Goal: Task Accomplishment & Management: Manage account settings

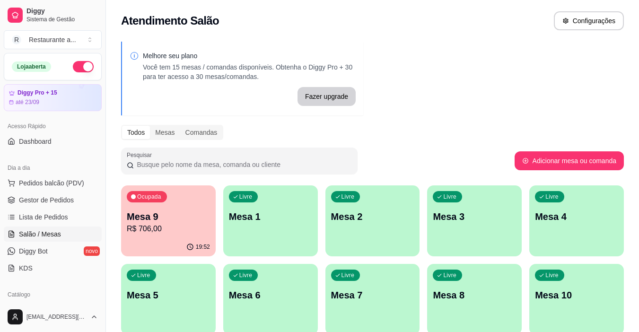
click at [165, 226] on p "R$ 706,00" at bounding box center [168, 228] width 83 height 11
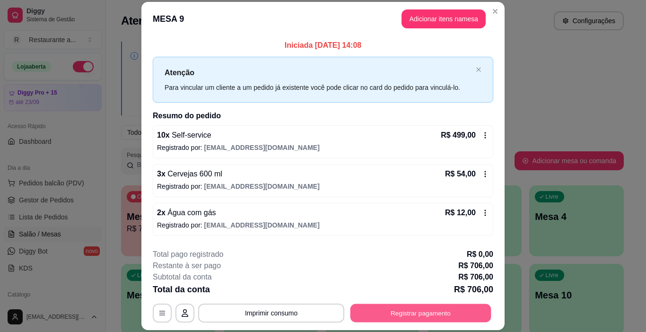
click at [417, 312] on button "Registrar pagamento" at bounding box center [420, 313] width 141 height 18
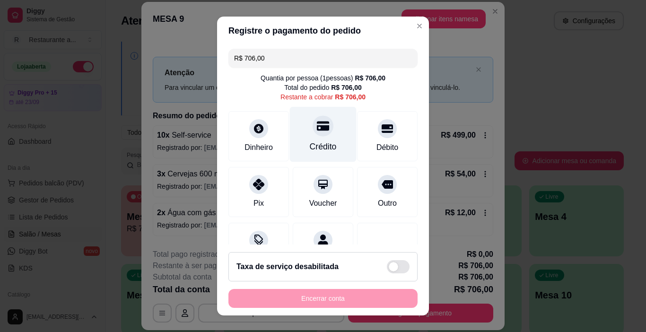
click at [313, 135] on div at bounding box center [322, 126] width 21 height 21
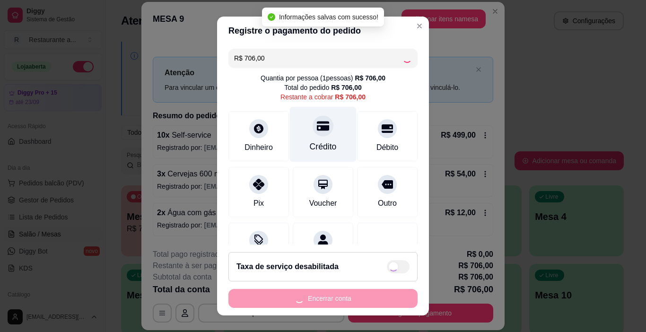
type input "R$ 0,00"
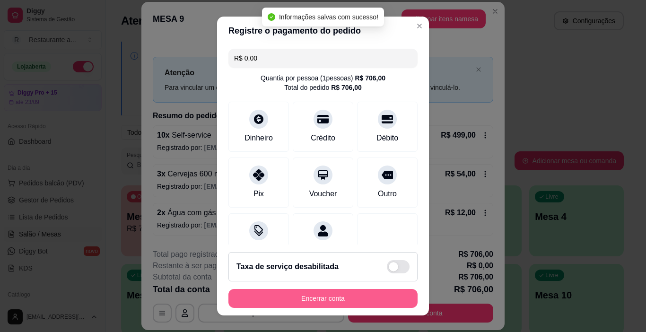
click at [332, 298] on button "Encerrar conta" at bounding box center [322, 298] width 189 height 19
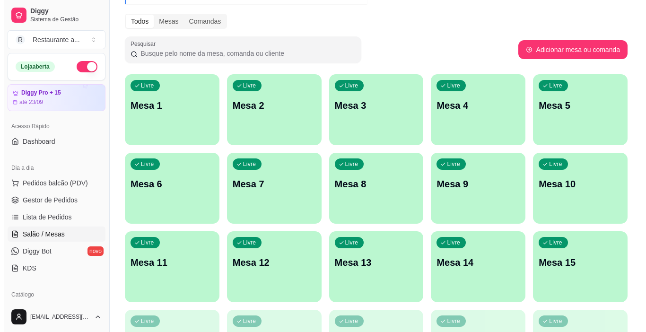
scroll to position [95, 0]
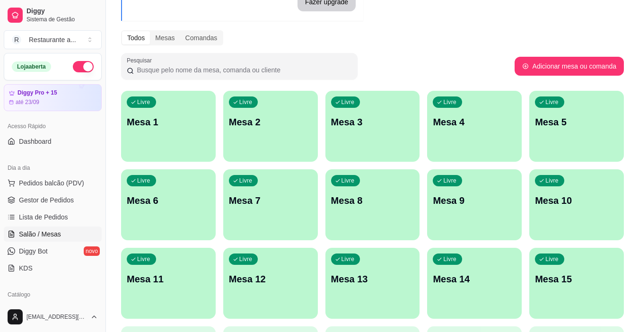
click at [275, 134] on div "Livre Mesa 2" at bounding box center [270, 121] width 95 height 60
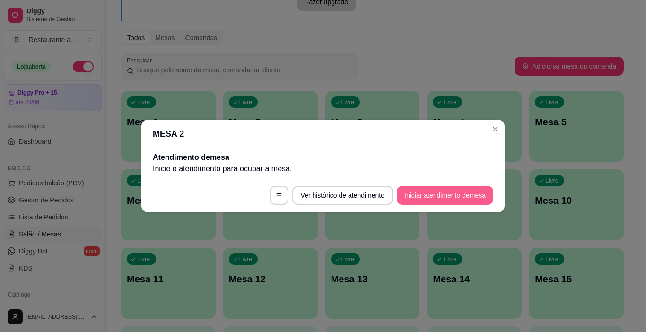
click at [426, 191] on button "Iniciar atendimento de mesa" at bounding box center [445, 195] width 96 height 19
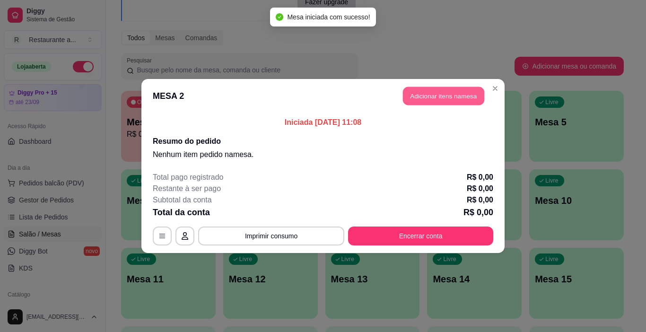
click at [440, 93] on button "Adicionar itens na mesa" at bounding box center [443, 96] width 81 height 18
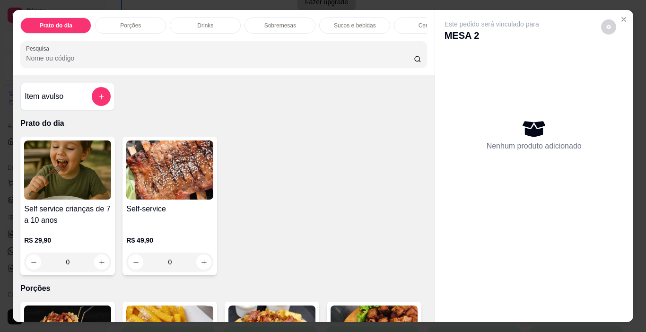
click at [419, 22] on p "Cervejas" at bounding box center [429, 26] width 22 height 8
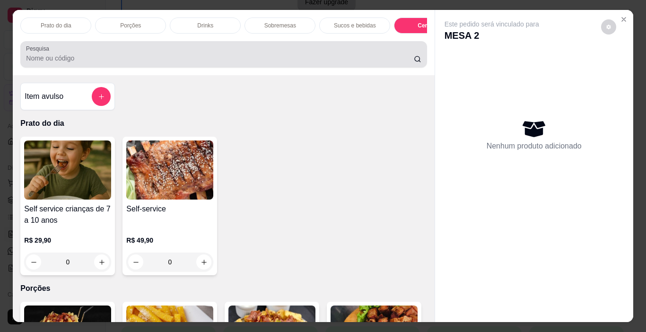
scroll to position [24, 0]
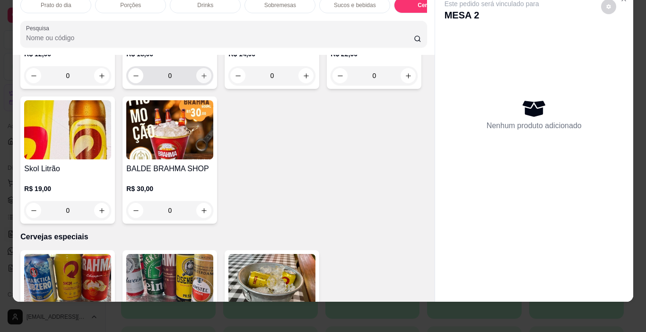
click at [200, 79] on icon "increase-product-quantity" at bounding box center [203, 75] width 7 height 7
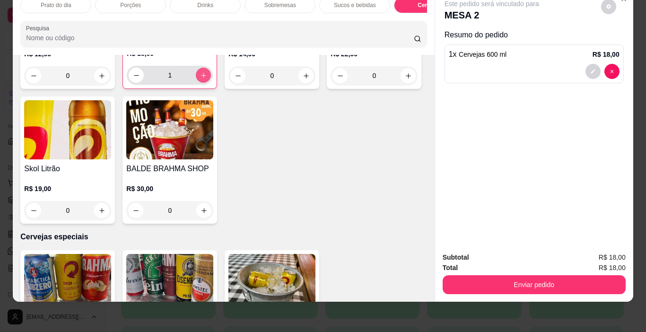
click at [201, 78] on icon "increase-product-quantity" at bounding box center [203, 75] width 5 height 5
type input "5"
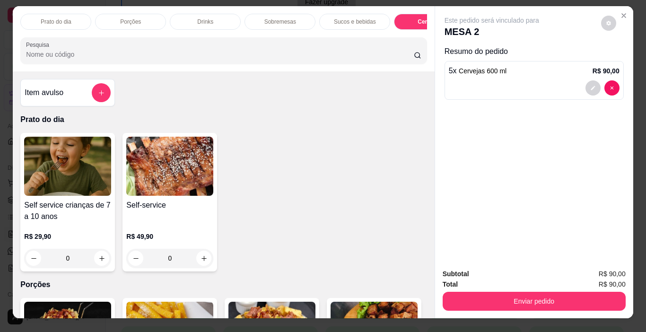
scroll to position [0, 0]
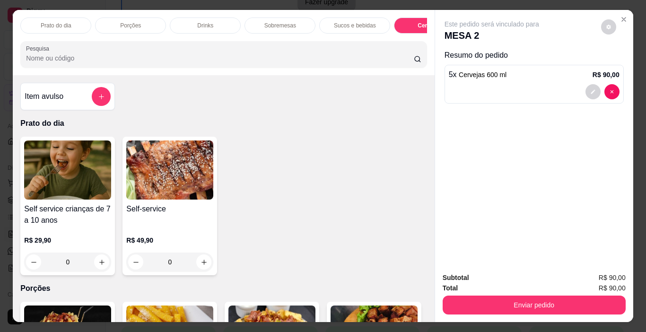
click at [126, 22] on p "Porções" at bounding box center [130, 26] width 21 height 8
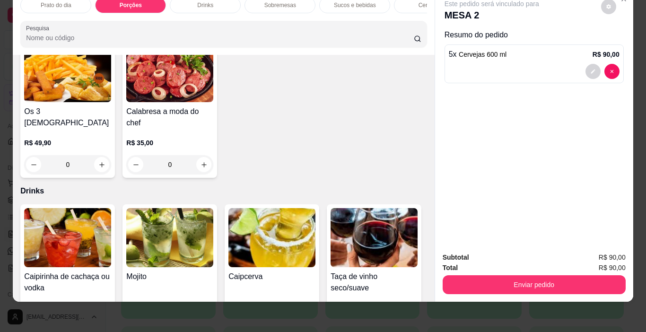
scroll to position [349, 0]
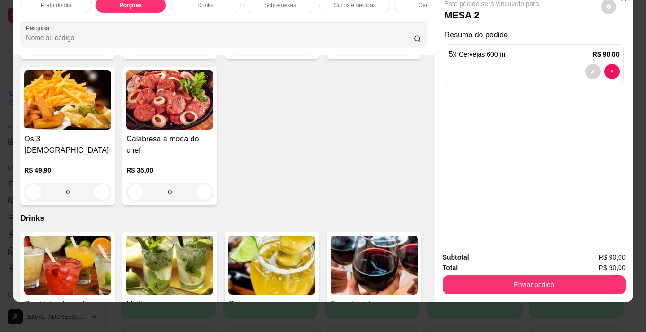
click at [405, 50] on icon "increase-product-quantity" at bounding box center [408, 46] width 7 height 7
type input "1"
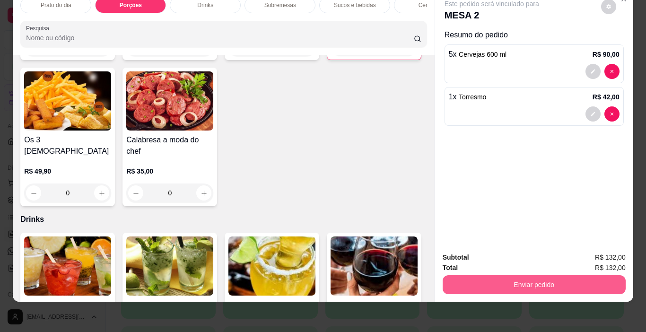
click at [531, 275] on button "Enviar pedido" at bounding box center [533, 284] width 183 height 19
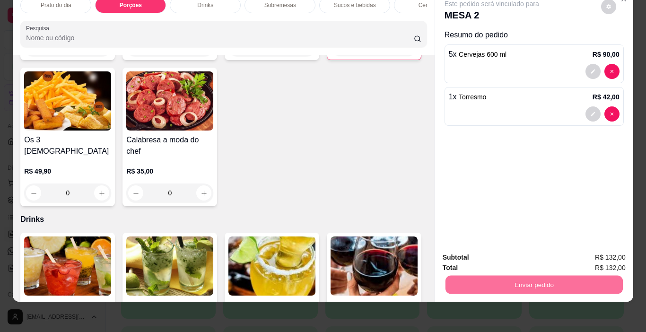
click at [575, 254] on button "Sim, quero registrar" at bounding box center [592, 253] width 68 height 17
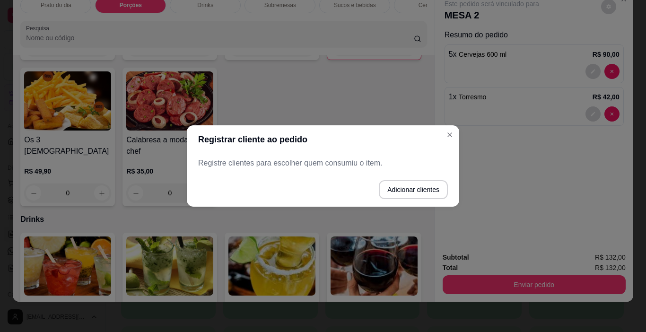
click at [267, 164] on p "Registre clientes para escolher quem consumiu o item." at bounding box center [323, 162] width 250 height 11
click at [407, 189] on button "Adicionar clientes" at bounding box center [413, 189] width 69 height 19
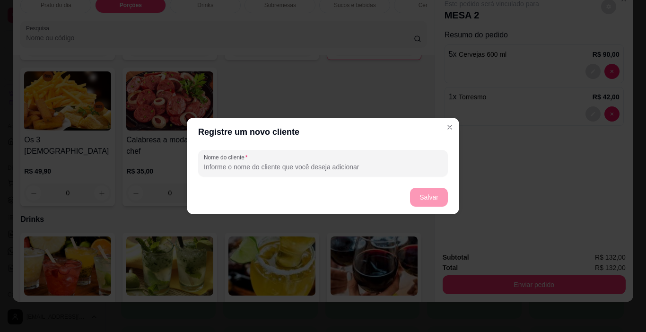
click at [236, 165] on input "Nome do cliente" at bounding box center [323, 166] width 238 height 9
type input "EDSON"
click at [424, 194] on button "Salvar" at bounding box center [429, 197] width 38 height 19
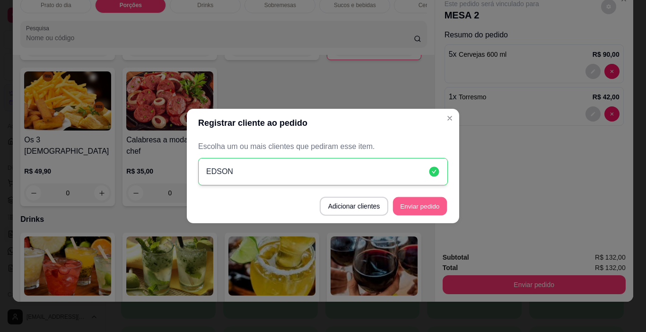
click at [416, 206] on button "Enviar pedido" at bounding box center [420, 206] width 54 height 18
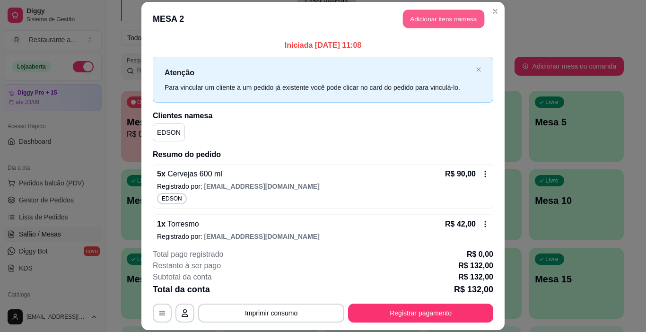
click at [445, 20] on button "Adicionar itens na mesa" at bounding box center [443, 18] width 81 height 18
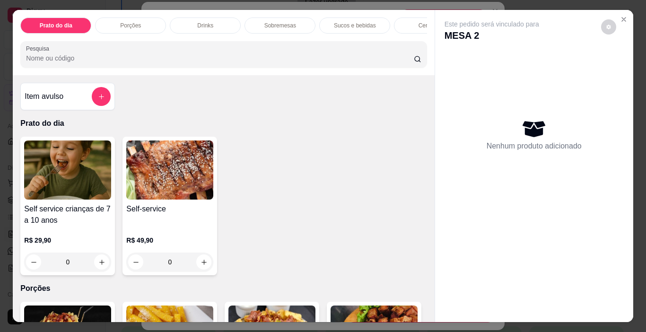
click at [418, 22] on p "Cervejas" at bounding box center [429, 26] width 22 height 8
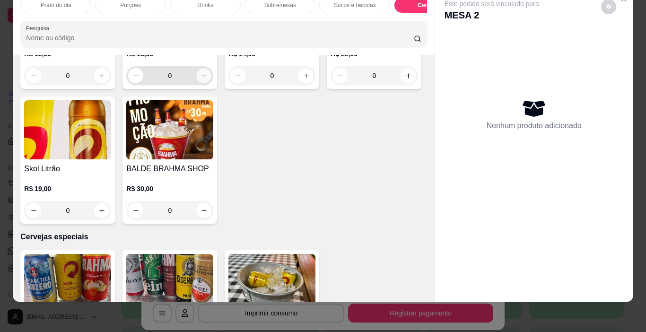
click at [200, 79] on icon "increase-product-quantity" at bounding box center [203, 75] width 7 height 7
type input "1"
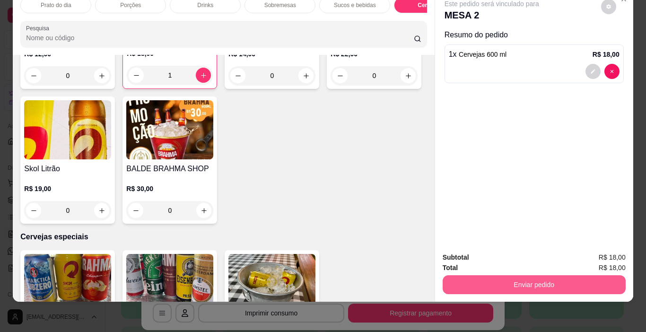
click at [538, 276] on button "Enviar pedido" at bounding box center [533, 284] width 183 height 19
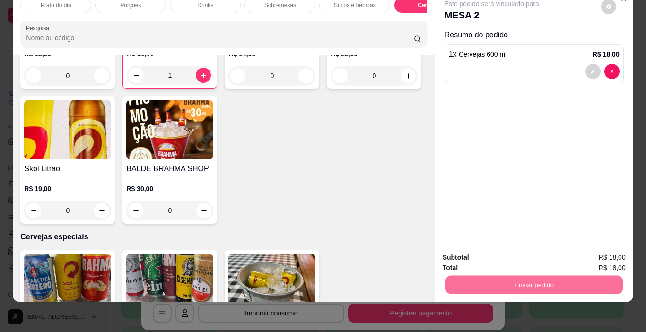
click at [492, 255] on button "Não registrar e enviar pedido" at bounding box center [502, 253] width 95 height 17
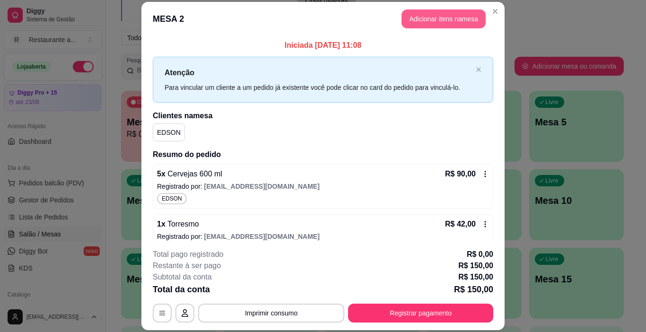
click at [427, 18] on button "Adicionar itens na mesa" at bounding box center [443, 18] width 84 height 19
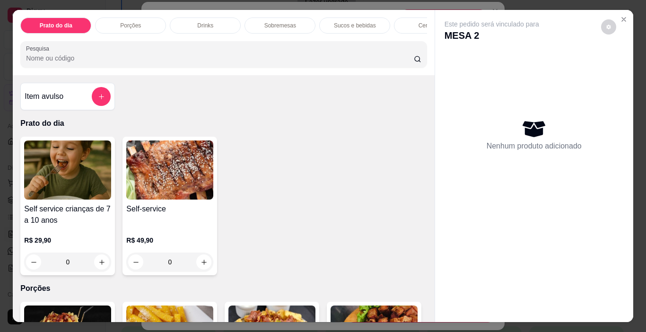
click at [121, 23] on p "Porções" at bounding box center [130, 26] width 21 height 8
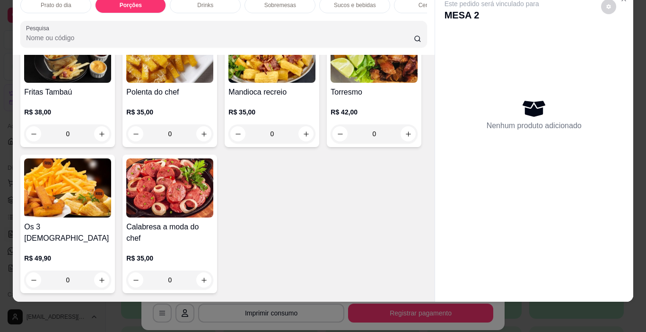
scroll to position [302, 0]
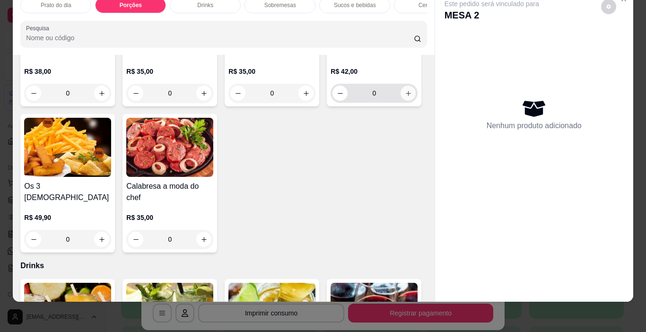
click at [405, 97] on icon "increase-product-quantity" at bounding box center [408, 93] width 7 height 7
type input "1"
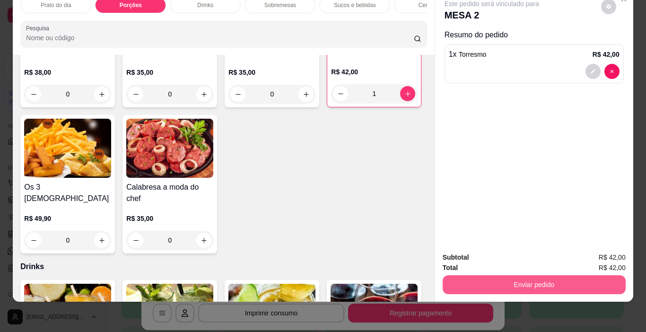
click at [555, 277] on button "Enviar pedido" at bounding box center [533, 284] width 183 height 19
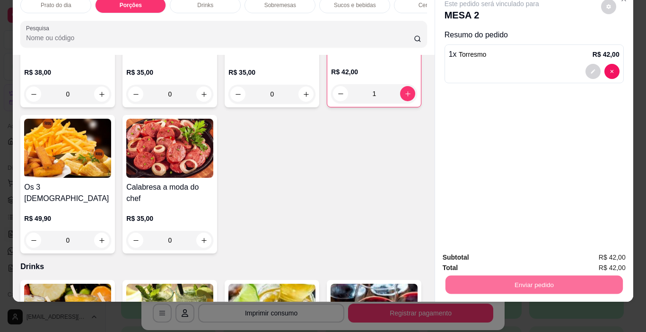
click at [497, 252] on button "Não registrar e enviar pedido" at bounding box center [502, 253] width 95 height 17
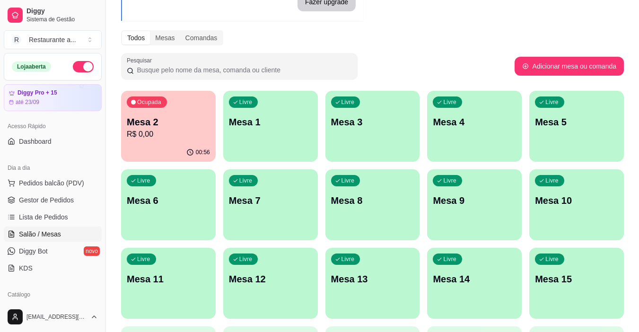
click at [367, 114] on div "Livre Mesa 3" at bounding box center [372, 121] width 95 height 60
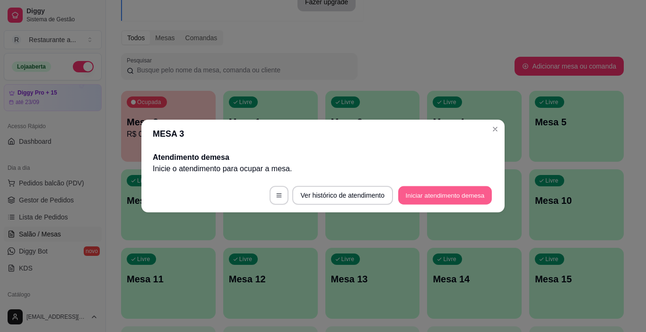
click at [423, 196] on button "Iniciar atendimento de mesa" at bounding box center [445, 195] width 94 height 18
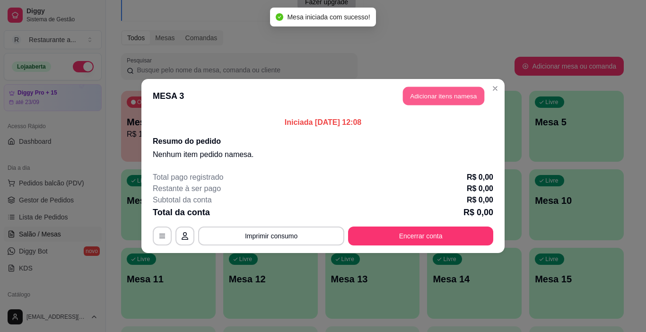
click at [444, 96] on button "Adicionar itens na mesa" at bounding box center [443, 96] width 81 height 18
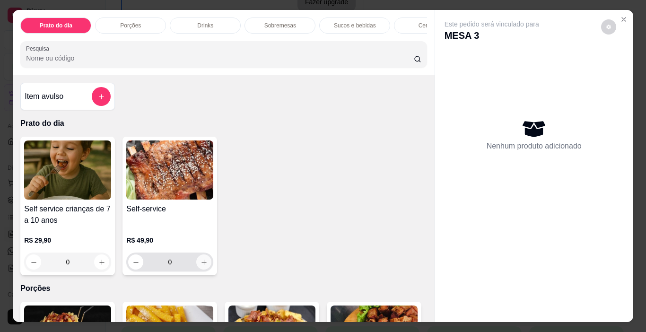
click at [200, 264] on icon "increase-product-quantity" at bounding box center [203, 262] width 7 height 7
type input "1"
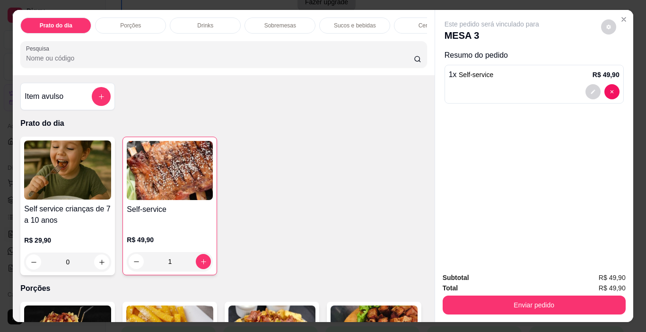
click at [347, 23] on p "Sucos e bebidas" at bounding box center [355, 26] width 42 height 8
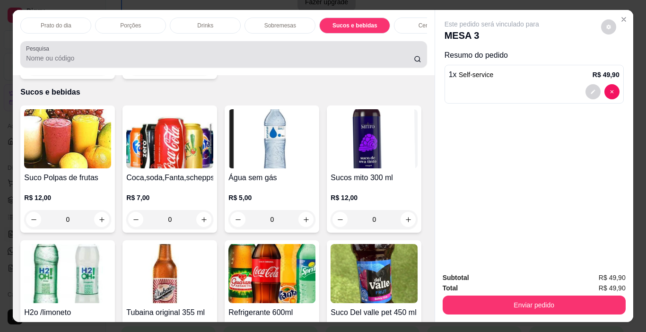
scroll to position [24, 0]
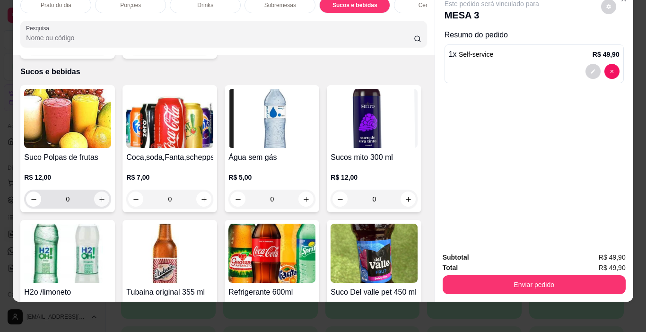
click at [99, 197] on icon "increase-product-quantity" at bounding box center [101, 199] width 5 height 5
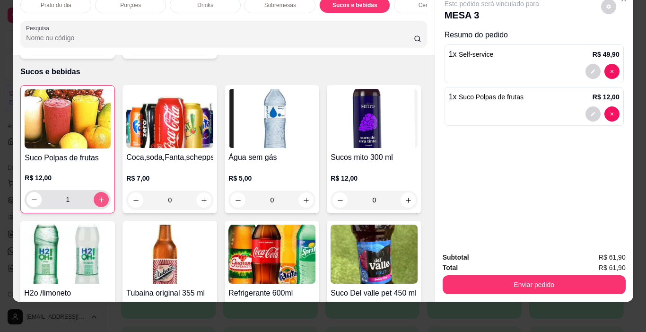
type input "1"
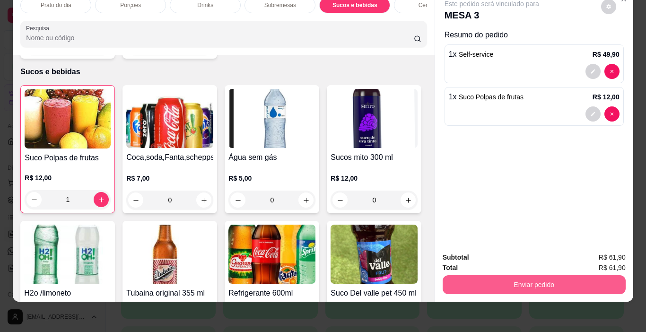
click at [548, 275] on button "Enviar pedido" at bounding box center [533, 284] width 183 height 19
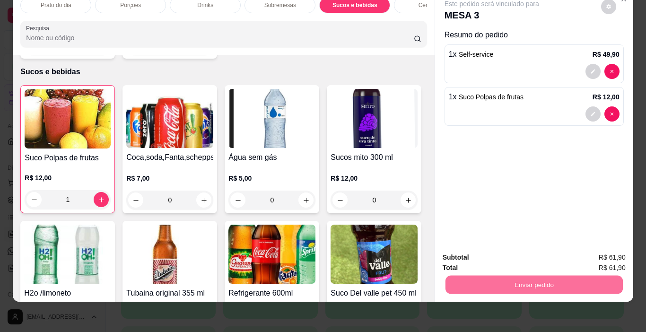
click at [516, 251] on button "Não registrar e enviar pedido" at bounding box center [502, 253] width 95 height 17
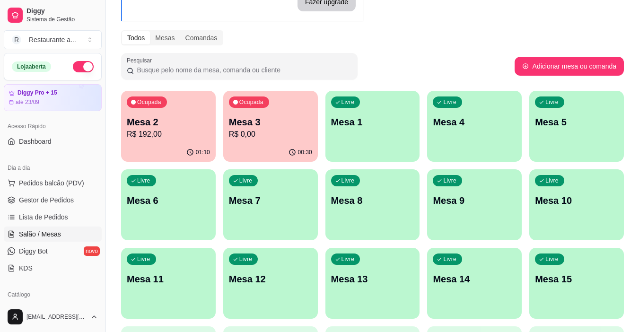
click at [170, 142] on div "Ocupada Mesa 2 R$ 192,00" at bounding box center [168, 117] width 95 height 52
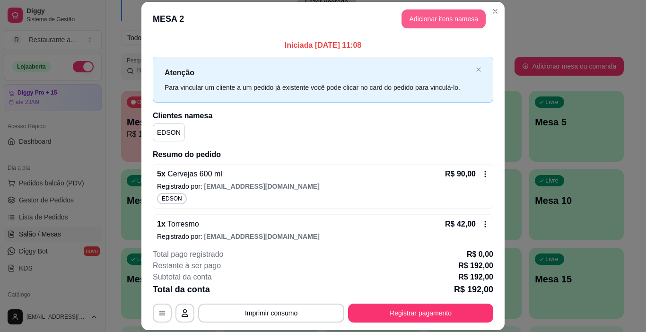
click at [441, 18] on button "Adicionar itens na mesa" at bounding box center [443, 18] width 84 height 19
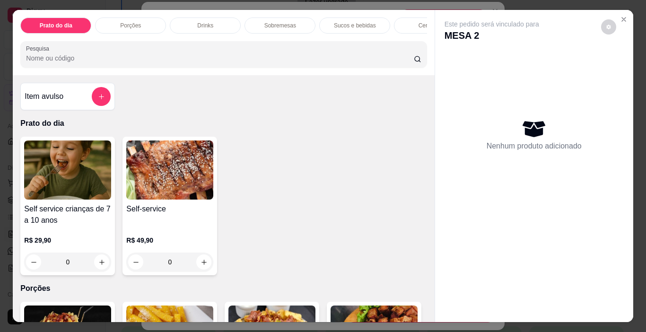
click at [419, 22] on p "Cervejas" at bounding box center [429, 26] width 22 height 8
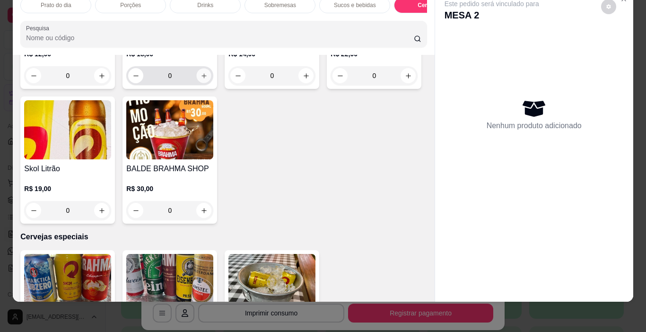
click at [200, 79] on icon "increase-product-quantity" at bounding box center [203, 75] width 7 height 7
type input "1"
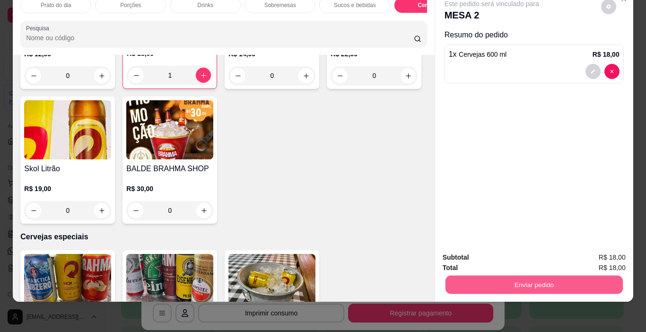
click at [523, 276] on button "Enviar pedido" at bounding box center [533, 285] width 177 height 18
click at [497, 252] on button "Não registrar e enviar pedido" at bounding box center [502, 253] width 95 height 17
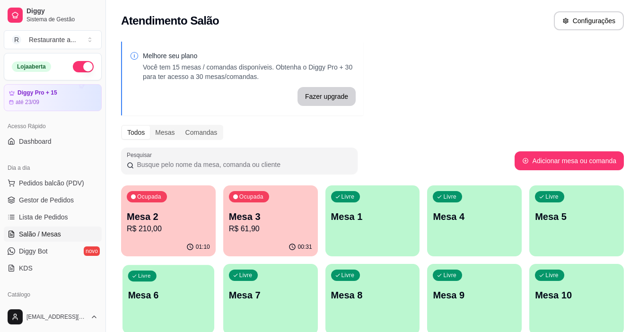
click at [182, 292] on p "Mesa 6" at bounding box center [168, 295] width 81 height 13
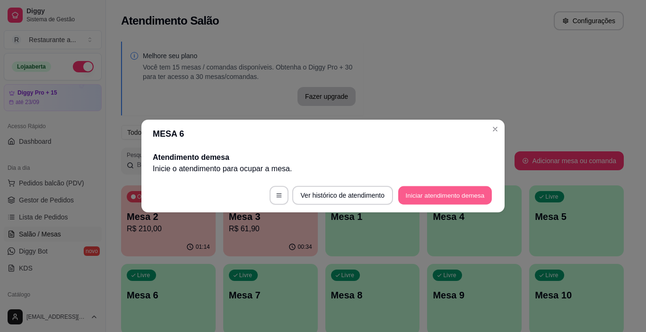
click at [446, 193] on button "Iniciar atendimento de mesa" at bounding box center [445, 195] width 94 height 18
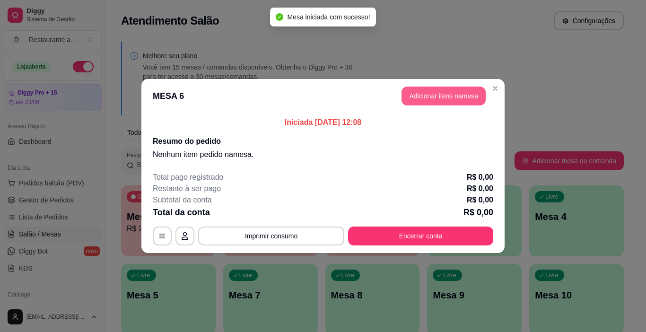
click at [437, 93] on button "Adicionar itens na mesa" at bounding box center [443, 96] width 84 height 19
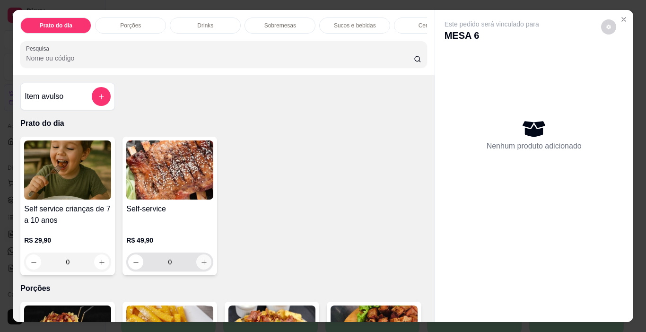
click at [200, 262] on icon "increase-product-quantity" at bounding box center [203, 262] width 7 height 7
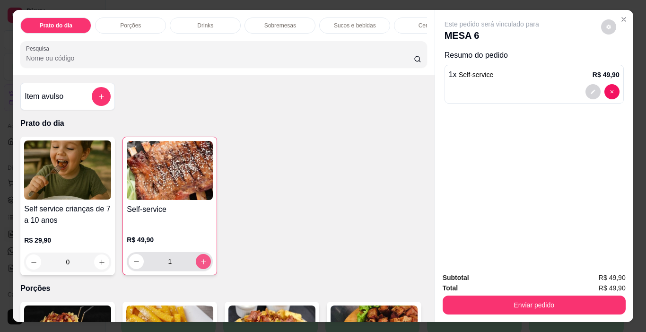
click at [200, 262] on icon "increase-product-quantity" at bounding box center [203, 261] width 7 height 7
type input "4"
click at [622, 17] on icon "Close" at bounding box center [624, 19] width 4 height 4
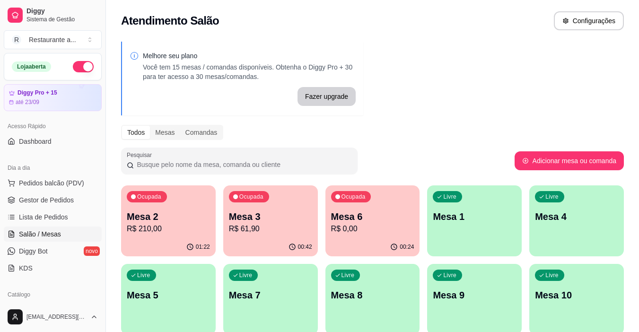
click at [244, 216] on p "Mesa 3" at bounding box center [270, 216] width 83 height 13
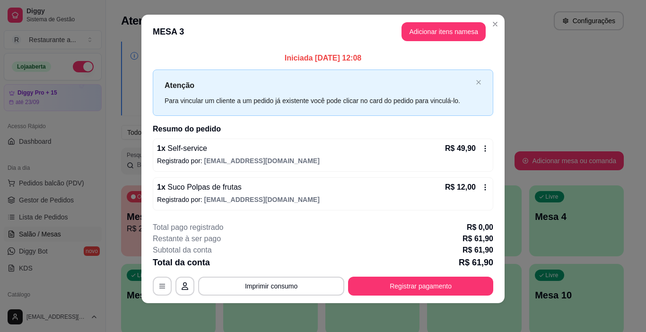
scroll to position [9, 0]
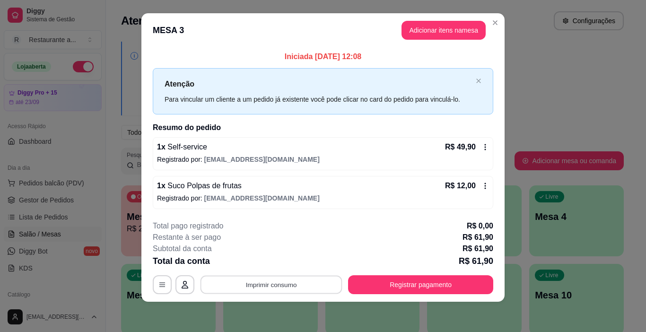
click at [270, 281] on button "Imprimir consumo" at bounding box center [271, 284] width 142 height 18
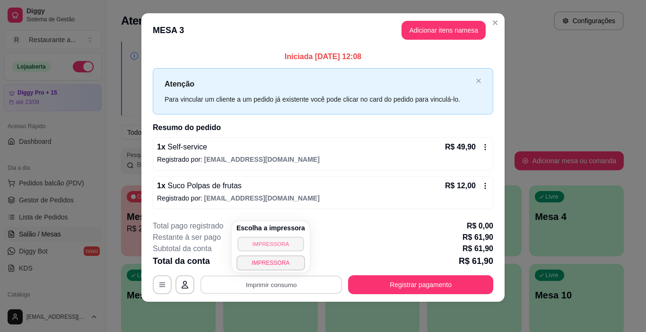
click at [271, 243] on button "IMPRESSORA" at bounding box center [270, 243] width 66 height 15
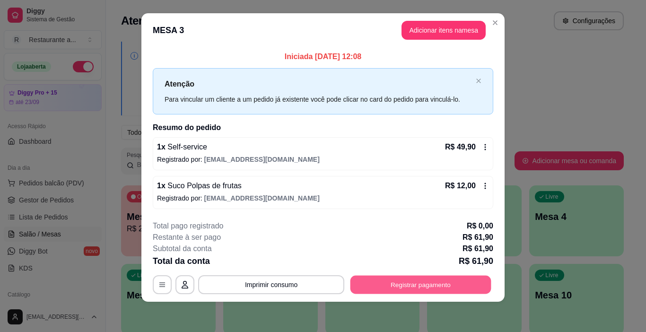
click at [416, 282] on button "Registrar pagamento" at bounding box center [420, 284] width 141 height 18
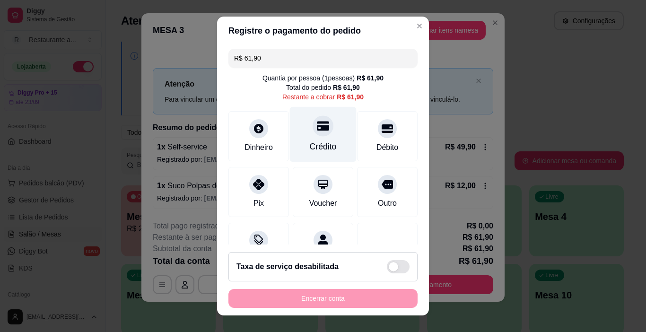
click at [317, 128] on icon at bounding box center [323, 126] width 12 height 12
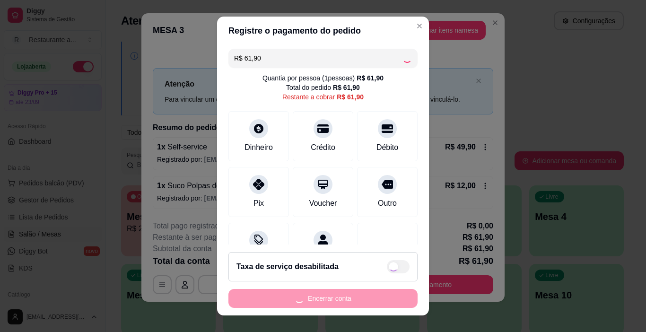
type input "R$ 0,00"
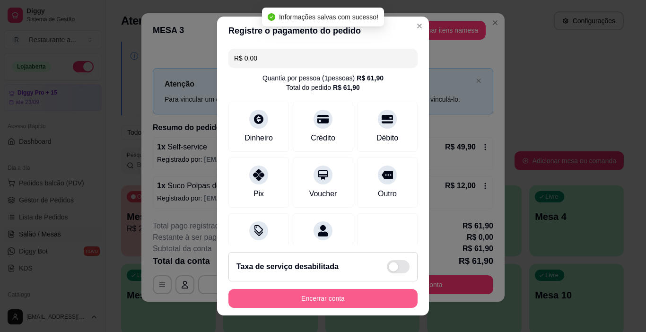
click at [321, 296] on button "Encerrar conta" at bounding box center [322, 298] width 189 height 19
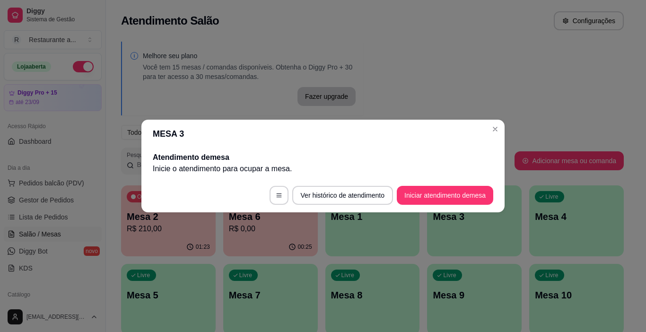
scroll to position [0, 0]
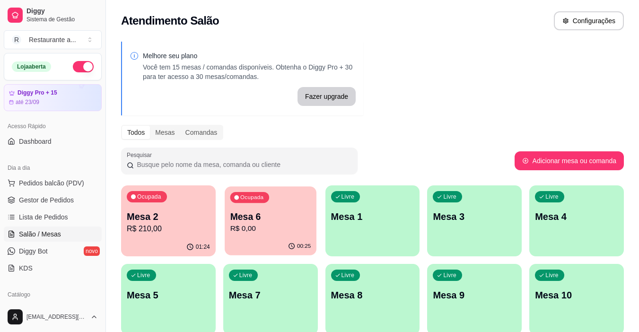
click at [278, 232] on p "R$ 0,00" at bounding box center [270, 228] width 81 height 11
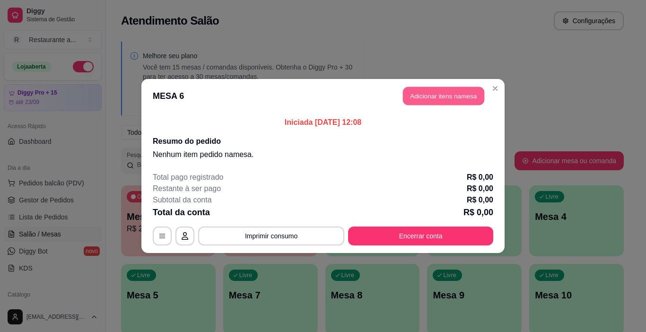
click at [449, 96] on button "Adicionar itens na mesa" at bounding box center [443, 96] width 81 height 18
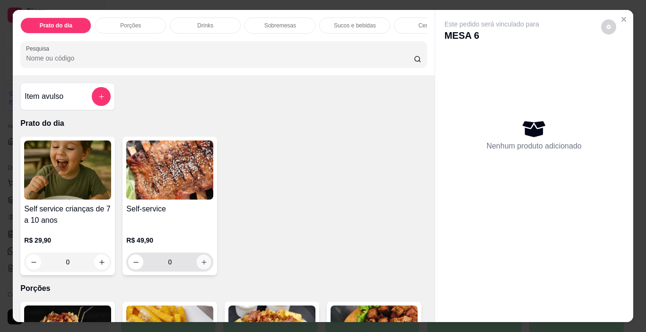
click at [204, 266] on button "increase-product-quantity" at bounding box center [204, 262] width 15 height 15
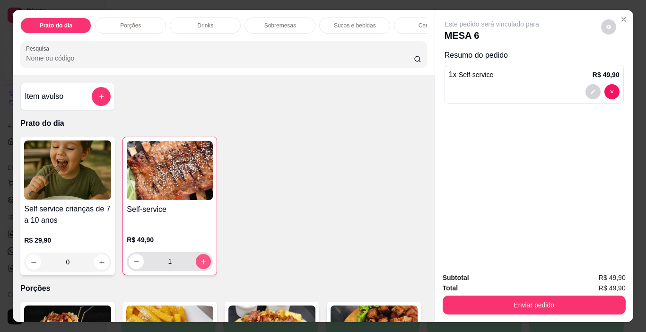
click at [204, 266] on button "increase-product-quantity" at bounding box center [203, 261] width 15 height 15
type input "4"
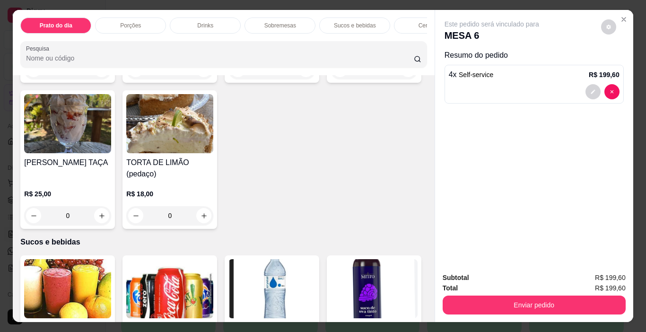
scroll to position [1087, 0]
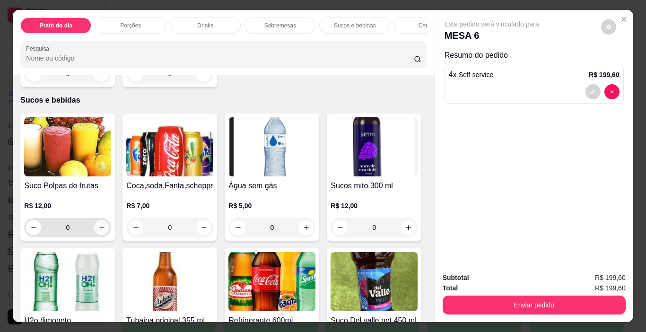
click at [98, 224] on icon "increase-product-quantity" at bounding box center [101, 227] width 7 height 7
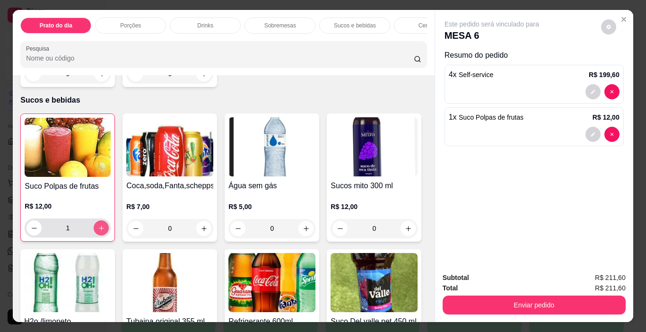
click at [99, 225] on icon "increase-product-quantity" at bounding box center [101, 227] width 5 height 5
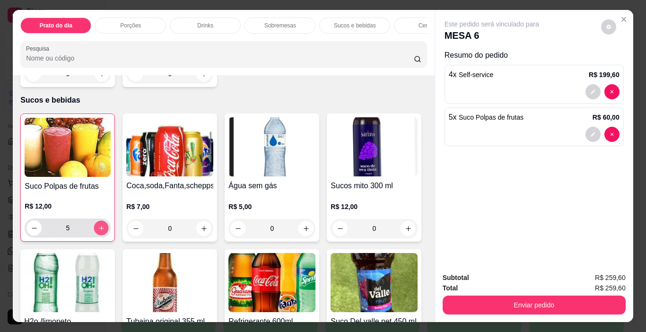
type input "6"
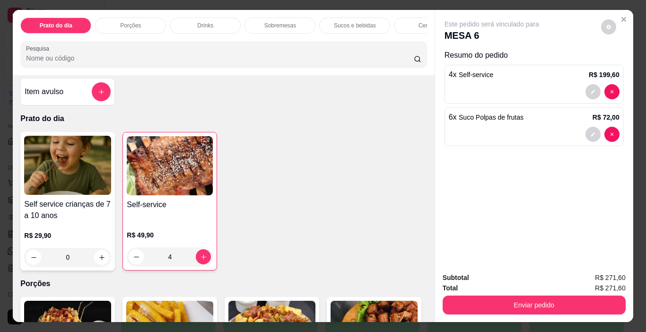
scroll to position [0, 0]
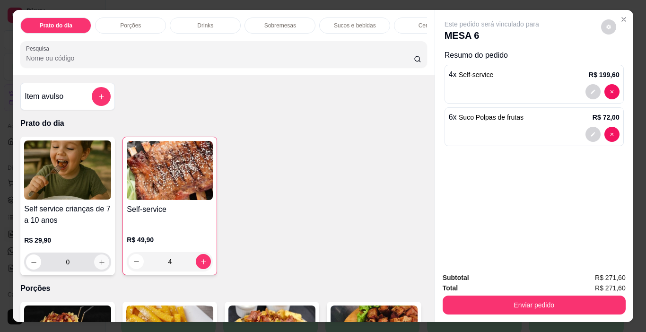
click at [98, 263] on icon "increase-product-quantity" at bounding box center [101, 262] width 7 height 7
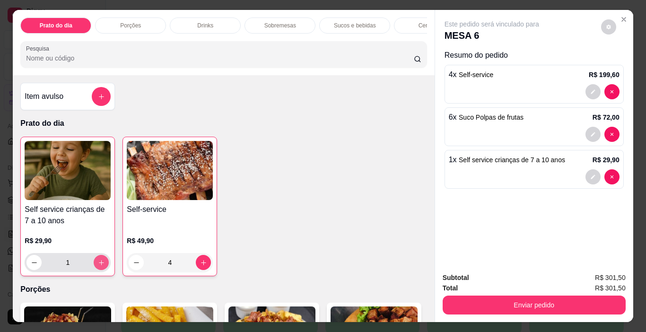
click at [98, 263] on icon "increase-product-quantity" at bounding box center [101, 262] width 7 height 7
type input "2"
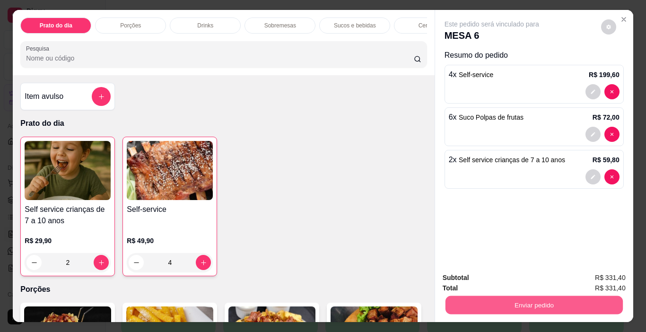
click at [529, 298] on button "Enviar pedido" at bounding box center [533, 305] width 177 height 18
click at [514, 277] on button "Não registrar e enviar pedido" at bounding box center [502, 277] width 95 height 17
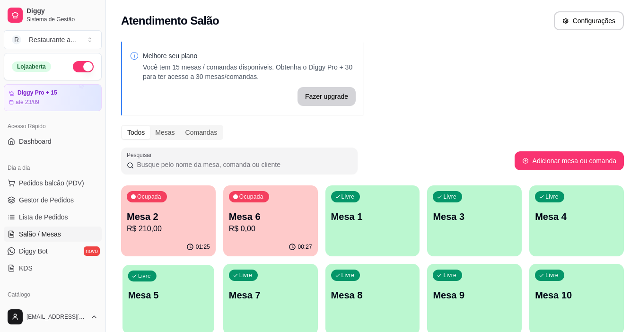
click at [163, 296] on p "Mesa 5" at bounding box center [168, 295] width 81 height 13
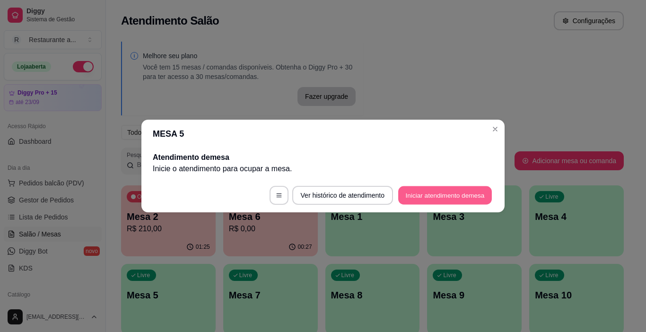
click at [437, 192] on button "Iniciar atendimento de mesa" at bounding box center [445, 195] width 94 height 18
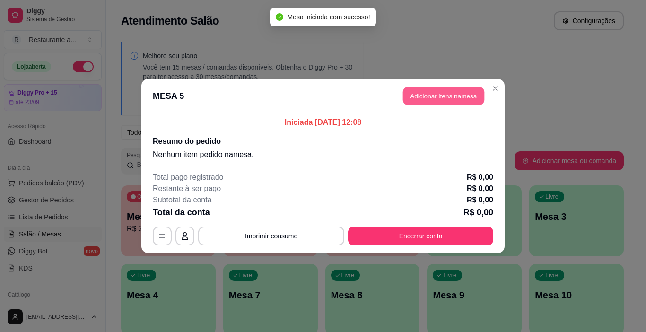
click at [436, 91] on button "Adicionar itens na mesa" at bounding box center [443, 96] width 81 height 18
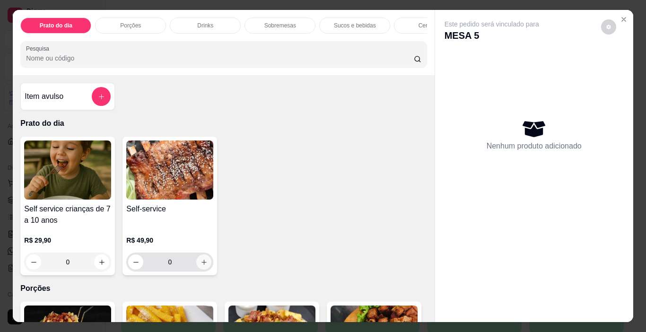
click at [200, 266] on icon "increase-product-quantity" at bounding box center [203, 262] width 7 height 7
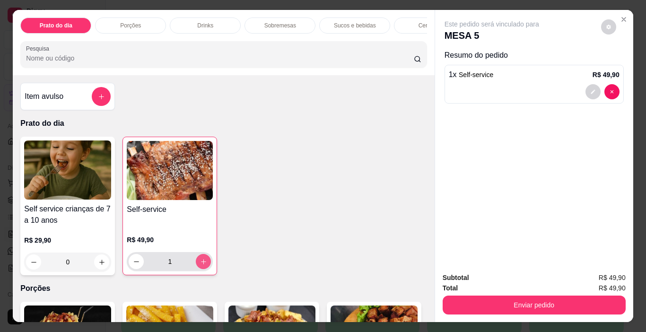
click at [200, 265] on icon "increase-product-quantity" at bounding box center [203, 261] width 7 height 7
type input "2"
click at [418, 22] on p "Cervejas" at bounding box center [429, 26] width 22 height 8
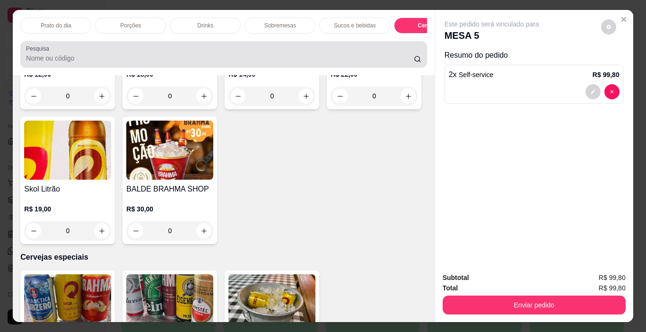
scroll to position [24, 0]
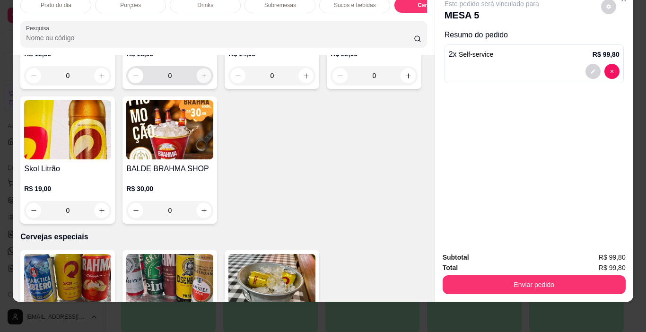
click at [200, 79] on icon "increase-product-quantity" at bounding box center [203, 75] width 7 height 7
type input "1"
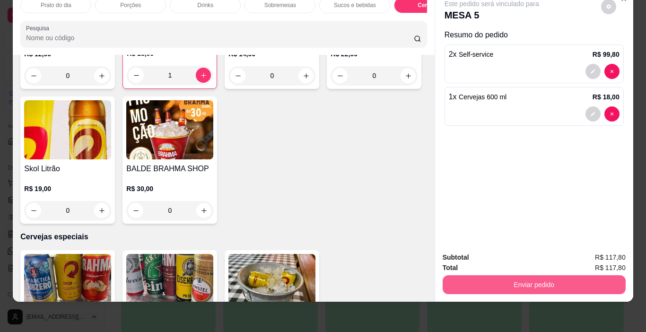
click at [550, 277] on button "Enviar pedido" at bounding box center [533, 284] width 183 height 19
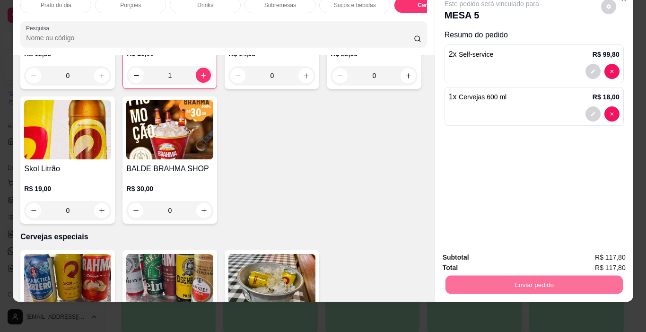
click at [510, 252] on button "Não registrar e enviar pedido" at bounding box center [502, 254] width 98 height 18
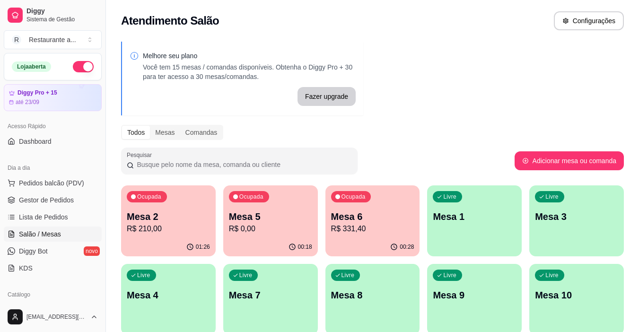
click at [367, 219] on p "Mesa 6" at bounding box center [372, 216] width 83 height 13
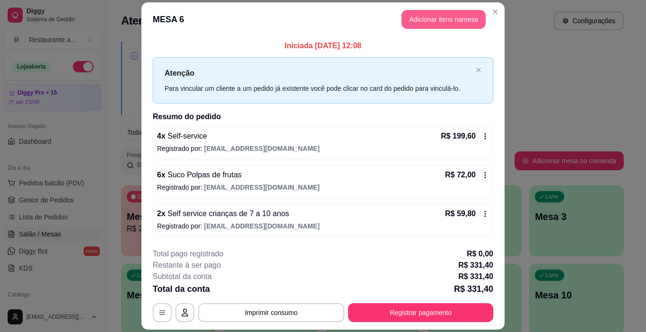
click at [439, 15] on button "Adicionar itens na mesa" at bounding box center [443, 19] width 84 height 19
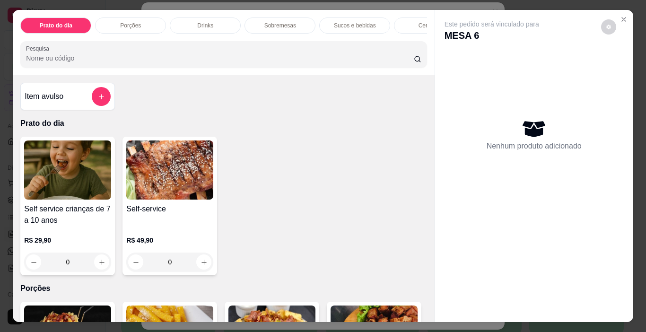
click at [418, 22] on p "Cervejas" at bounding box center [429, 26] width 22 height 8
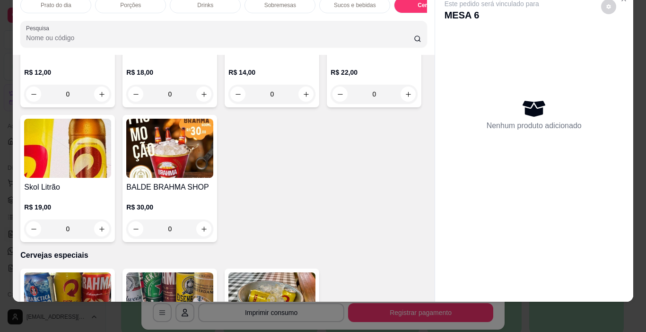
scroll to position [1730, 0]
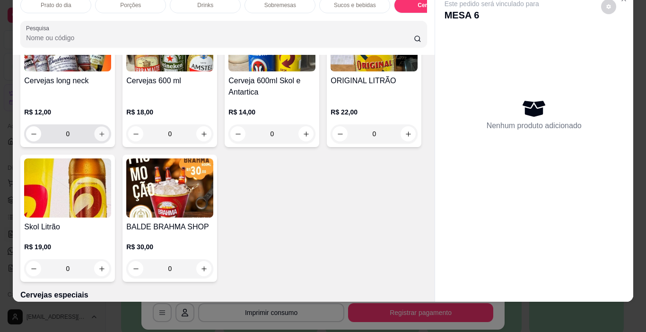
click at [98, 138] on icon "increase-product-quantity" at bounding box center [101, 133] width 7 height 7
type input "1"
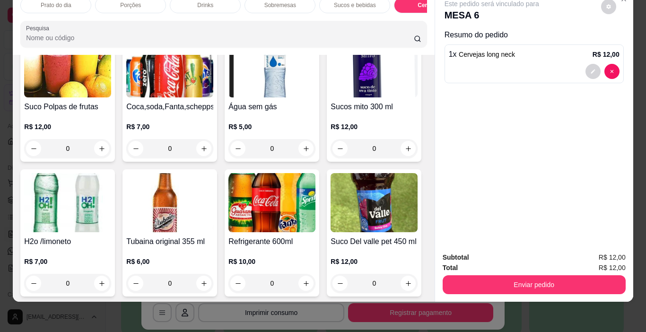
scroll to position [1021, 0]
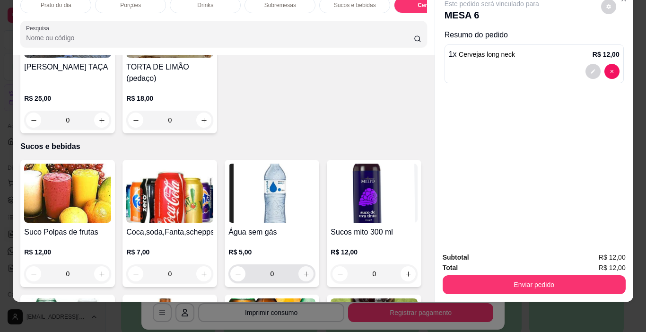
click at [302, 266] on button "increase-product-quantity" at bounding box center [305, 273] width 15 height 15
type input "1"
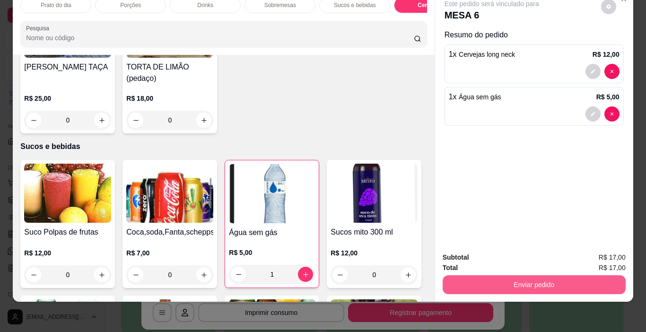
click at [525, 276] on button "Enviar pedido" at bounding box center [533, 284] width 183 height 19
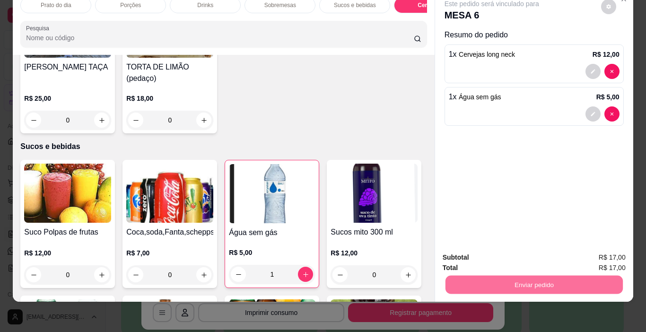
click at [508, 254] on button "Não registrar e enviar pedido" at bounding box center [502, 253] width 95 height 17
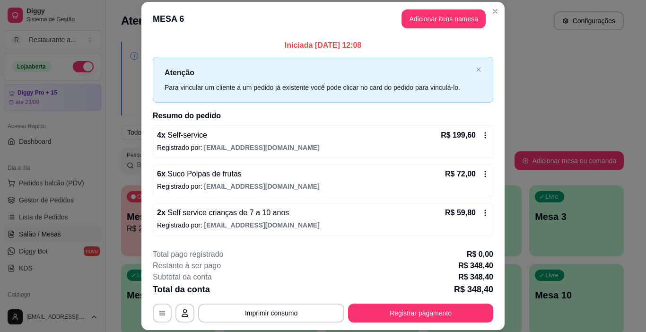
scroll to position [76, 0]
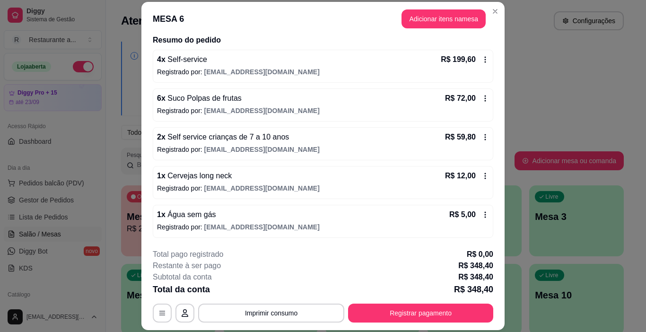
click at [191, 179] on span "Cervejas long neck" at bounding box center [198, 176] width 67 height 8
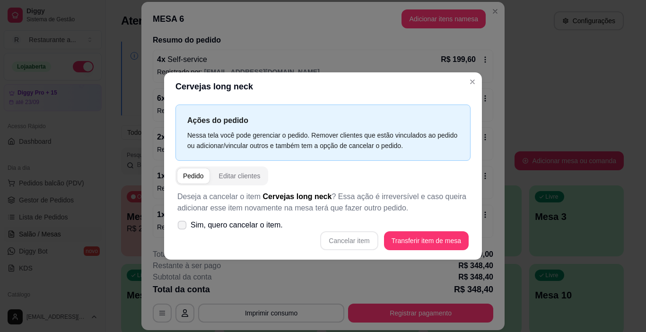
click at [218, 225] on span "Sim, quero cancelar o item." at bounding box center [237, 224] width 92 height 11
click at [183, 227] on input "Sim, quero cancelar o item." at bounding box center [180, 230] width 6 height 6
checkbox input "true"
click at [342, 240] on button "Cancelar item" at bounding box center [349, 240] width 58 height 19
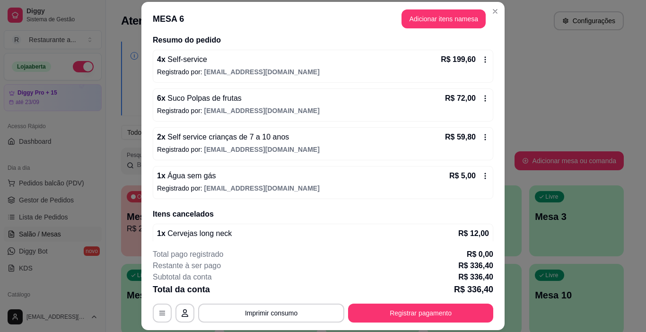
click at [195, 181] on p "1 x Água sem gás" at bounding box center [186, 175] width 59 height 11
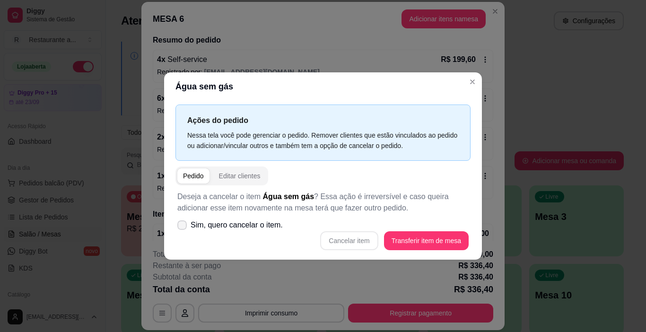
click at [183, 224] on icon at bounding box center [182, 225] width 8 height 6
click at [183, 227] on input "Sim, quero cancelar o item." at bounding box center [180, 230] width 6 height 6
checkbox input "true"
click at [358, 241] on button "Cancelar item" at bounding box center [349, 241] width 56 height 18
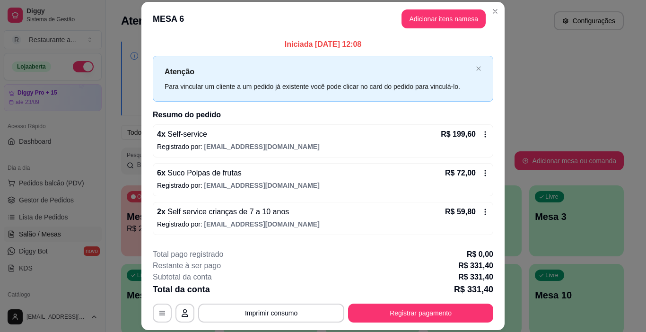
scroll to position [0, 0]
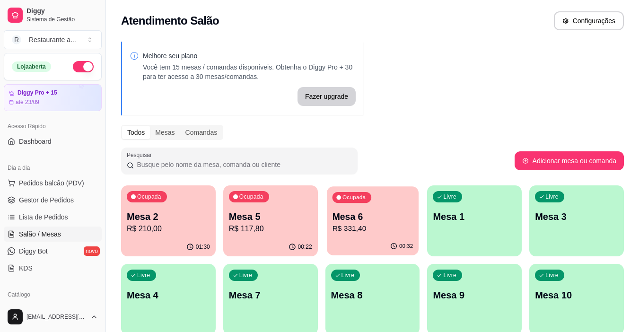
click at [373, 234] on div "Ocupada Mesa 6 R$ 331,40" at bounding box center [373, 211] width 92 height 51
click at [158, 231] on p "R$ 210,00" at bounding box center [168, 228] width 83 height 11
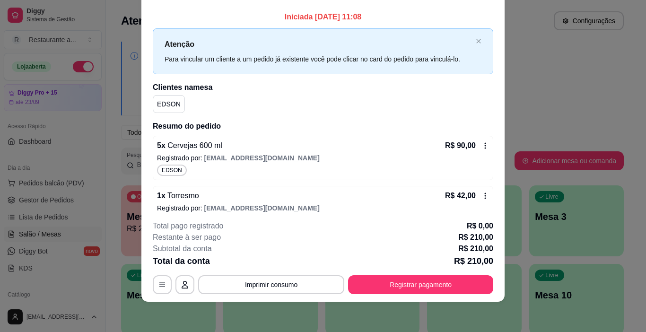
scroll to position [137, 0]
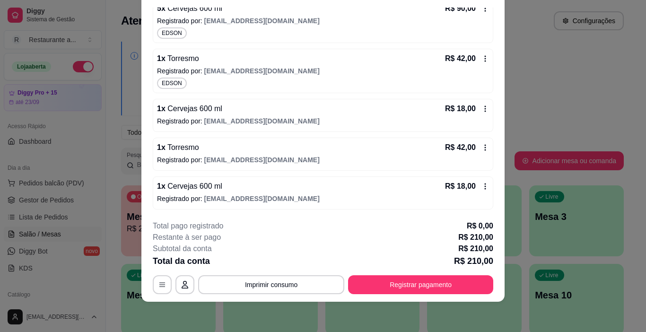
click at [174, 151] on span "Torresmo" at bounding box center [182, 147] width 34 height 8
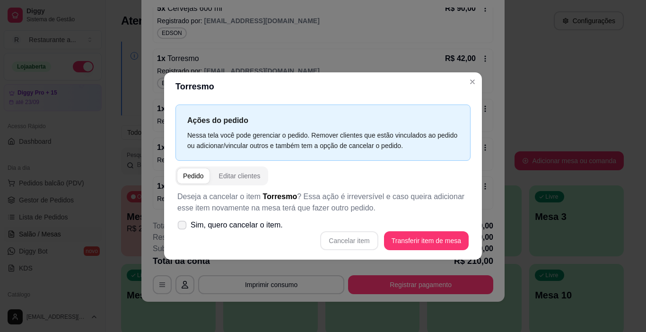
click at [179, 226] on icon at bounding box center [181, 224] width 7 height 5
click at [179, 227] on input "Sim, quero cancelar o item." at bounding box center [180, 230] width 6 height 6
checkbox input "true"
click at [355, 239] on button "Cancelar item" at bounding box center [349, 240] width 58 height 19
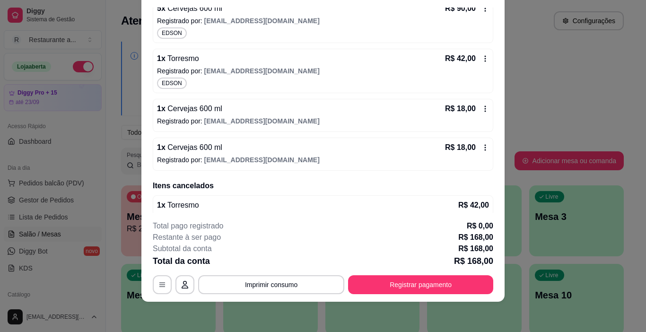
scroll to position [0, 0]
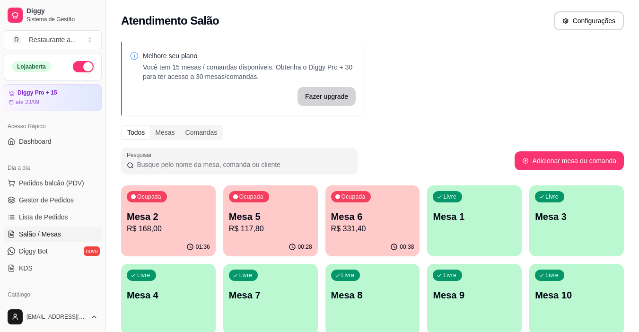
click at [176, 229] on p "R$ 168,00" at bounding box center [168, 228] width 83 height 11
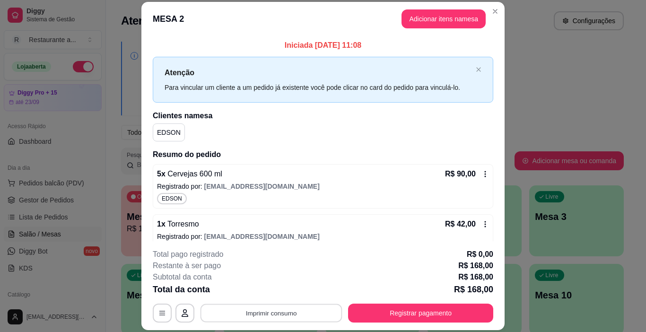
click at [261, 312] on button "Imprimir consumo" at bounding box center [271, 313] width 142 height 18
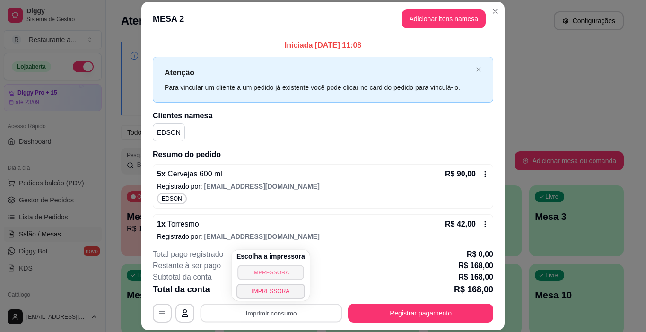
click at [264, 272] on button "IMPRESSORA" at bounding box center [270, 272] width 66 height 15
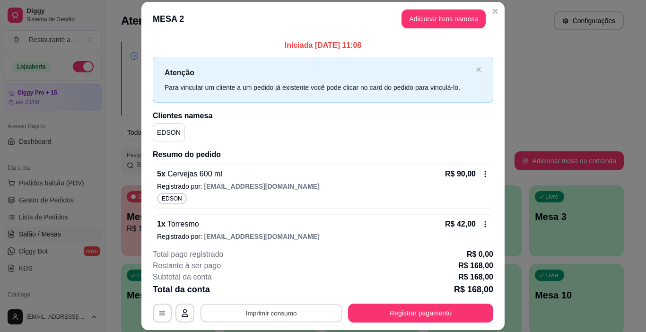
click at [283, 311] on button "Imprimir consumo" at bounding box center [271, 313] width 142 height 18
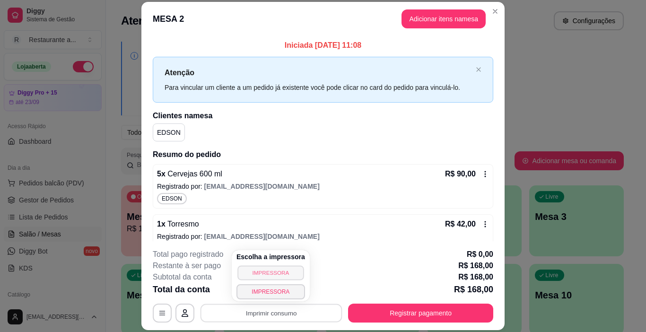
click at [270, 273] on button "IMPRESSORA" at bounding box center [270, 272] width 66 height 15
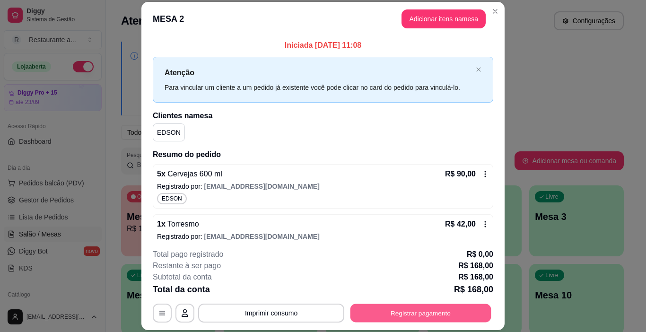
click at [421, 312] on button "Registrar pagamento" at bounding box center [420, 313] width 141 height 18
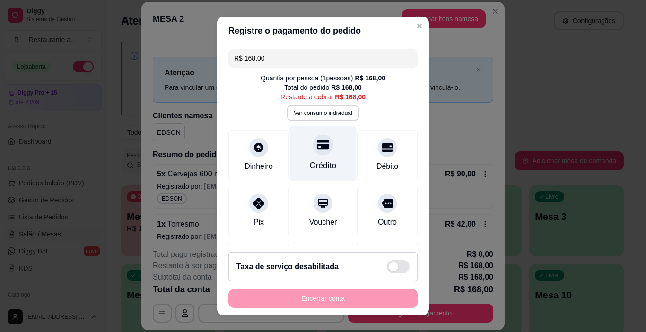
click at [317, 146] on icon at bounding box center [323, 144] width 12 height 9
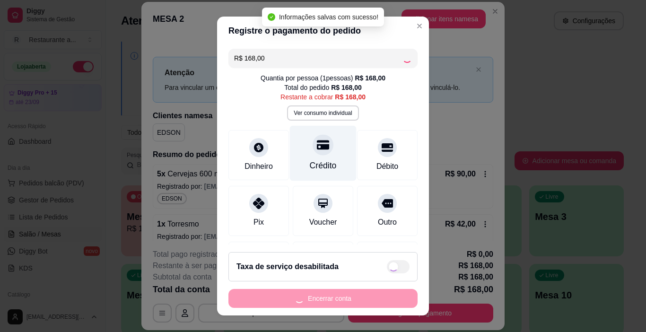
type input "R$ 0,00"
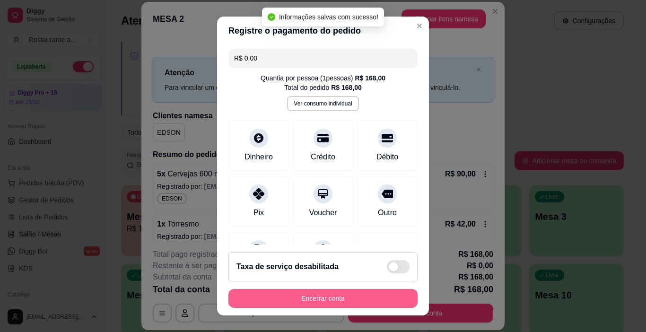
click at [307, 294] on button "Encerrar conta" at bounding box center [322, 298] width 189 height 19
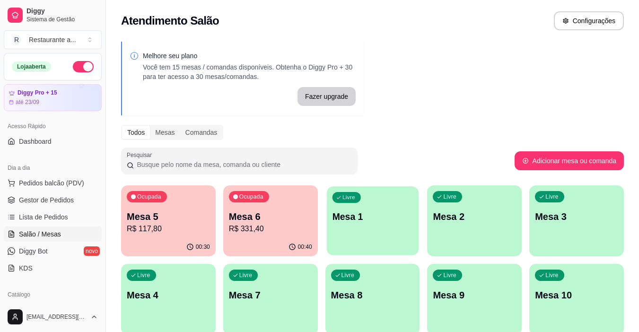
click at [369, 226] on div "Livre Mesa 1" at bounding box center [373, 215] width 92 height 58
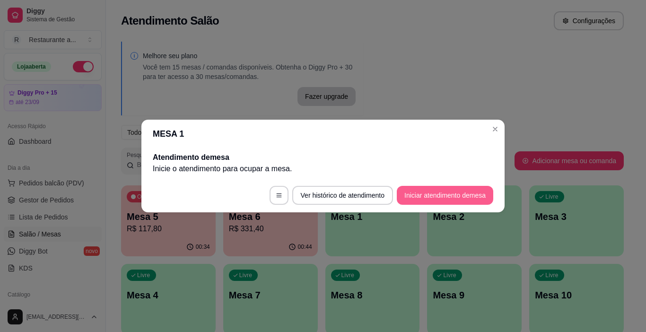
click at [419, 191] on button "Iniciar atendimento de mesa" at bounding box center [445, 195] width 96 height 19
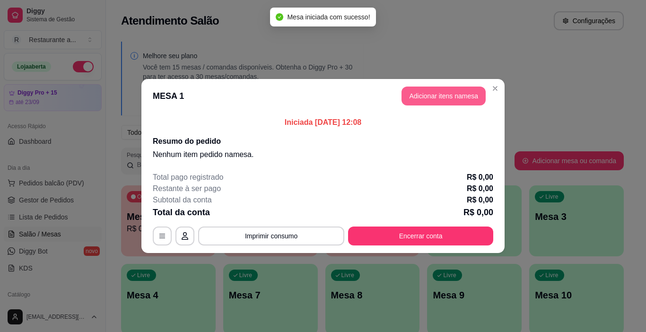
click at [446, 97] on button "Adicionar itens na mesa" at bounding box center [443, 96] width 84 height 19
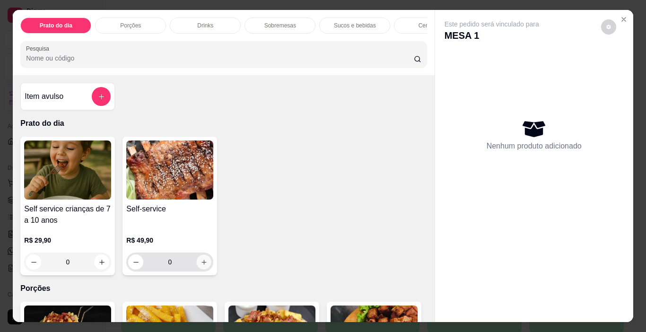
click at [201, 265] on icon "increase-product-quantity" at bounding box center [203, 262] width 7 height 7
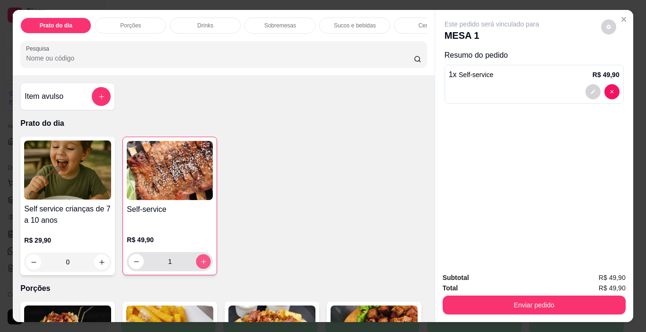
click at [201, 264] on icon "increase-product-quantity" at bounding box center [203, 261] width 5 height 5
type input "4"
click at [100, 263] on icon "increase-product-quantity" at bounding box center [101, 262] width 7 height 7
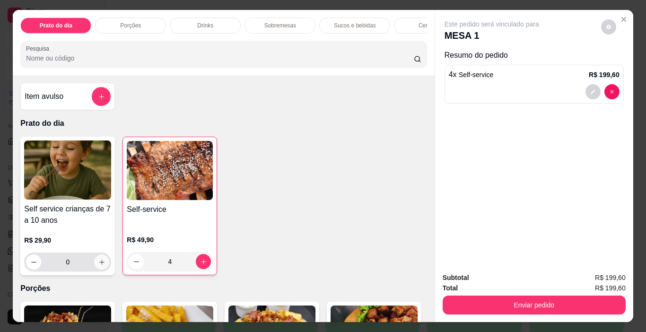
type input "1"
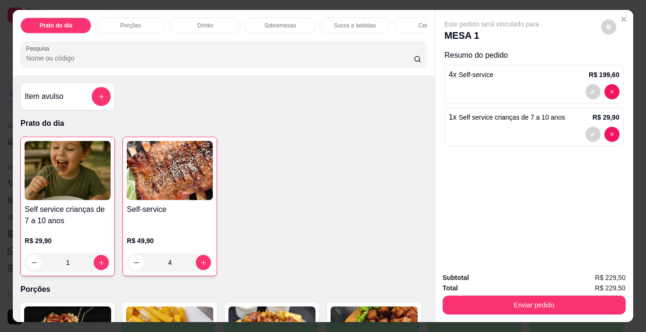
click at [420, 22] on p "Cervejas" at bounding box center [429, 26] width 22 height 8
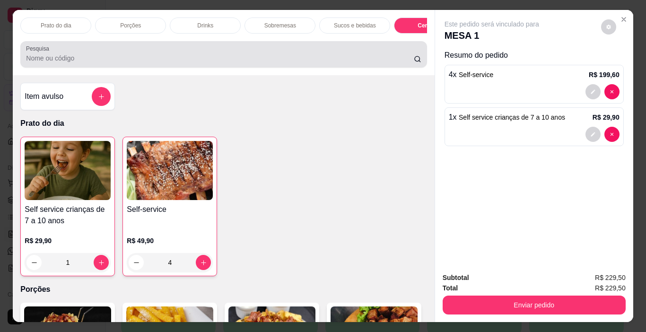
scroll to position [24, 0]
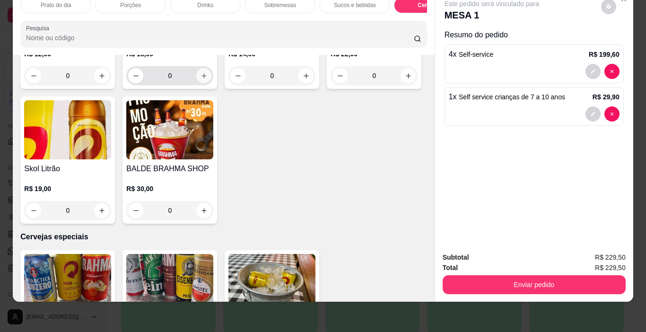
click at [200, 79] on icon "increase-product-quantity" at bounding box center [203, 75] width 7 height 7
type input "1"
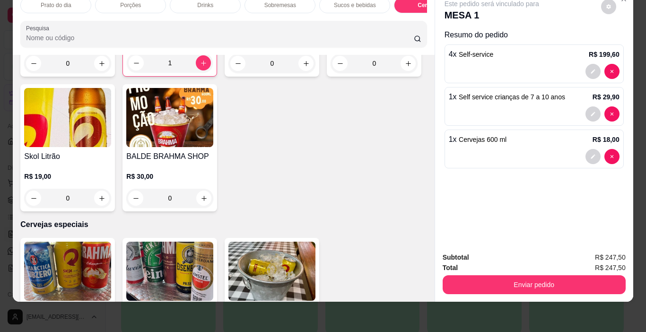
scroll to position [1778, 0]
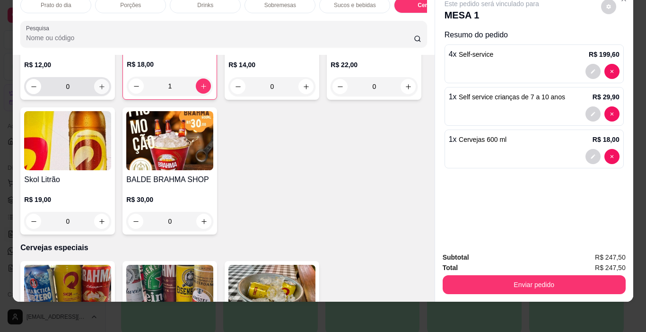
click at [98, 90] on icon "increase-product-quantity" at bounding box center [101, 86] width 7 height 7
type input "1"
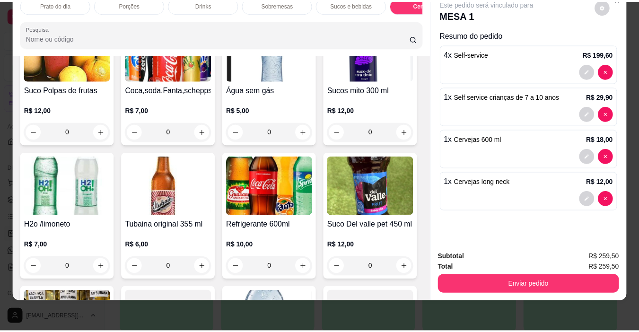
scroll to position [1069, 0]
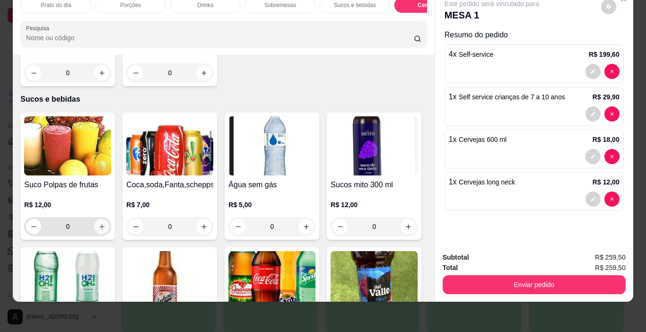
click at [99, 219] on button "increase-product-quantity" at bounding box center [101, 226] width 15 height 15
type input "1"
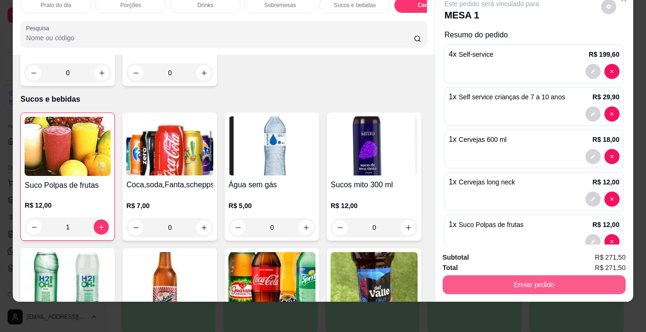
click at [506, 275] on button "Enviar pedido" at bounding box center [533, 284] width 183 height 19
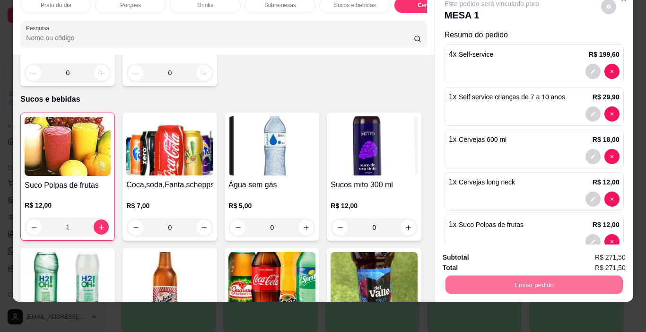
click at [496, 253] on button "Não registrar e enviar pedido" at bounding box center [502, 254] width 98 height 18
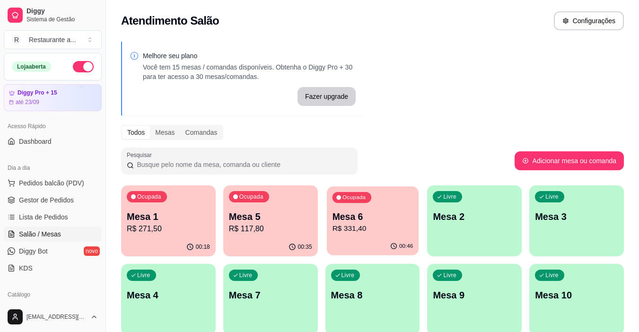
click at [355, 228] on p "R$ 331,40" at bounding box center [372, 228] width 81 height 11
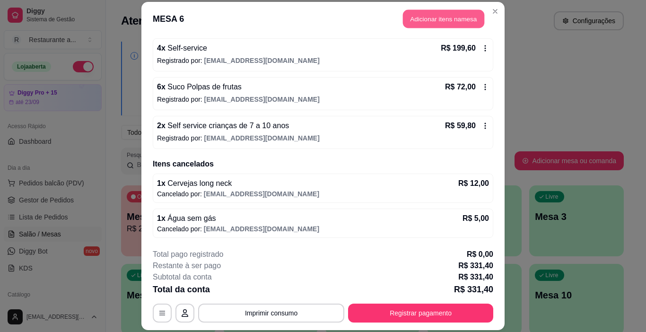
click at [440, 18] on button "Adicionar itens na mesa" at bounding box center [443, 18] width 81 height 18
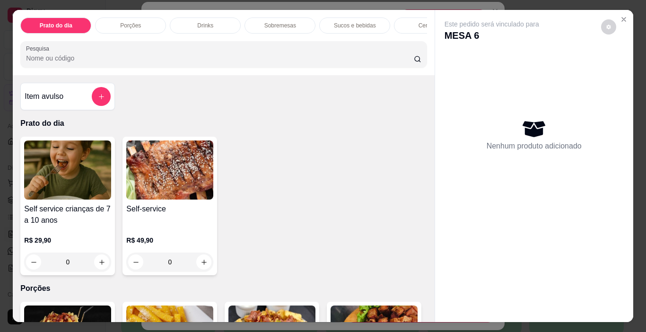
click at [276, 22] on p "Sobremesas" at bounding box center [280, 26] width 32 height 8
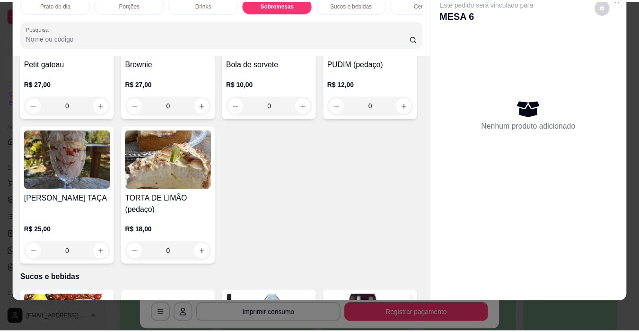
scroll to position [890, 0]
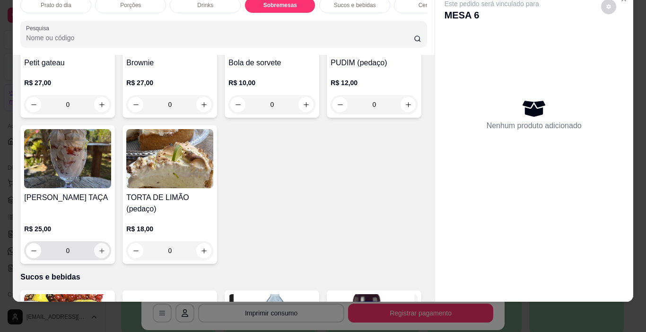
click at [105, 247] on icon "increase-product-quantity" at bounding box center [101, 250] width 7 height 7
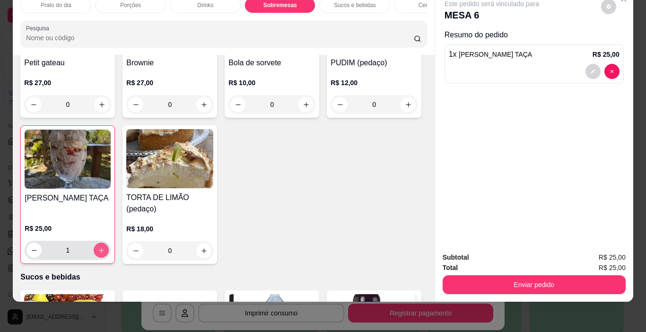
click at [105, 247] on icon "increase-product-quantity" at bounding box center [101, 250] width 7 height 7
type input "2"
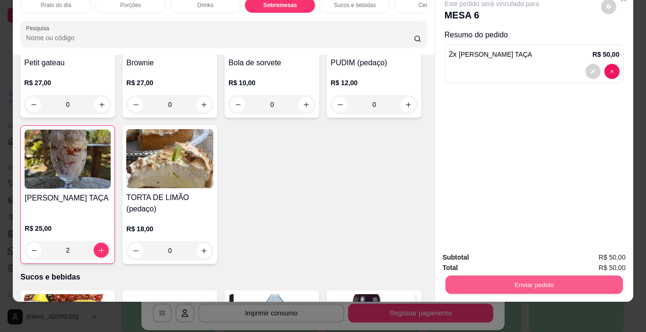
click at [541, 277] on button "Enviar pedido" at bounding box center [533, 285] width 177 height 18
click at [493, 256] on button "Não registrar e enviar pedido" at bounding box center [502, 255] width 98 height 18
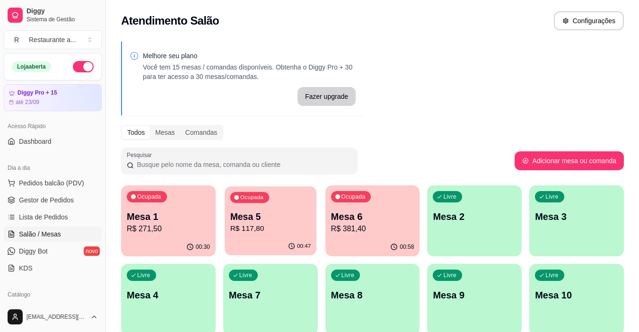
click at [275, 233] on p "R$ 117,80" at bounding box center [270, 228] width 81 height 11
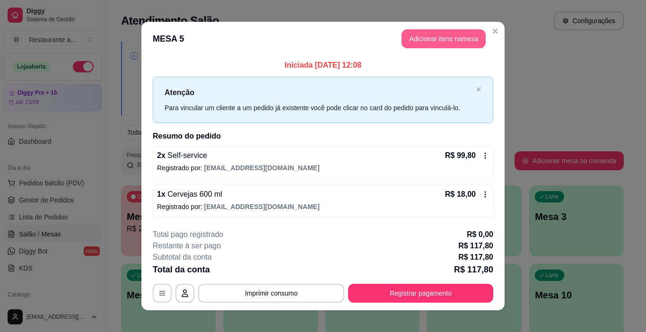
click at [422, 37] on button "Adicionar itens na mesa" at bounding box center [443, 38] width 84 height 19
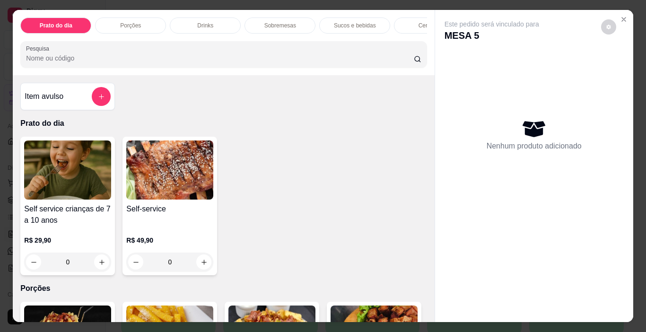
click at [420, 22] on p "Cervejas" at bounding box center [429, 26] width 22 height 8
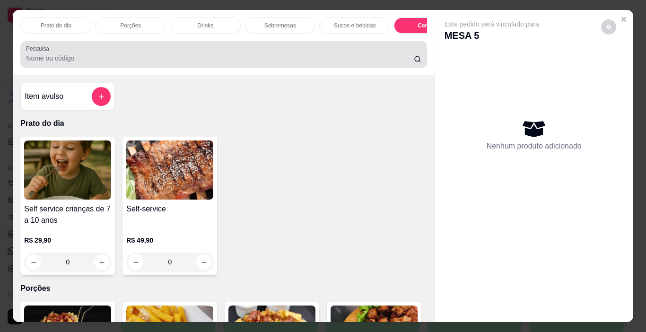
scroll to position [24, 0]
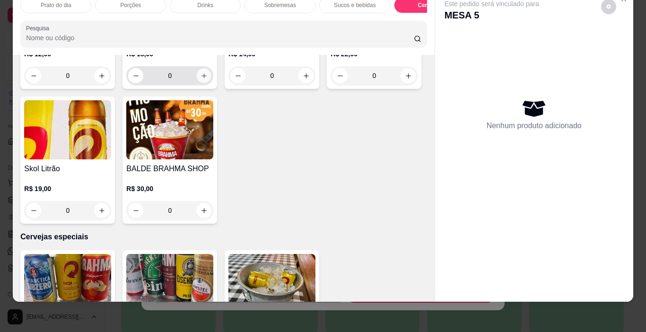
click at [201, 79] on icon "increase-product-quantity" at bounding box center [203, 75] width 7 height 7
type input "1"
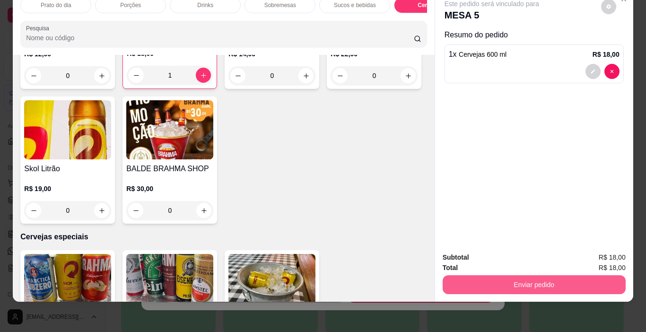
click at [528, 277] on button "Enviar pedido" at bounding box center [533, 284] width 183 height 19
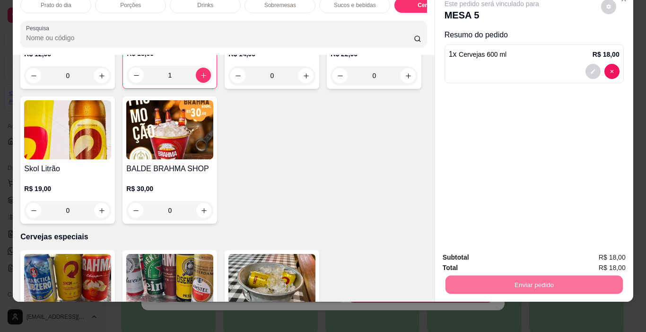
click at [495, 252] on button "Não registrar e enviar pedido" at bounding box center [502, 254] width 98 height 18
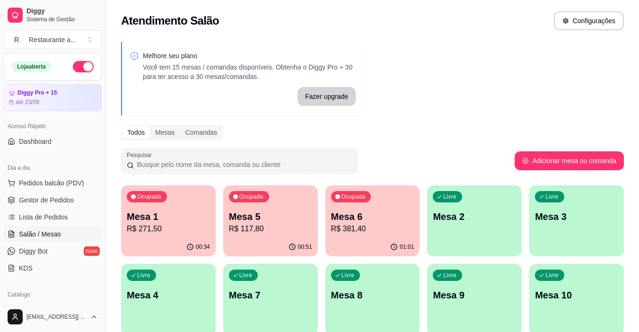
click at [365, 229] on p "R$ 381,40" at bounding box center [372, 228] width 83 height 11
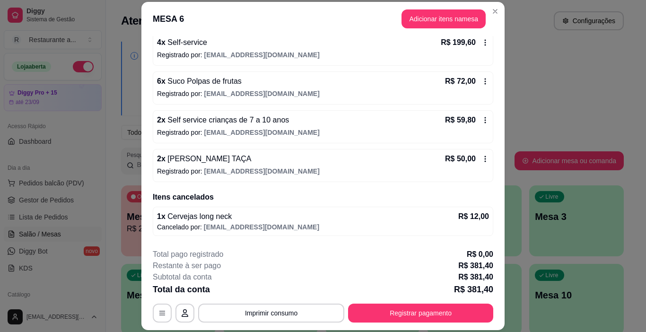
scroll to position [95, 0]
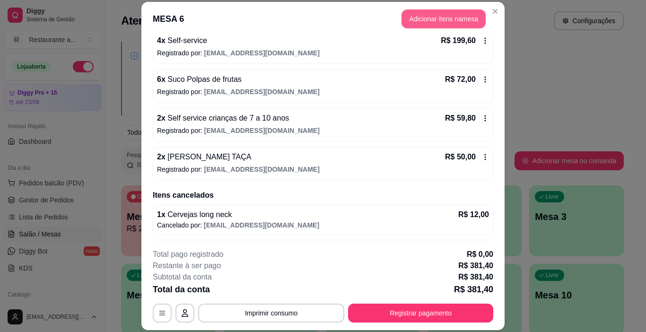
click at [446, 16] on button "Adicionar itens na mesa" at bounding box center [443, 18] width 84 height 19
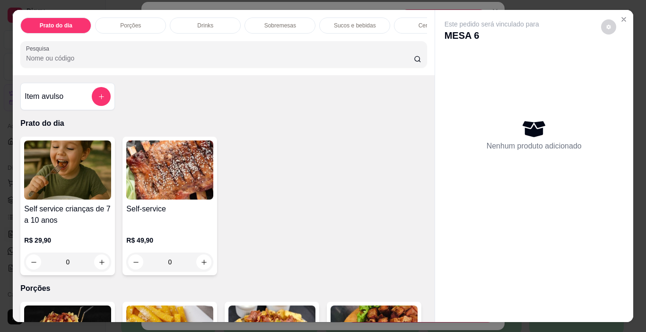
click at [278, 22] on p "Sobremesas" at bounding box center [280, 26] width 32 height 8
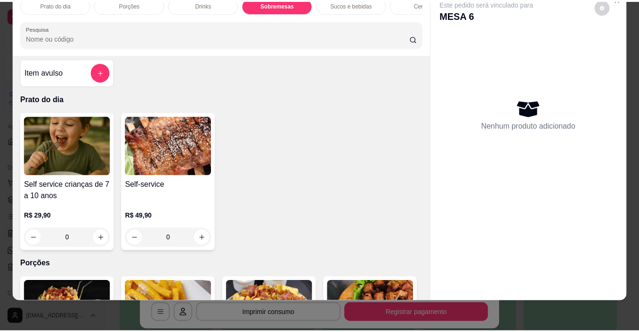
scroll to position [0, 0]
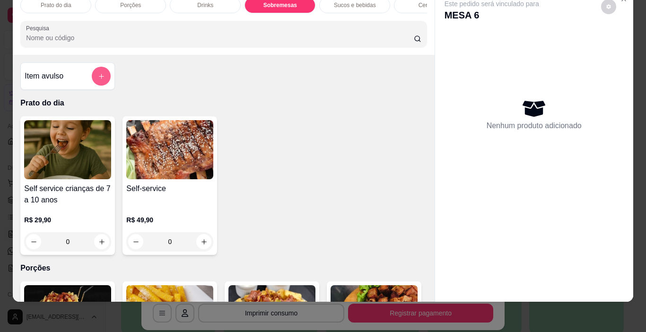
click at [99, 75] on icon "add-separate-item" at bounding box center [101, 76] width 7 height 7
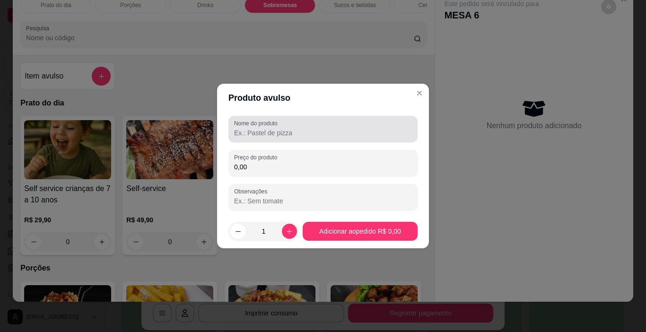
click at [256, 135] on input "Nome do produto" at bounding box center [323, 132] width 178 height 9
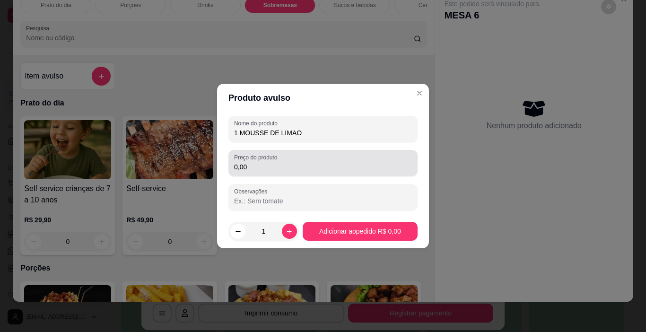
type input "1 MOUSSE DE LIMAO"
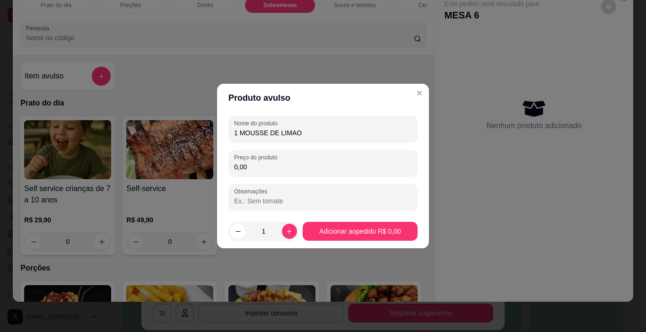
click at [262, 166] on input "0,00" at bounding box center [323, 166] width 178 height 9
type input "12,00"
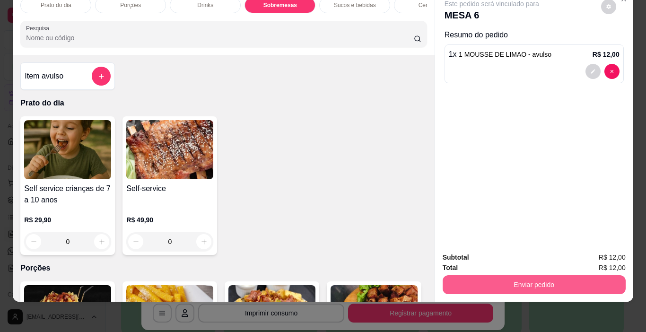
click at [529, 280] on button "Enviar pedido" at bounding box center [533, 284] width 183 height 19
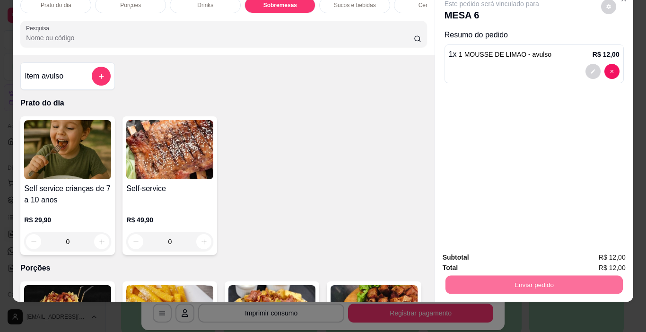
click at [512, 252] on button "Não registrar e enviar pedido" at bounding box center [502, 253] width 95 height 17
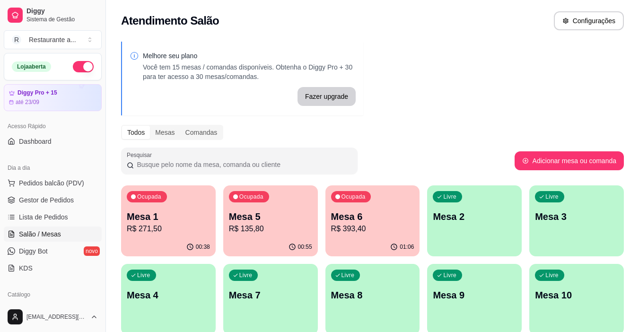
click at [172, 225] on p "R$ 271,50" at bounding box center [168, 228] width 83 height 11
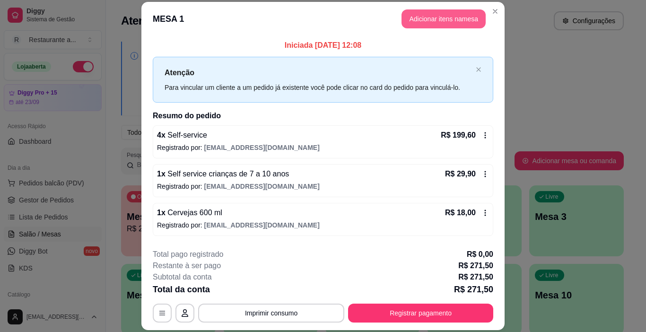
click at [436, 17] on button "Adicionar itens na mesa" at bounding box center [443, 18] width 84 height 19
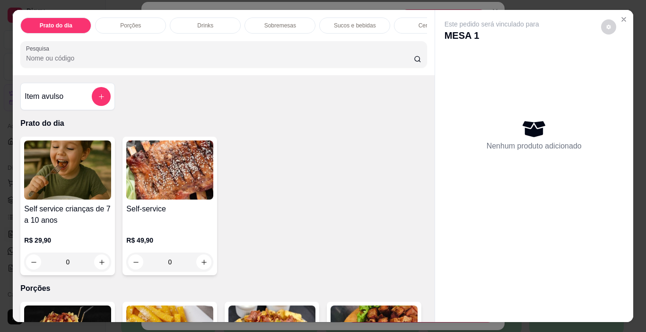
click at [419, 22] on p "Cervejas" at bounding box center [429, 26] width 22 height 8
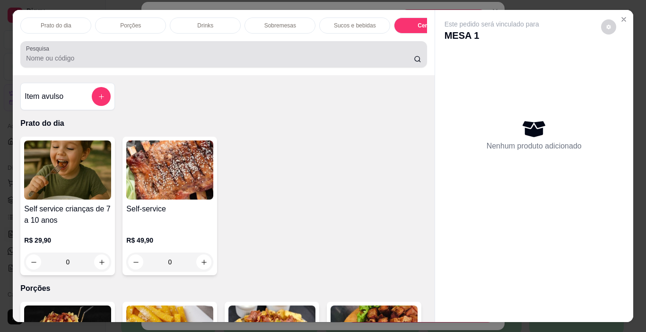
scroll to position [24, 0]
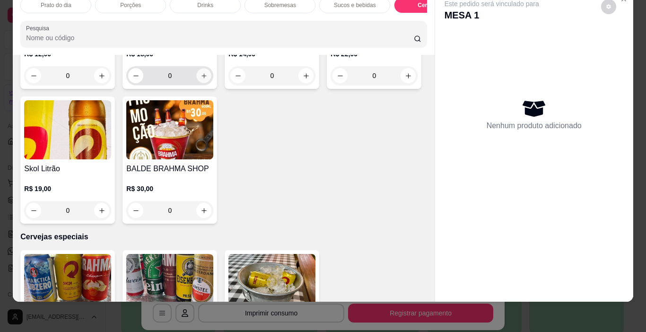
click at [200, 79] on icon "increase-product-quantity" at bounding box center [203, 75] width 7 height 7
type input "1"
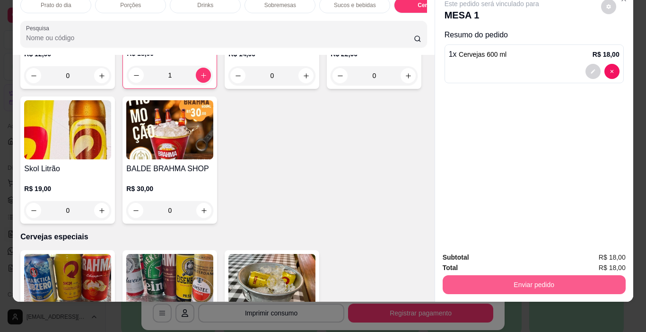
click at [537, 275] on button "Enviar pedido" at bounding box center [533, 284] width 183 height 19
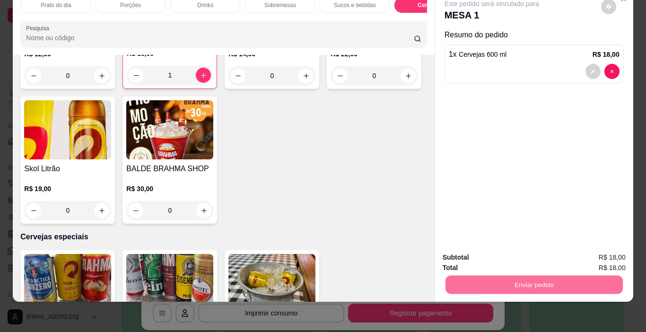
click at [493, 253] on button "Não registrar e enviar pedido" at bounding box center [502, 253] width 95 height 17
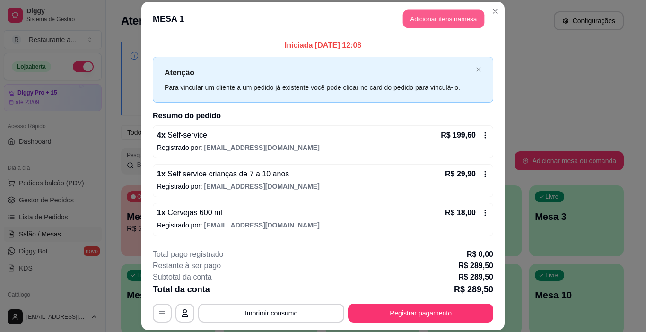
click at [426, 18] on button "Adicionar itens na mesa" at bounding box center [443, 18] width 81 height 18
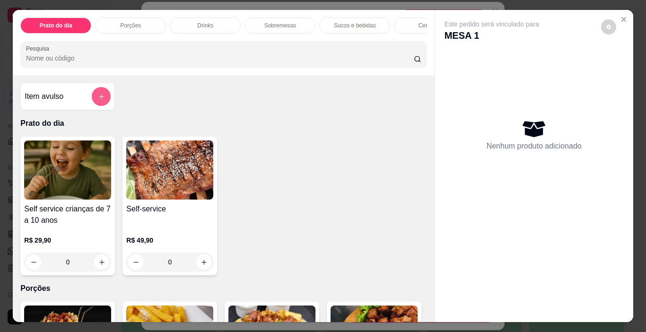
click at [98, 98] on icon "add-separate-item" at bounding box center [101, 96] width 7 height 7
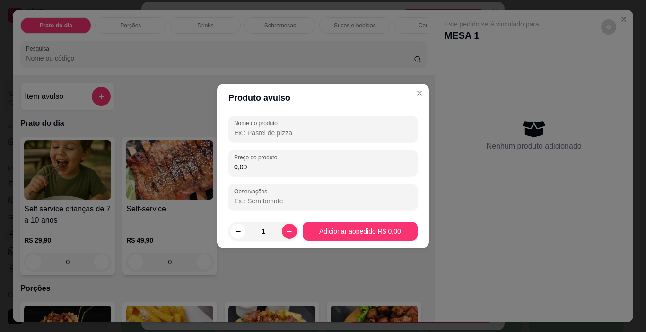
click at [255, 130] on input "Nome do produto" at bounding box center [323, 132] width 178 height 9
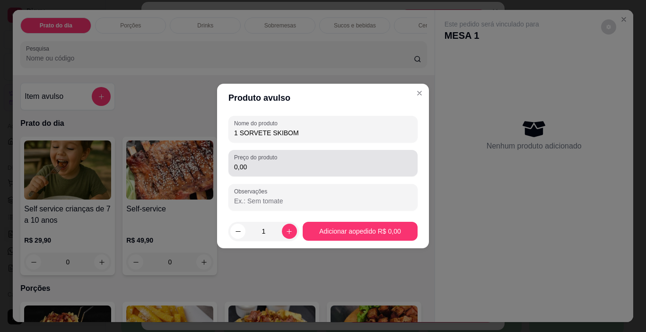
type input "1 SORVETE SKIBOM"
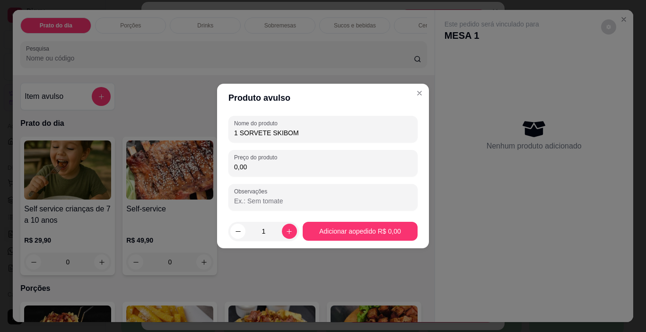
click at [260, 168] on input "0,00" at bounding box center [323, 166] width 178 height 9
type input "7,00"
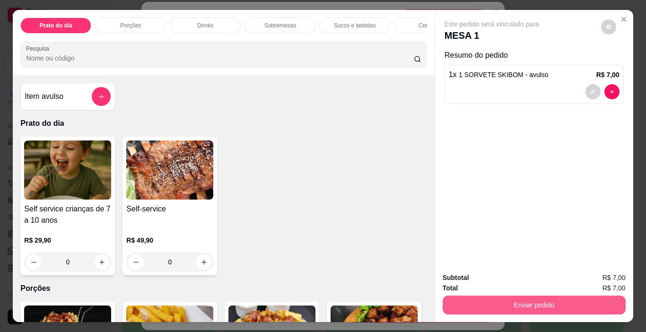
click at [518, 298] on button "Enviar pedido" at bounding box center [533, 304] width 183 height 19
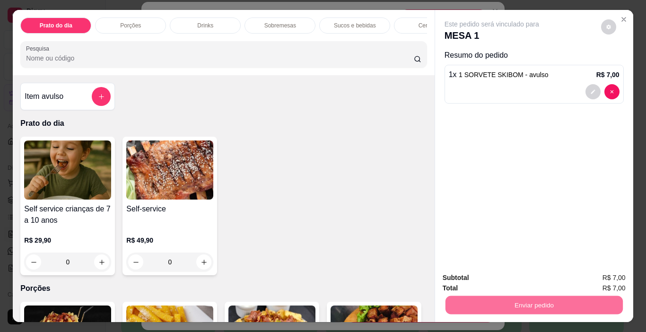
click at [487, 276] on button "Não registrar e enviar pedido" at bounding box center [502, 278] width 98 height 18
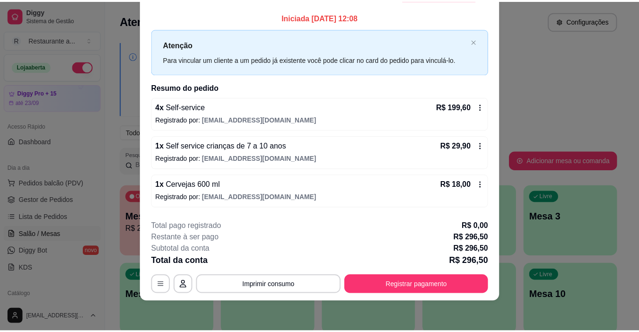
scroll to position [0, 0]
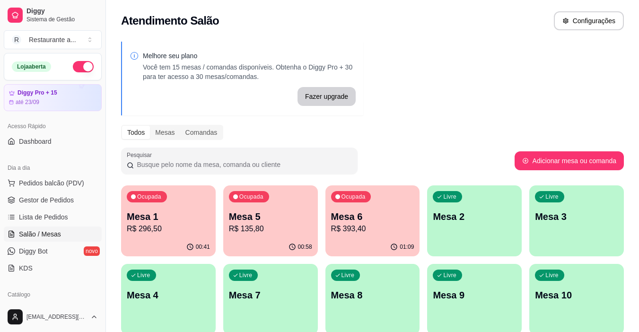
click at [182, 223] on p "R$ 296,50" at bounding box center [168, 228] width 83 height 11
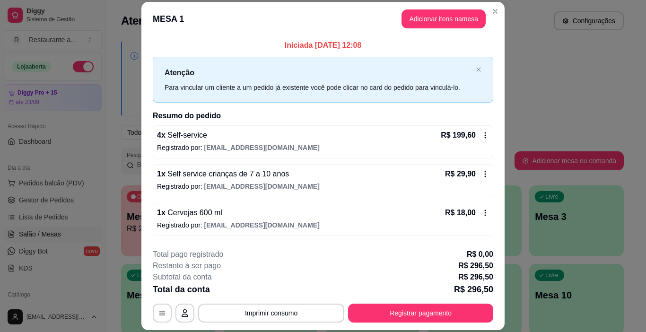
click at [185, 143] on p "Registrado por: [EMAIL_ADDRESS][DOMAIN_NAME]" at bounding box center [323, 147] width 332 height 9
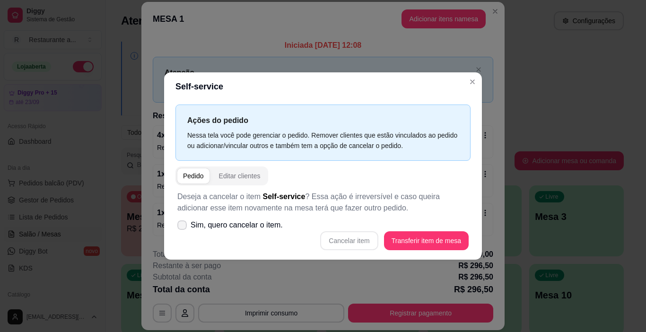
click at [184, 224] on icon at bounding box center [182, 225] width 8 height 6
click at [183, 227] on input "Sim, quero cancelar o item." at bounding box center [180, 230] width 6 height 6
checkbox input "true"
click at [349, 241] on button "Cancelar item" at bounding box center [349, 240] width 58 height 19
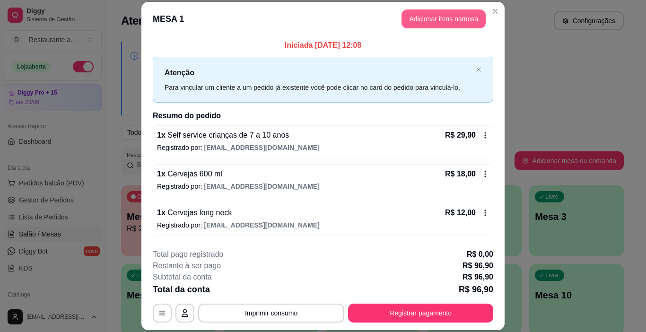
click at [439, 10] on button "Adicionar itens na mesa" at bounding box center [443, 18] width 84 height 19
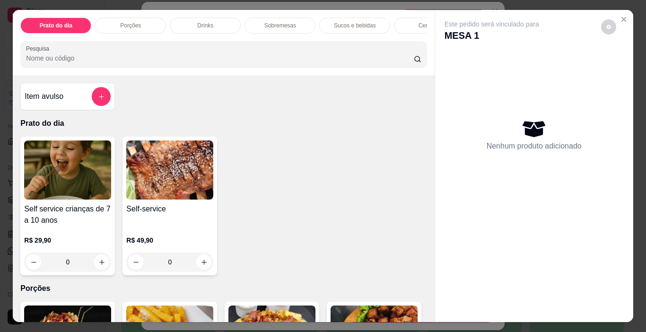
click at [124, 24] on p "Porções" at bounding box center [130, 26] width 21 height 8
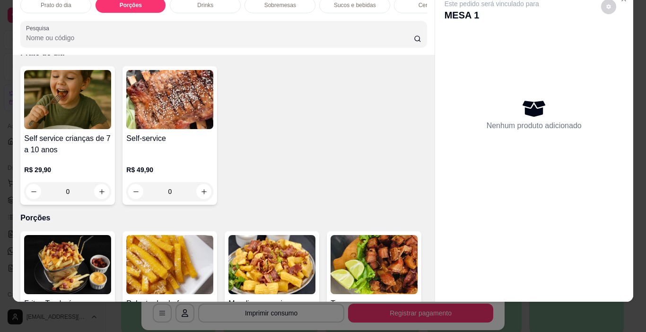
scroll to position [66, 0]
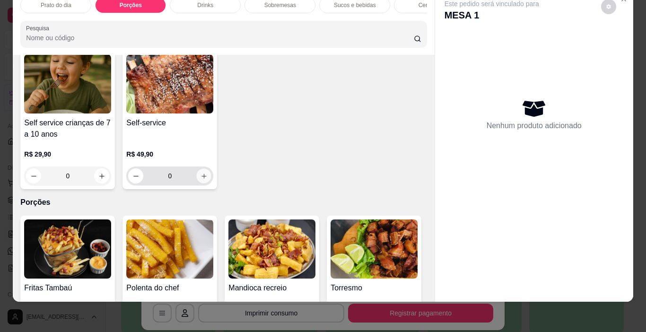
click at [200, 174] on icon "increase-product-quantity" at bounding box center [203, 176] width 7 height 7
type input "1"
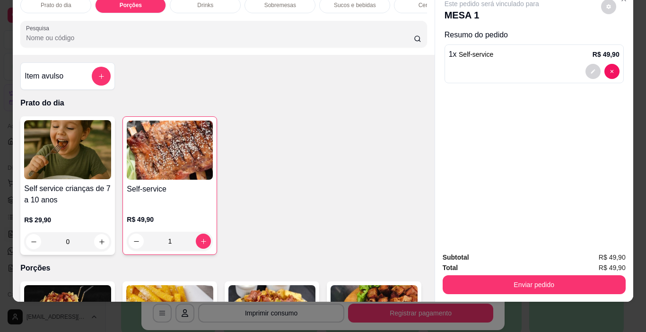
scroll to position [0, 0]
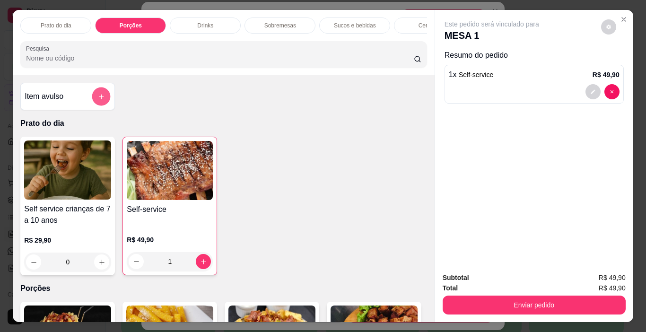
click at [99, 99] on icon "add-separate-item" at bounding box center [101, 96] width 5 height 5
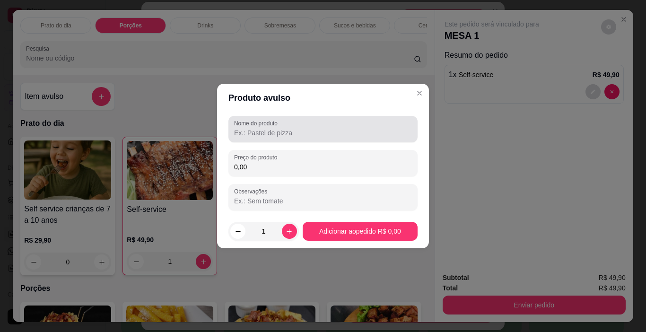
click at [272, 133] on input "Nome do produto" at bounding box center [323, 132] width 178 height 9
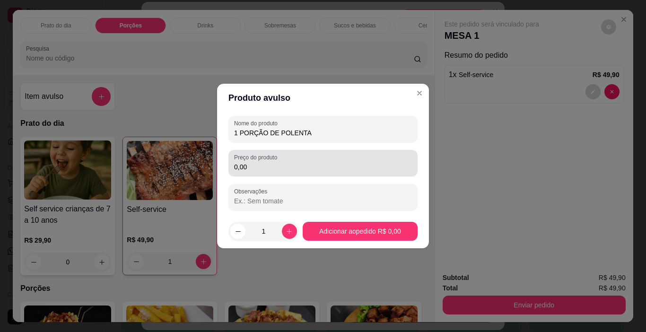
type input "1 PORÇÃO DE POLENTA"
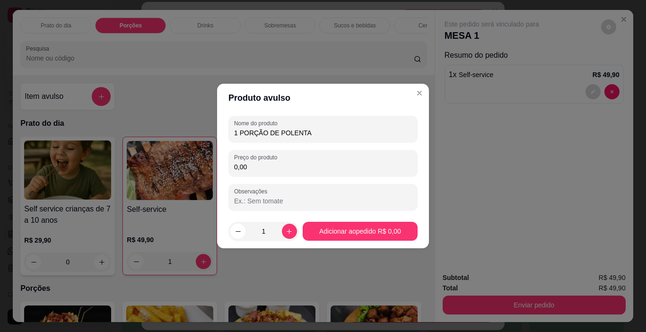
click at [267, 167] on input "0,00" at bounding box center [323, 166] width 178 height 9
type input "25,00"
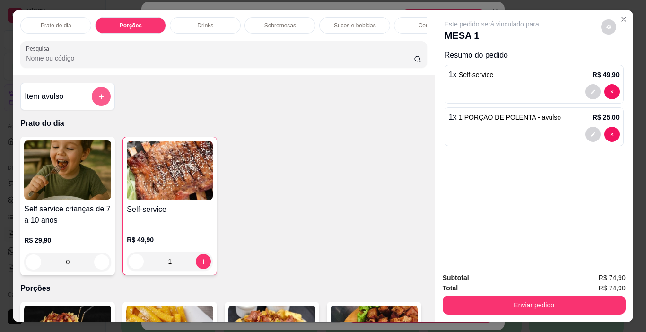
click at [98, 97] on icon "add-separate-item" at bounding box center [101, 96] width 7 height 7
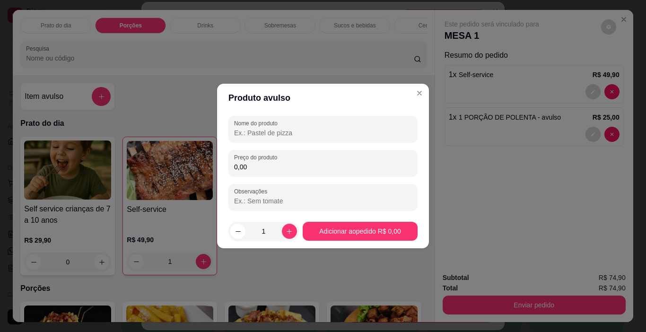
click at [252, 130] on input "Nome do produto" at bounding box center [323, 132] width 178 height 9
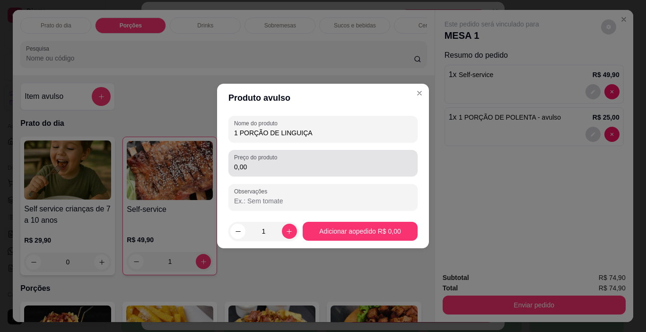
type input "1 PORÇÃO DE LINGUIÇA"
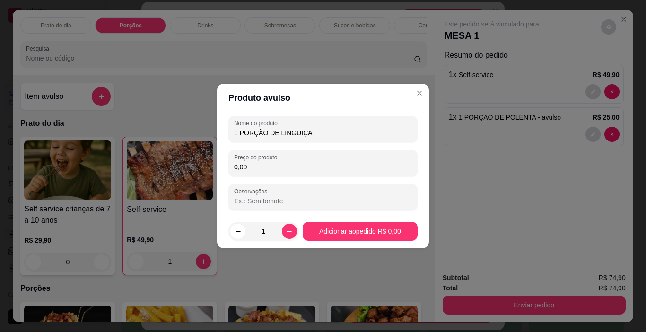
click at [255, 165] on input "0,00" at bounding box center [323, 166] width 178 height 9
type input "25,00"
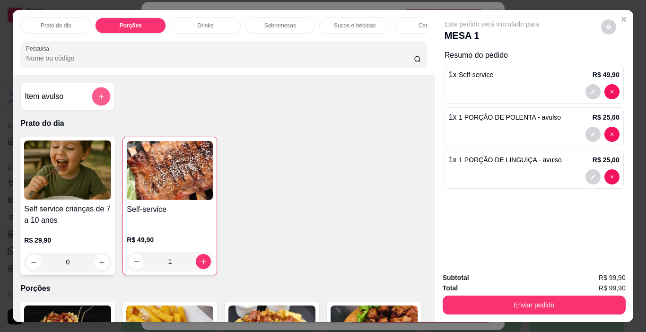
click at [98, 96] on icon "add-separate-item" at bounding box center [101, 96] width 7 height 7
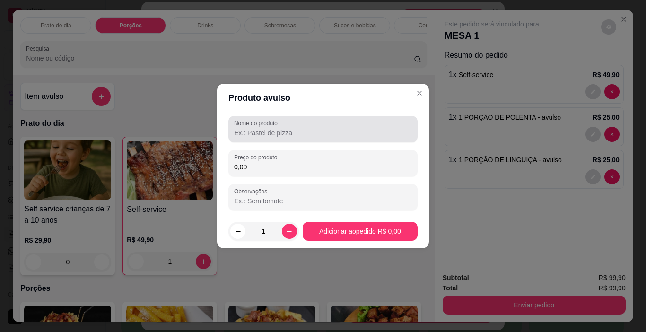
click at [258, 130] on input "Nome do produto" at bounding box center [323, 132] width 178 height 9
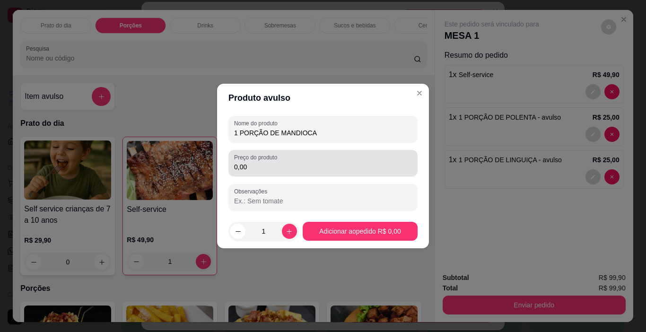
type input "1 PORÇÃO DE MANDIOCA"
click at [262, 172] on div "0,00" at bounding box center [323, 163] width 178 height 19
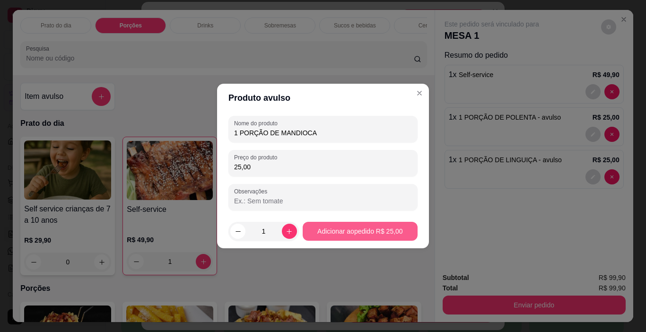
type input "25,00"
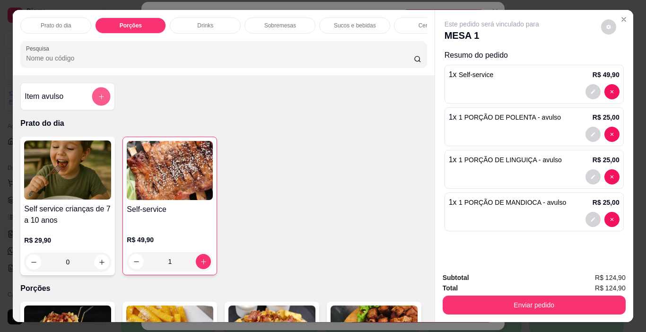
click at [99, 97] on icon "add-separate-item" at bounding box center [101, 96] width 7 height 7
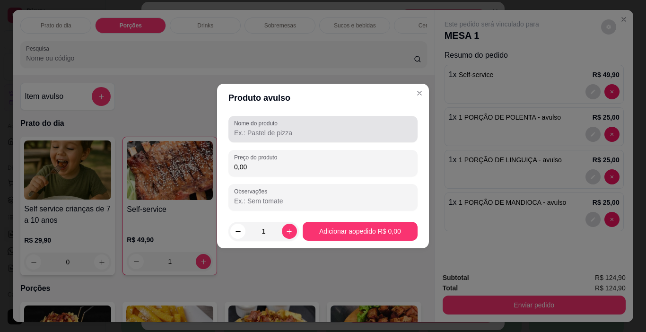
click at [248, 130] on input "Nome do produto" at bounding box center [323, 132] width 178 height 9
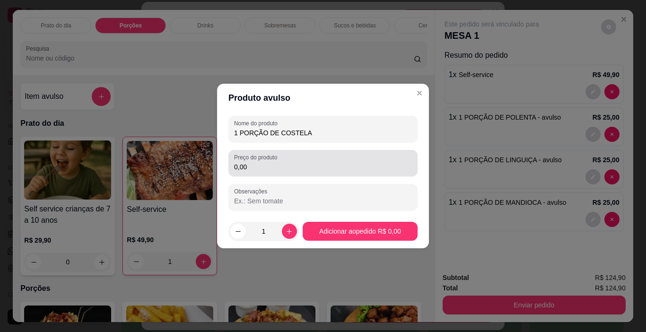
type input "1 PORÇÃO DE COSTELA"
click at [255, 166] on input "0,00" at bounding box center [323, 166] width 178 height 9
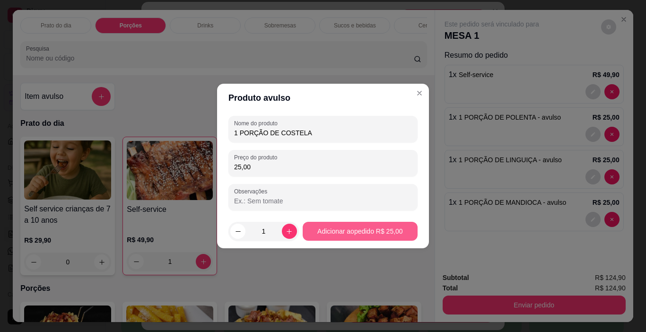
type input "25,00"
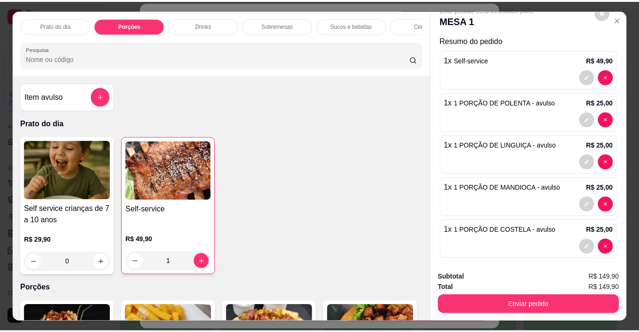
scroll to position [22, 0]
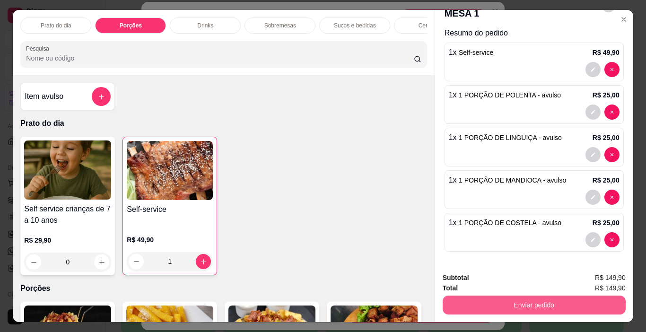
click at [541, 296] on button "Enviar pedido" at bounding box center [533, 304] width 183 height 19
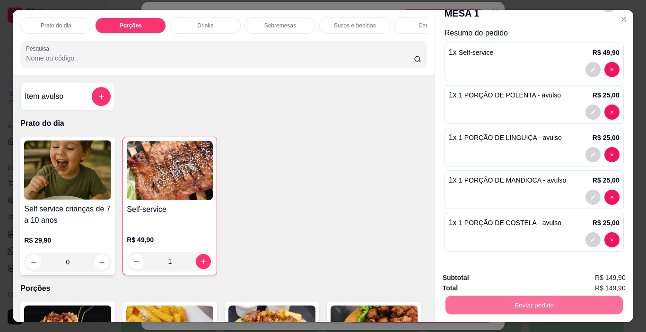
click at [515, 276] on button "Não registrar e enviar pedido" at bounding box center [502, 278] width 98 height 18
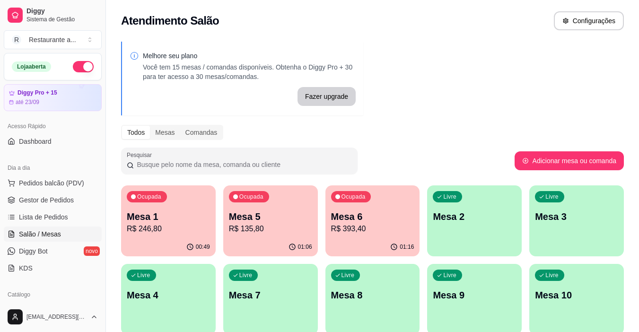
click at [171, 232] on p "R$ 246,80" at bounding box center [168, 228] width 83 height 11
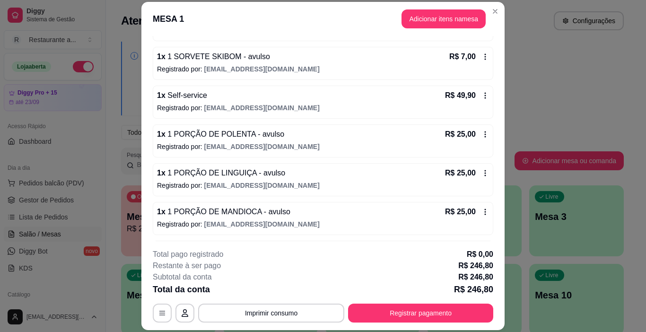
scroll to position [331, 0]
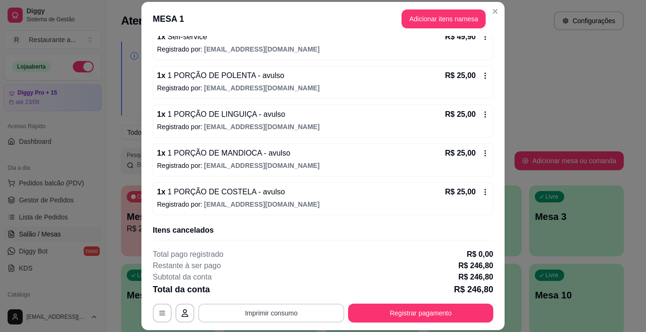
click at [271, 313] on button "Imprimir consumo" at bounding box center [271, 312] width 146 height 19
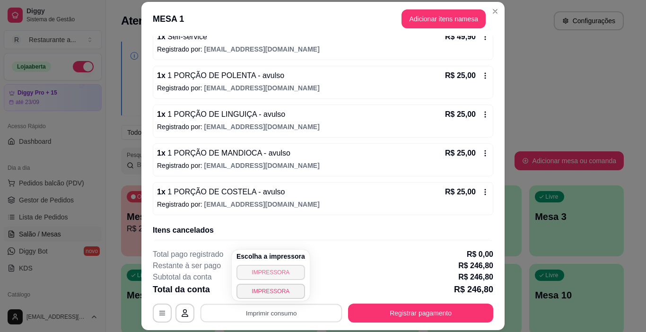
click at [279, 269] on button "IMPRESSORA" at bounding box center [270, 272] width 69 height 15
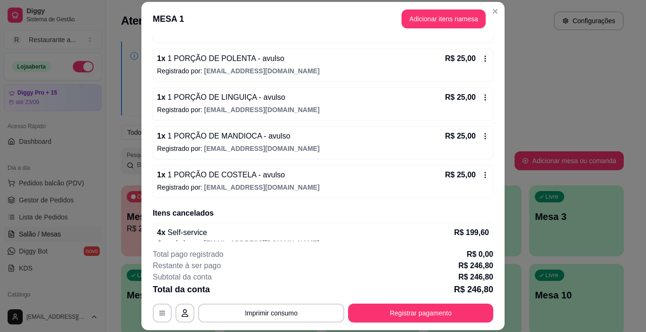
scroll to position [362, 0]
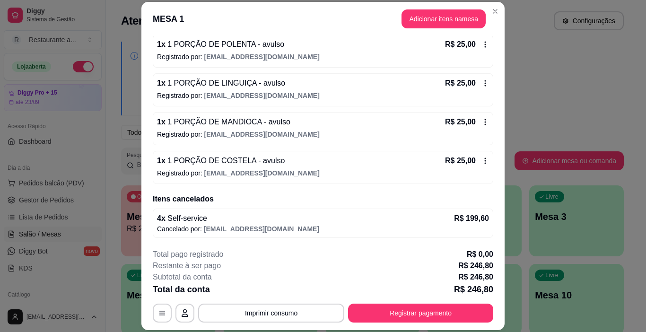
click at [220, 165] on span "1 PORÇÃO DE COSTELA - avulso" at bounding box center [225, 160] width 120 height 8
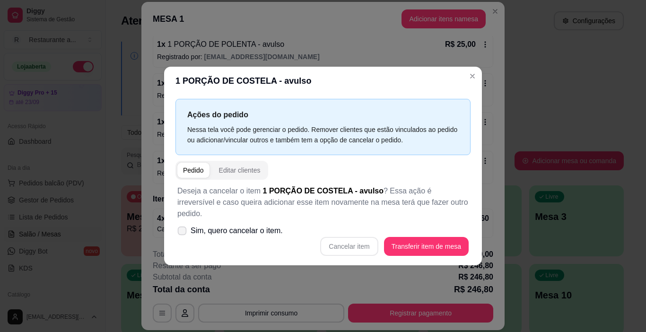
click at [182, 228] on icon at bounding box center [181, 230] width 7 height 5
click at [182, 233] on input "Sim, quero cancelar o item." at bounding box center [180, 236] width 6 height 6
checkbox input "true"
click at [357, 240] on button "Cancelar item" at bounding box center [349, 246] width 56 height 18
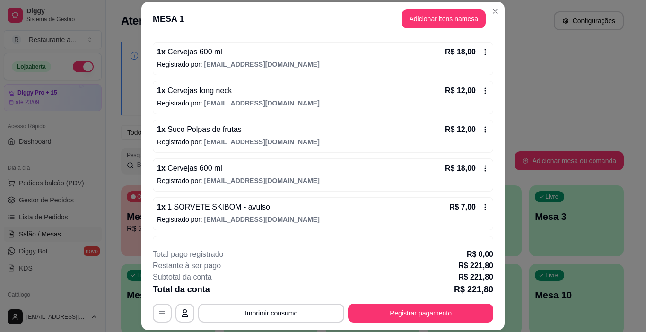
scroll to position [0, 0]
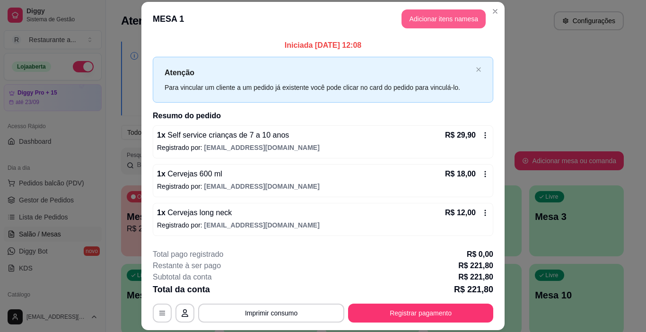
click at [450, 18] on button "Adicionar itens na mesa" at bounding box center [443, 18] width 84 height 19
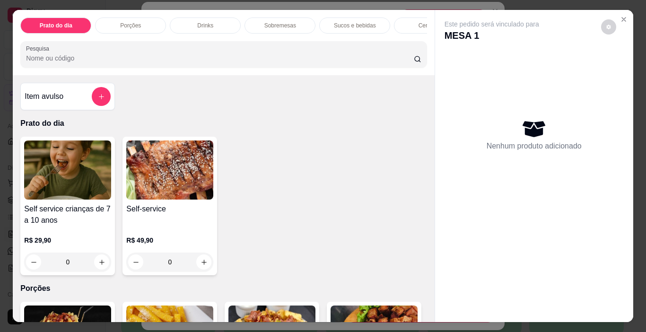
click at [126, 22] on p "Porções" at bounding box center [130, 26] width 21 height 8
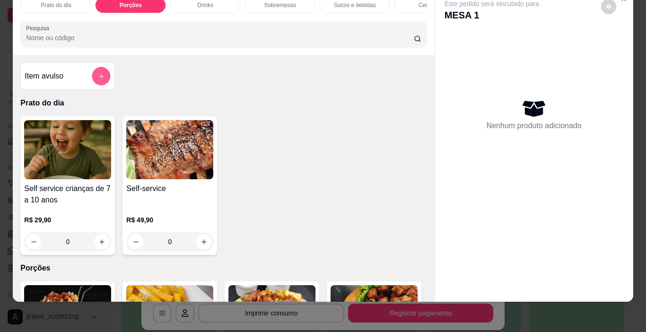
click at [98, 72] on button "add-separate-item" at bounding box center [101, 76] width 18 height 18
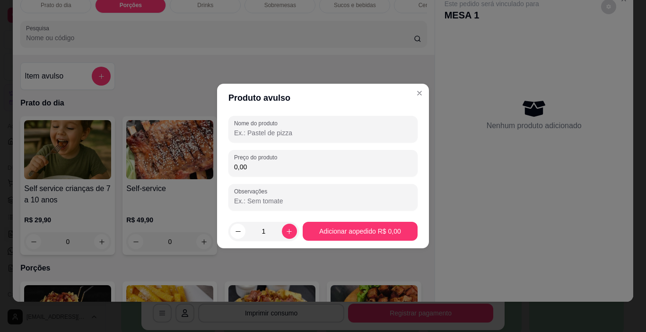
click at [280, 132] on input "Nome do produto" at bounding box center [323, 132] width 178 height 9
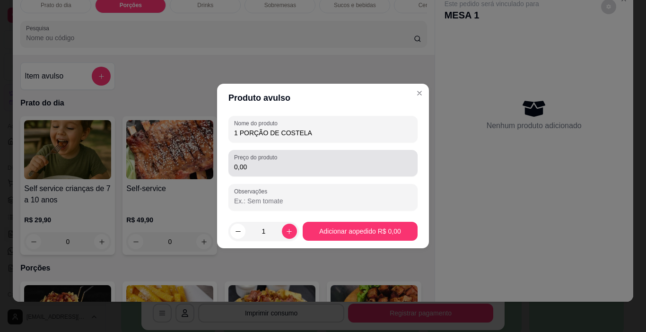
type input "1 PORÇÃO DE COSTELA"
click at [251, 170] on input "0,00" at bounding box center [323, 166] width 178 height 9
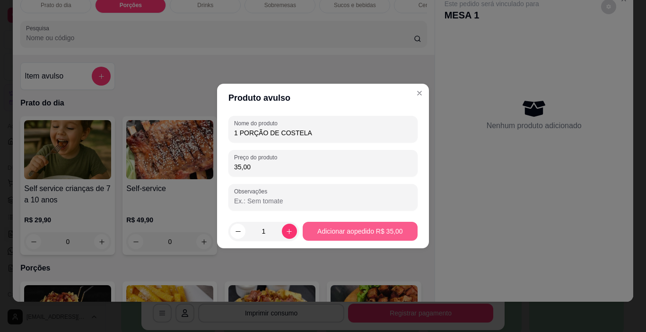
type input "35,00"
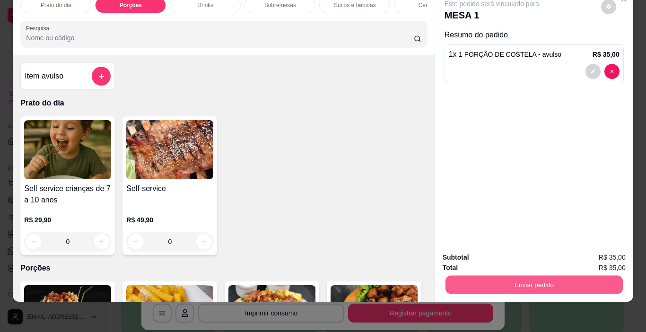
click at [542, 281] on button "Enviar pedido" at bounding box center [533, 285] width 177 height 18
click at [497, 253] on button "Não registrar e enviar pedido" at bounding box center [502, 254] width 98 height 18
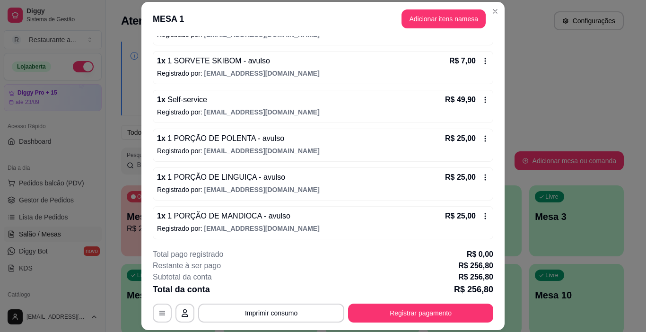
scroll to position [284, 0]
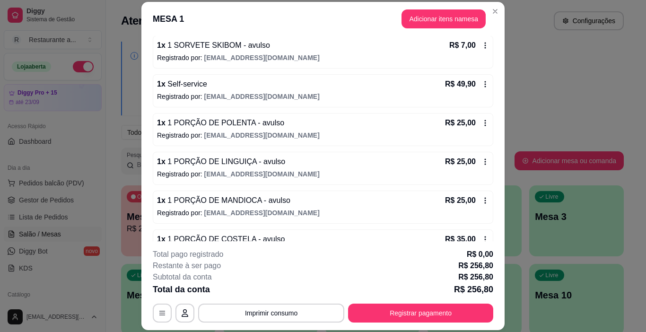
click at [186, 168] on div "1 x 1 PORÇÃO DE LINGUIÇA - avulso R$ 25,00 Registrado por: laurindom775@gmail.c…" at bounding box center [323, 168] width 340 height 33
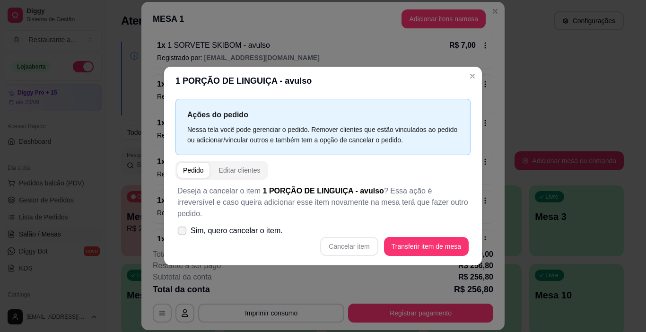
click at [204, 228] on span "Sim, quero cancelar o item." at bounding box center [237, 230] width 92 height 11
click at [183, 233] on input "Sim, quero cancelar o item." at bounding box center [180, 236] width 6 height 6
checkbox input "true"
click at [348, 240] on button "Cancelar item" at bounding box center [349, 246] width 56 height 18
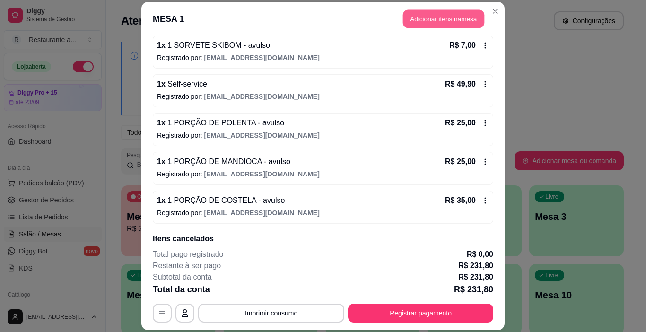
click at [444, 17] on button "Adicionar itens na mesa" at bounding box center [443, 18] width 81 height 18
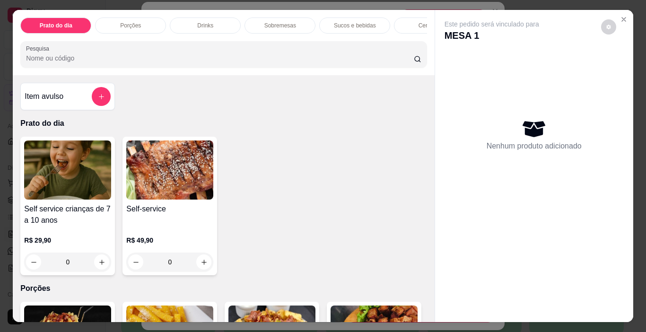
click at [123, 22] on p "Porções" at bounding box center [130, 26] width 21 height 8
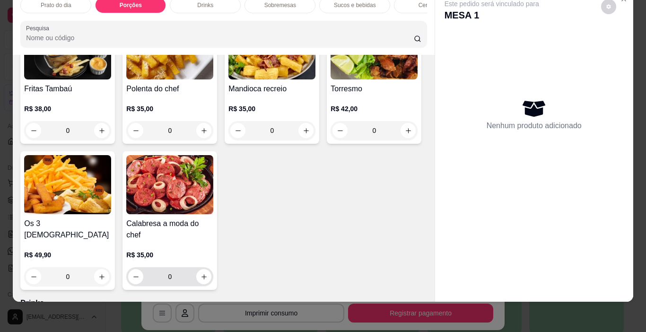
scroll to position [349, 0]
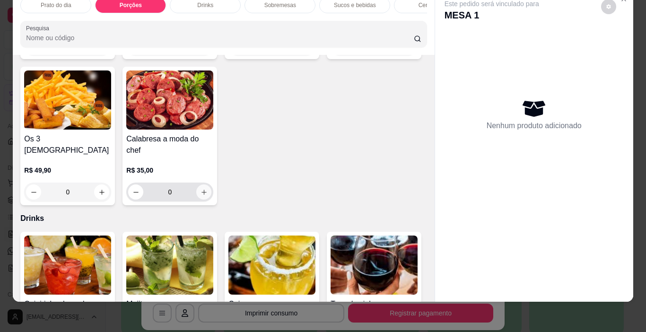
click at [208, 189] on icon "increase-product-quantity" at bounding box center [203, 192] width 7 height 7
type input "1"
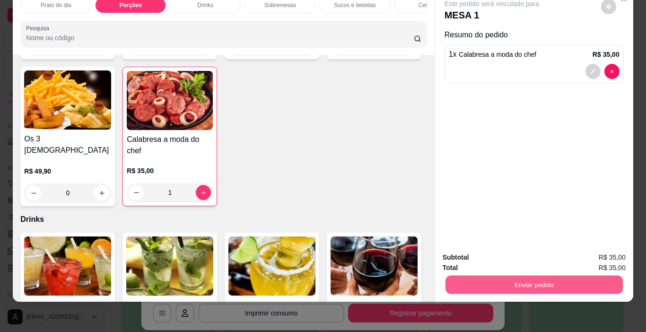
click at [535, 277] on button "Enviar pedido" at bounding box center [533, 285] width 177 height 18
click at [502, 253] on button "Não registrar e enviar pedido" at bounding box center [502, 254] width 98 height 18
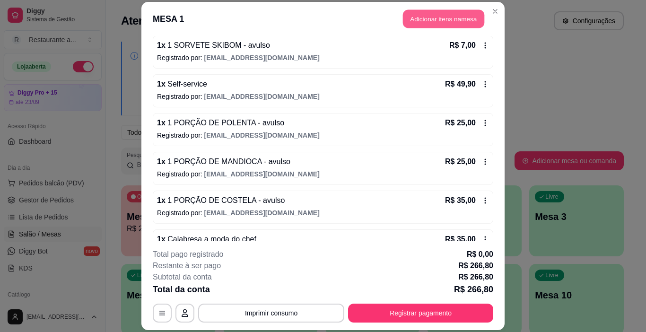
click at [464, 16] on button "Adicionar itens na mesa" at bounding box center [443, 18] width 81 height 18
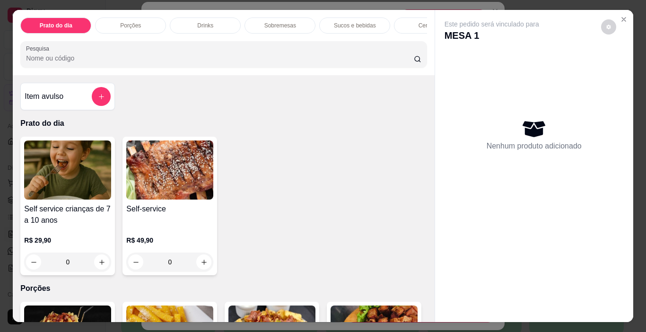
click at [418, 22] on p "Cervejas" at bounding box center [429, 26] width 22 height 8
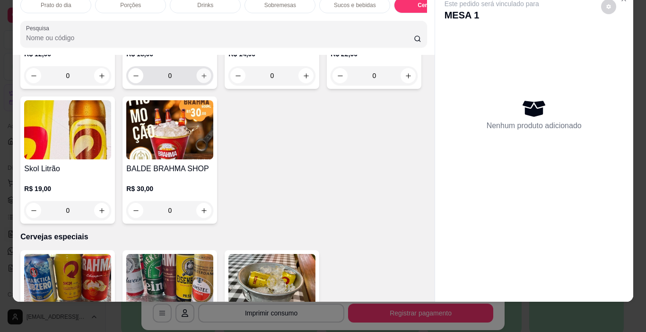
click at [200, 79] on icon "increase-product-quantity" at bounding box center [203, 75] width 7 height 7
type input "1"
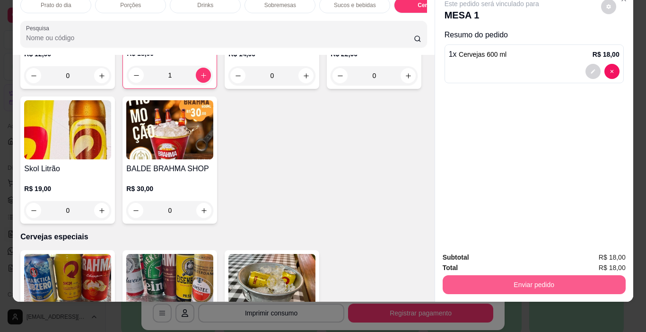
click at [529, 276] on button "Enviar pedido" at bounding box center [533, 284] width 183 height 19
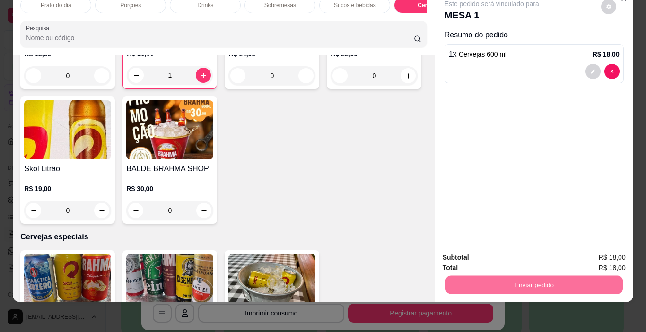
click at [505, 253] on button "Não registrar e enviar pedido" at bounding box center [502, 254] width 98 height 18
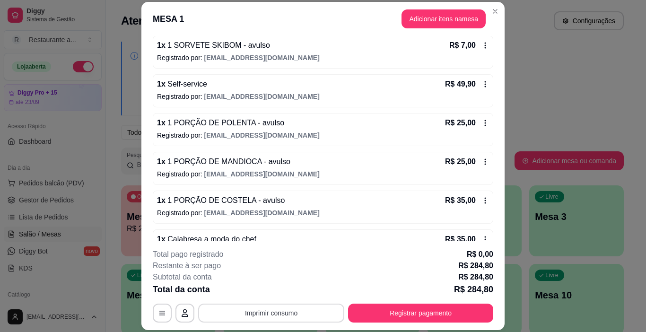
click at [280, 312] on button "Imprimir consumo" at bounding box center [271, 312] width 146 height 19
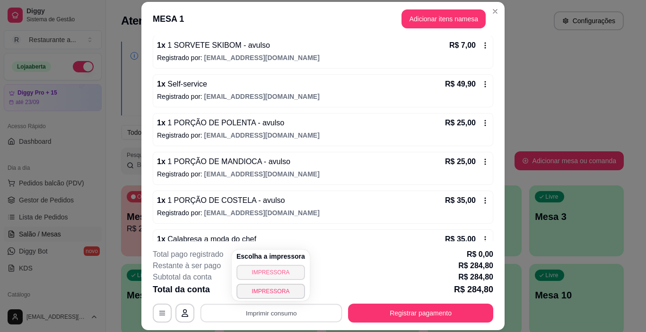
click at [277, 271] on button "IMPRESSORA" at bounding box center [270, 272] width 69 height 15
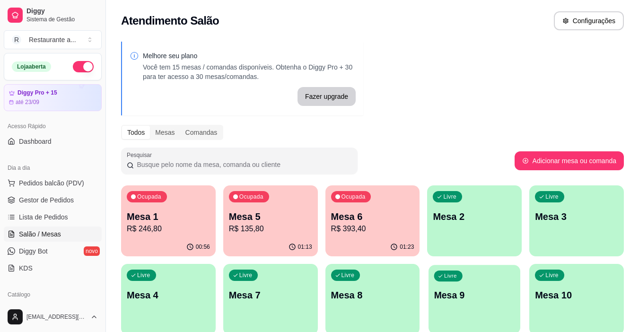
click at [456, 302] on div "Livre Mesa 9" at bounding box center [474, 294] width 92 height 58
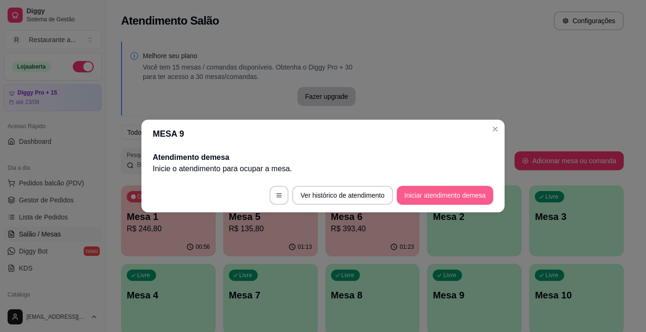
click at [411, 196] on button "Iniciar atendimento de mesa" at bounding box center [445, 195] width 96 height 19
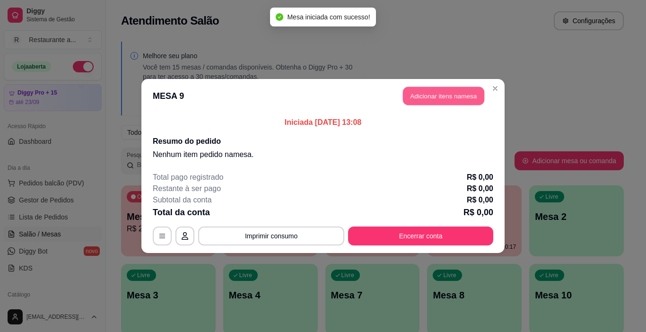
click at [450, 94] on button "Adicionar itens na mesa" at bounding box center [443, 96] width 81 height 18
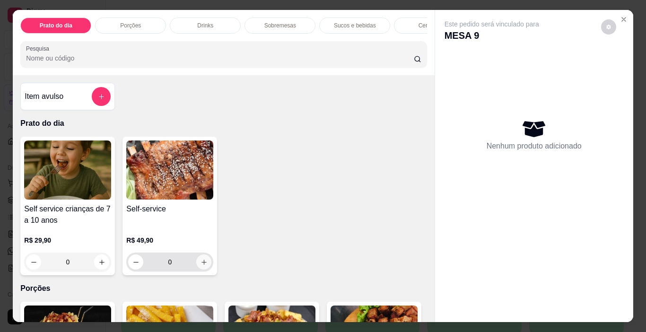
click at [202, 265] on icon "increase-product-quantity" at bounding box center [203, 262] width 7 height 7
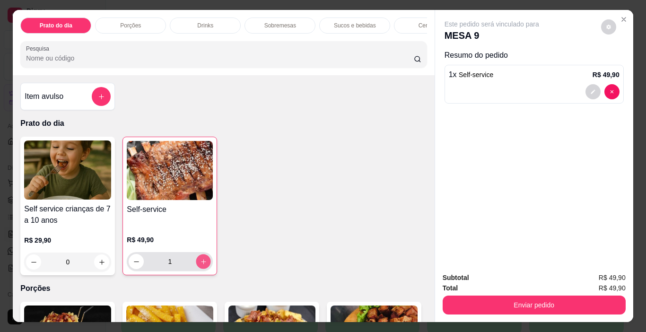
click at [202, 265] on icon "increase-product-quantity" at bounding box center [203, 261] width 7 height 7
click at [201, 265] on icon "increase-product-quantity" at bounding box center [203, 261] width 7 height 7
type input "4"
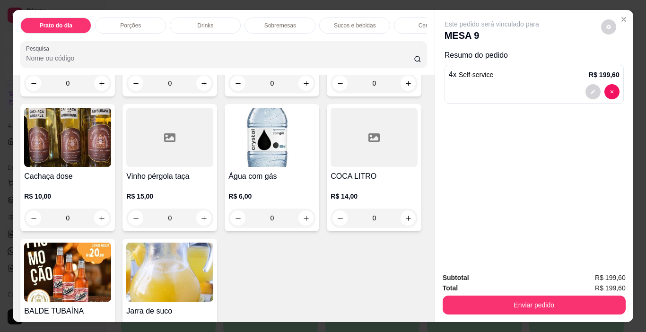
scroll to position [1371, 0]
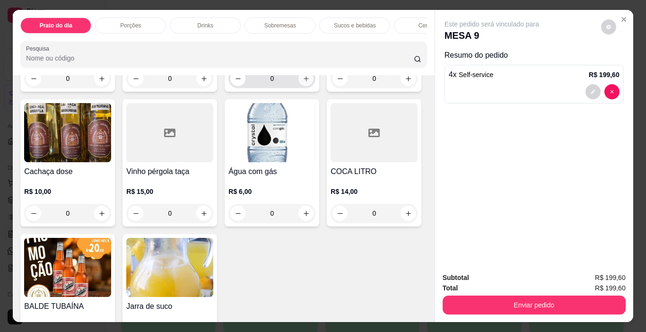
click at [303, 82] on icon "increase-product-quantity" at bounding box center [306, 78] width 7 height 7
type input "1"
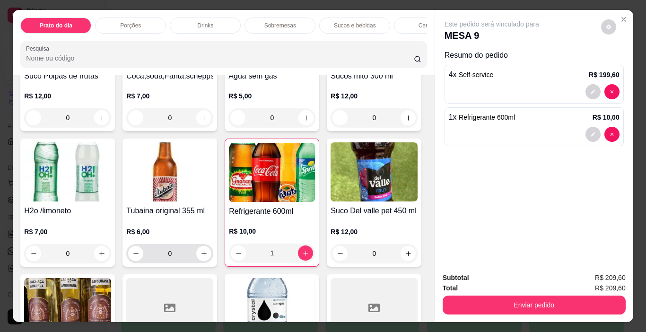
scroll to position [1229, 0]
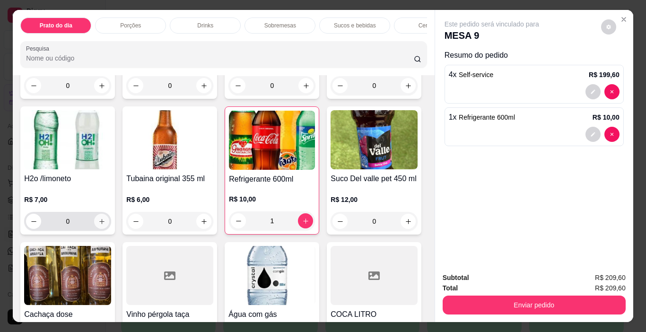
click at [105, 218] on icon "increase-product-quantity" at bounding box center [101, 221] width 7 height 7
type input "1"
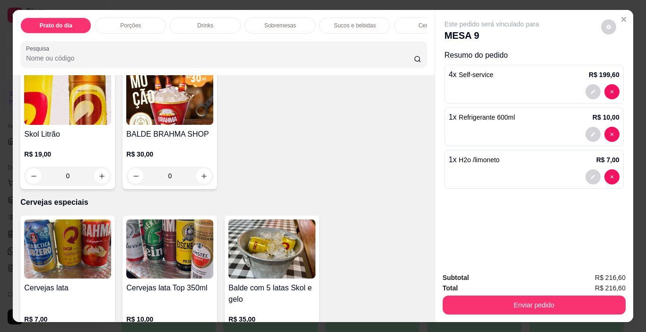
scroll to position [1891, 0]
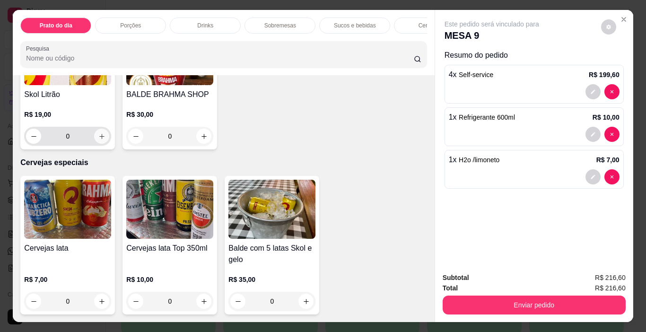
click at [105, 140] on icon "increase-product-quantity" at bounding box center [101, 136] width 7 height 7
type input "1"
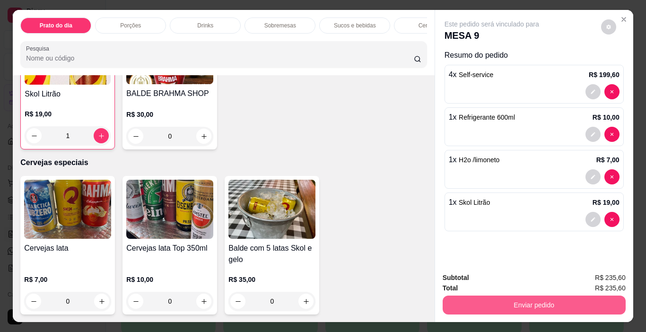
click at [527, 303] on button "Enviar pedido" at bounding box center [533, 304] width 183 height 19
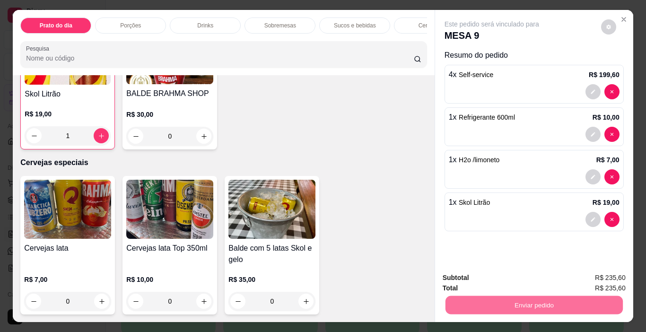
click at [510, 277] on button "Não registrar e enviar pedido" at bounding box center [502, 278] width 98 height 18
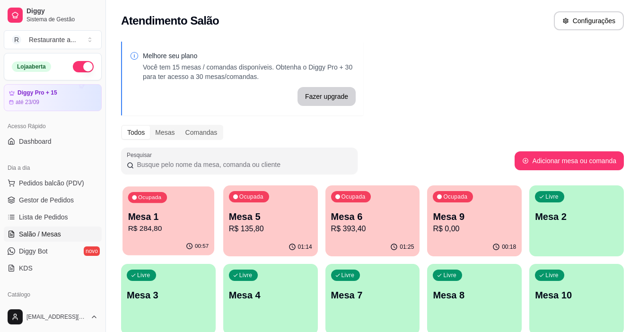
click at [160, 216] on p "Mesa 1" at bounding box center [168, 216] width 81 height 13
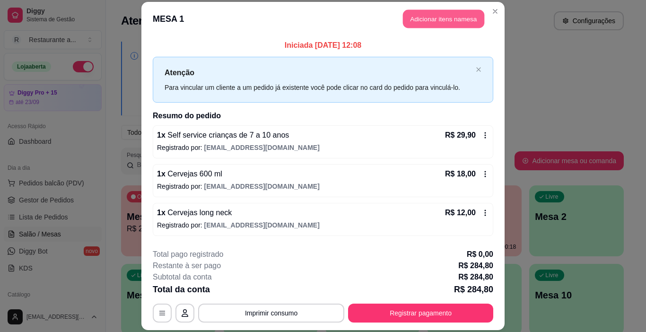
click at [427, 17] on button "Adicionar itens na mesa" at bounding box center [443, 18] width 81 height 18
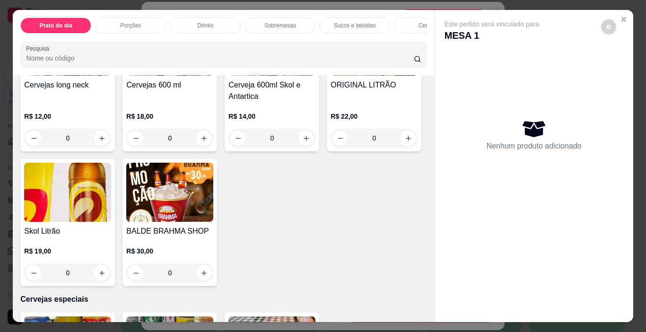
scroll to position [1749, 0]
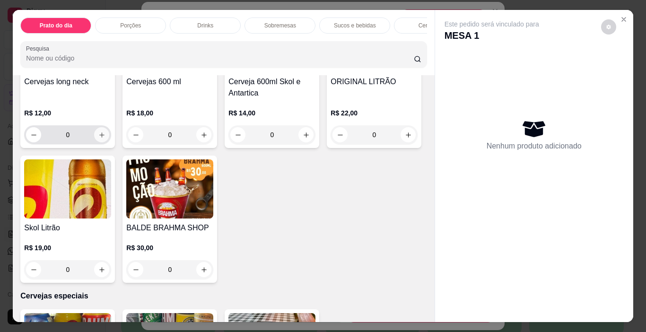
click at [99, 142] on button "increase-product-quantity" at bounding box center [101, 134] width 15 height 15
type input "1"
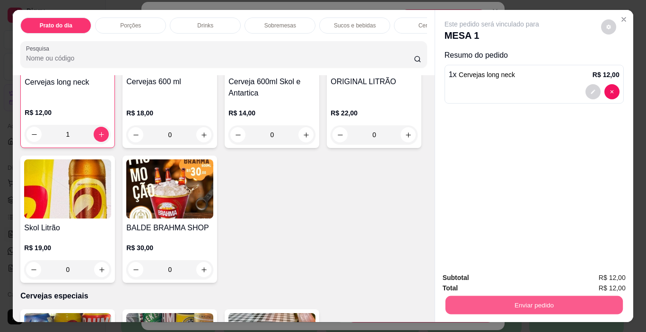
click at [530, 299] on button "Enviar pedido" at bounding box center [533, 305] width 177 height 18
click at [520, 279] on button "Não registrar e enviar pedido" at bounding box center [502, 278] width 98 height 18
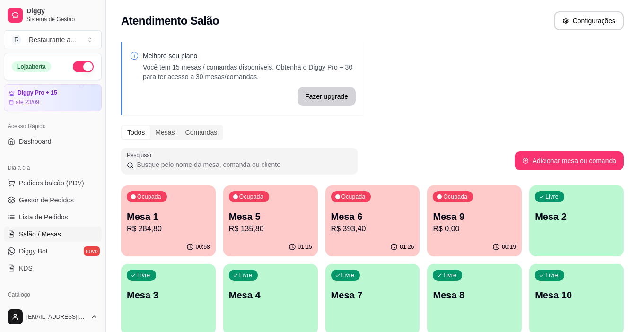
click at [465, 295] on p "Mesa 8" at bounding box center [474, 294] width 83 height 13
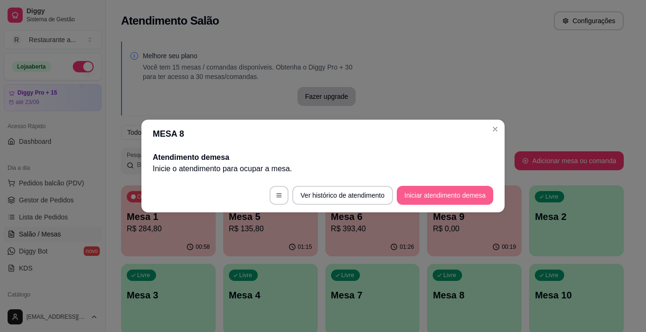
click at [442, 191] on button "Iniciar atendimento de mesa" at bounding box center [445, 195] width 96 height 19
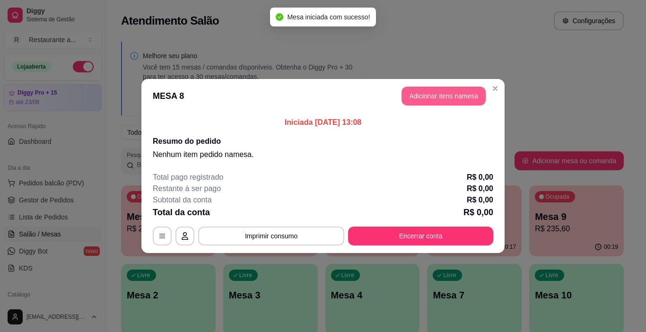
click at [434, 95] on button "Adicionar itens na mesa" at bounding box center [443, 96] width 84 height 19
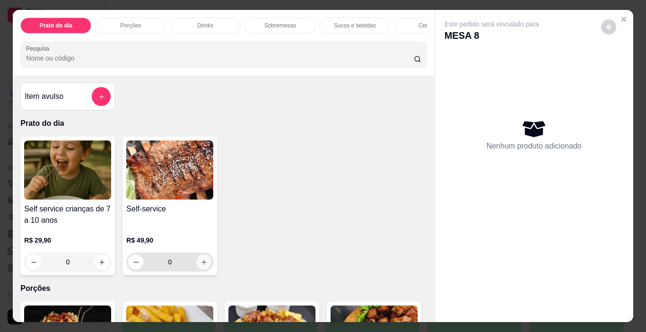
click at [201, 264] on icon "increase-product-quantity" at bounding box center [203, 262] width 7 height 7
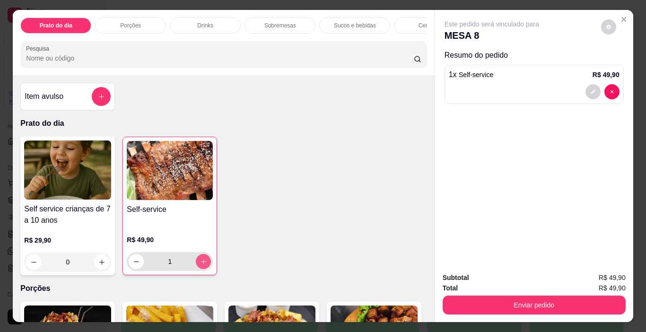
click at [201, 264] on icon "increase-product-quantity" at bounding box center [203, 261] width 7 height 7
type input "2"
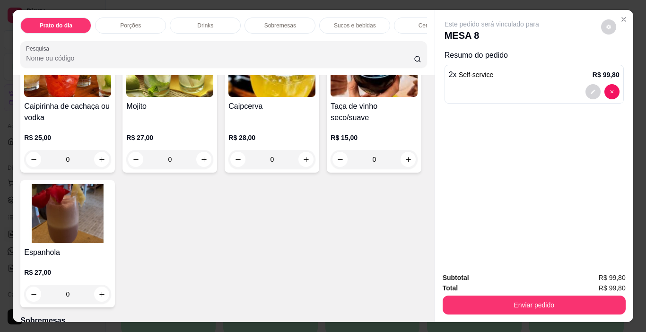
scroll to position [520, 0]
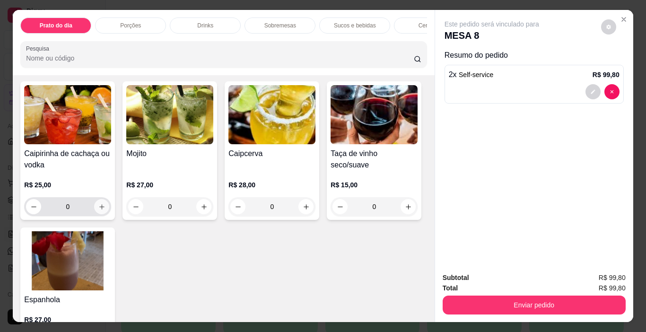
click at [98, 203] on icon "increase-product-quantity" at bounding box center [101, 206] width 7 height 7
type input "1"
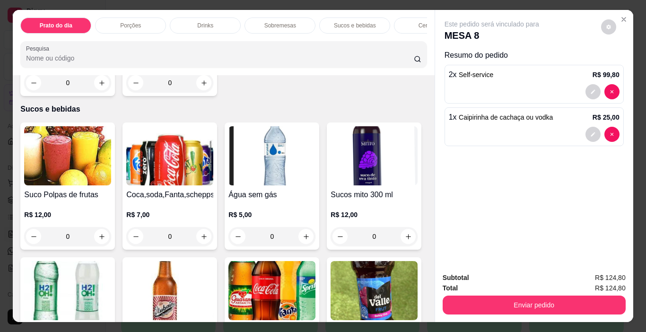
scroll to position [1088, 0]
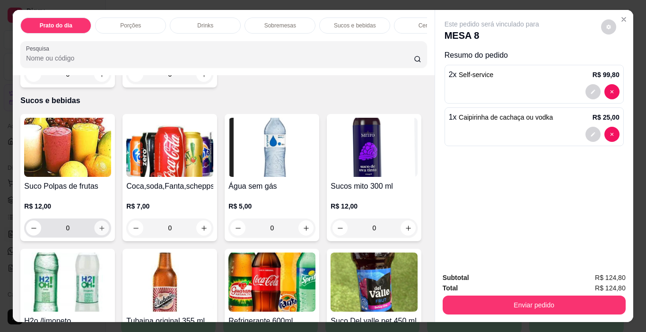
click at [98, 225] on icon "increase-product-quantity" at bounding box center [101, 228] width 7 height 7
type input "1"
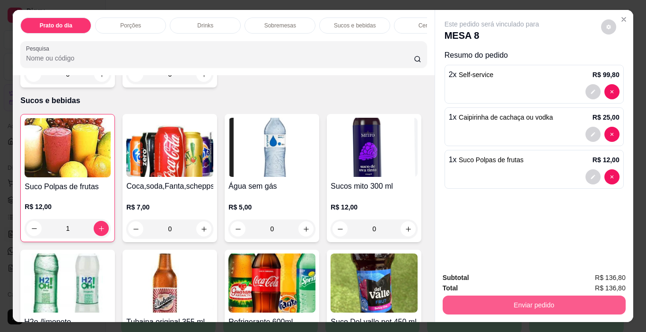
click at [512, 295] on button "Enviar pedido" at bounding box center [533, 304] width 183 height 19
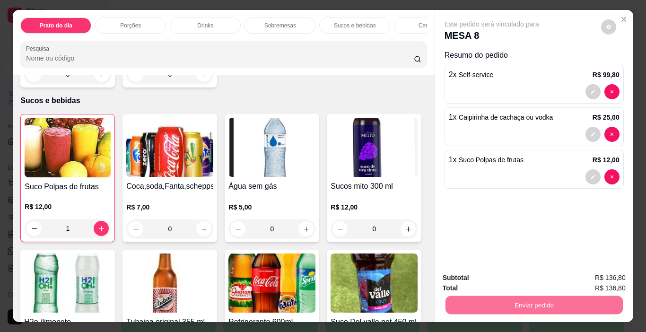
click at [508, 273] on button "Não registrar e enviar pedido" at bounding box center [502, 277] width 95 height 17
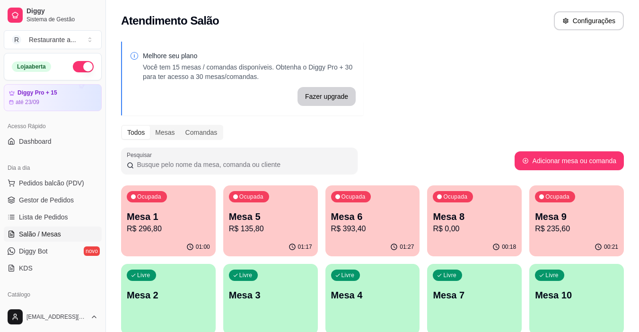
click at [562, 236] on div "Ocupada Mesa 9 R$ 235,60" at bounding box center [576, 211] width 95 height 52
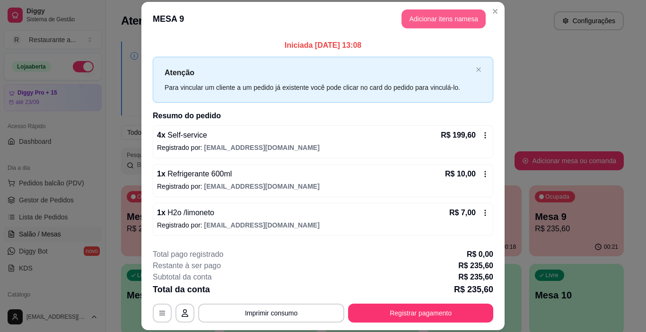
click at [431, 16] on button "Adicionar itens na mesa" at bounding box center [443, 18] width 84 height 19
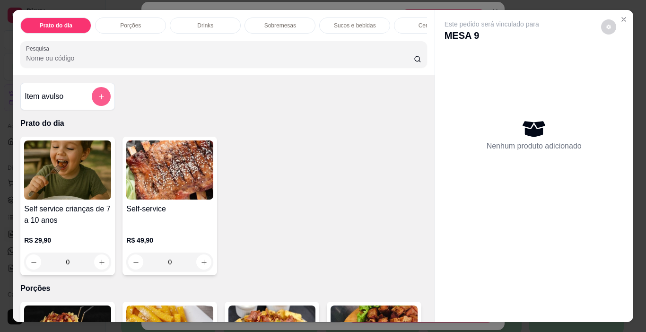
click at [98, 98] on icon "add-separate-item" at bounding box center [101, 96] width 7 height 7
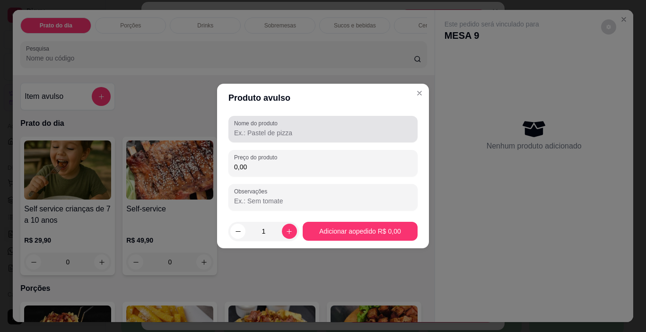
click at [256, 135] on input "Nome do produto" at bounding box center [323, 132] width 178 height 9
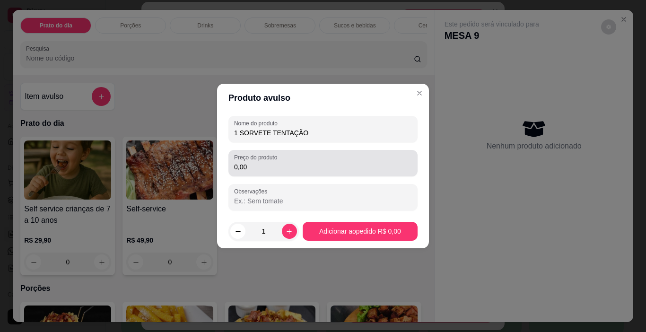
type input "1 SORVETE TENTAÇÃO"
click at [257, 165] on input "0,00" at bounding box center [323, 166] width 178 height 9
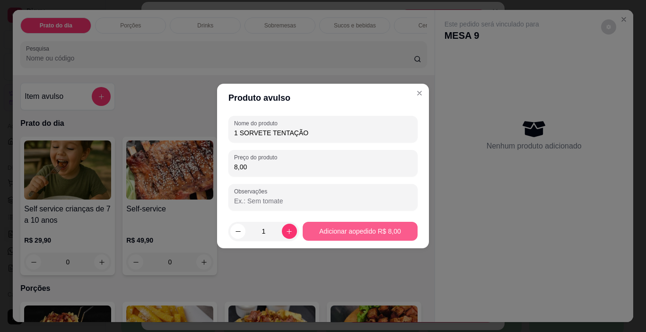
type input "8,00"
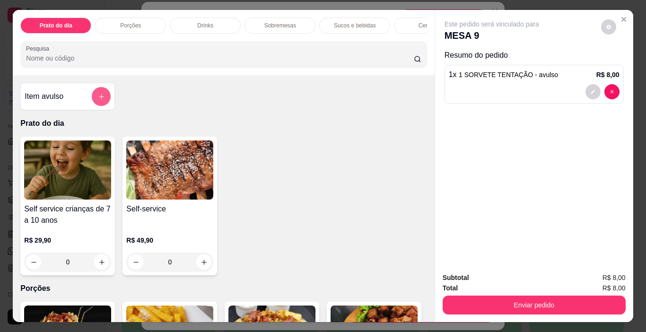
click at [100, 99] on icon "add-separate-item" at bounding box center [101, 96] width 7 height 7
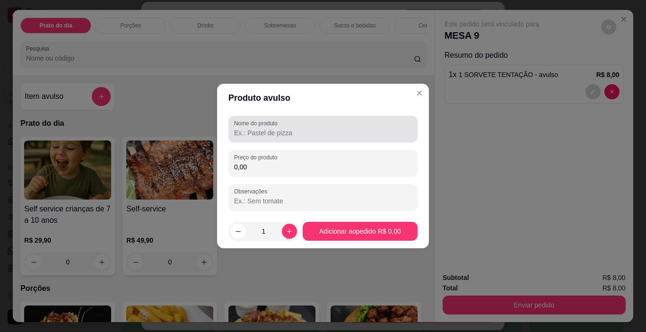
click at [246, 130] on input "Nome do produto" at bounding box center [323, 132] width 178 height 9
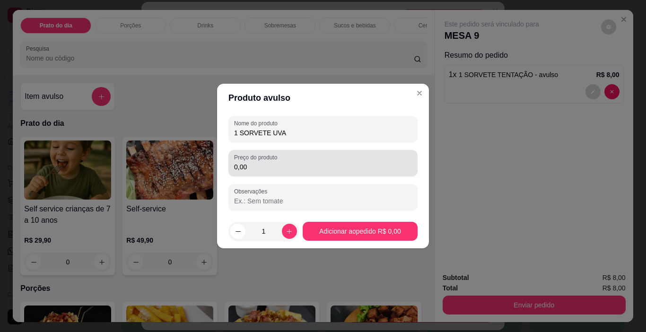
type input "1 SORVETE UVA"
click at [253, 166] on input "0,00" at bounding box center [323, 166] width 178 height 9
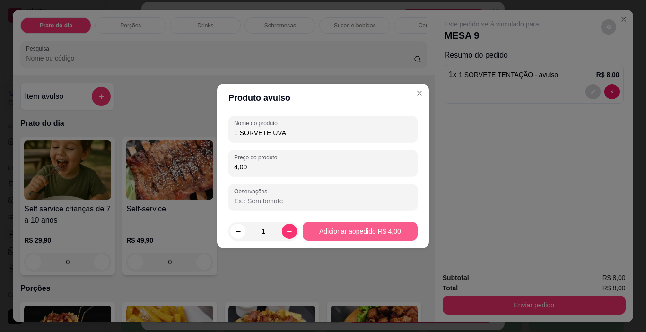
type input "4,00"
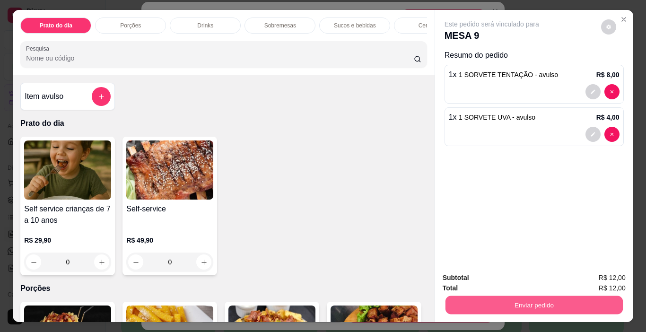
click at [518, 296] on button "Enviar pedido" at bounding box center [533, 305] width 177 height 18
click at [503, 277] on button "Não registrar e enviar pedido" at bounding box center [502, 277] width 95 height 17
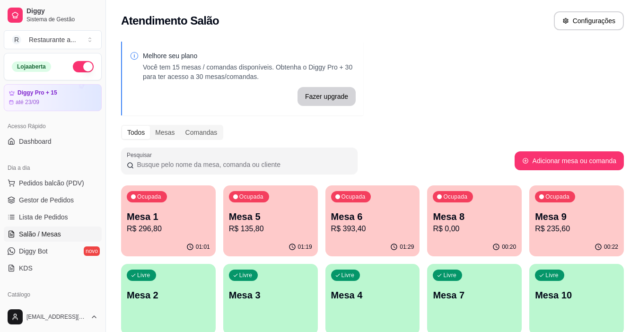
click at [268, 238] on div "01:19" at bounding box center [270, 247] width 95 height 18
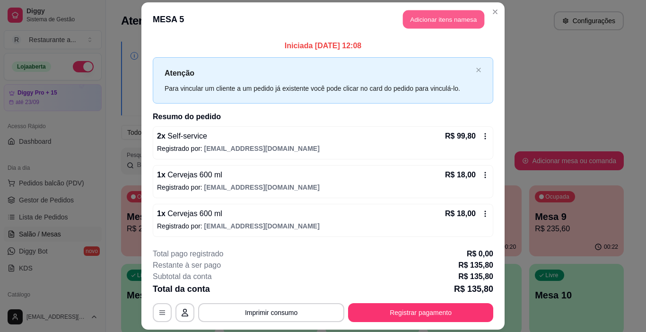
click at [425, 14] on button "Adicionar itens na mesa" at bounding box center [443, 19] width 81 height 18
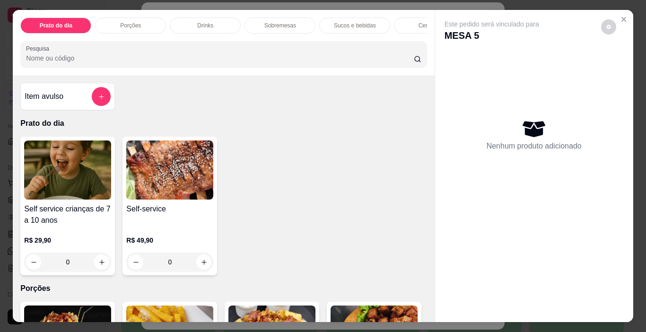
click at [289, 22] on p "Sobremesas" at bounding box center [280, 26] width 32 height 8
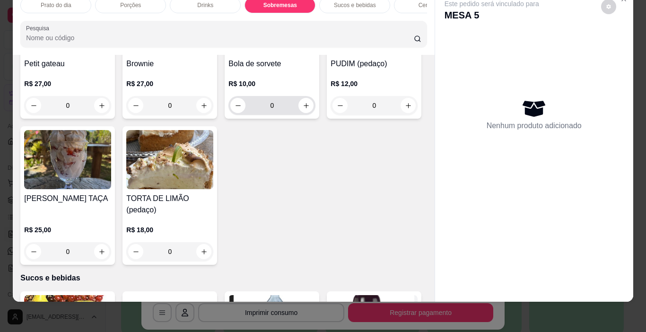
scroll to position [890, 0]
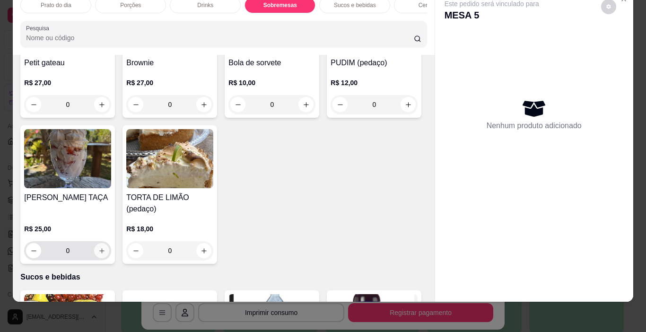
click at [105, 247] on icon "increase-product-quantity" at bounding box center [101, 250] width 7 height 7
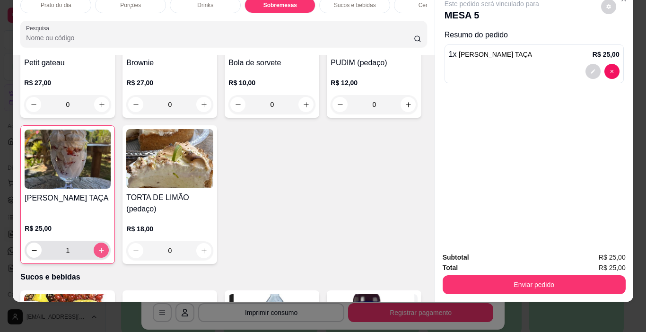
type input "1"
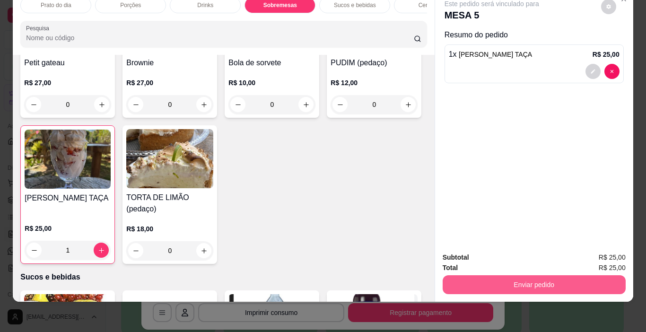
click at [570, 279] on button "Enviar pedido" at bounding box center [533, 284] width 183 height 19
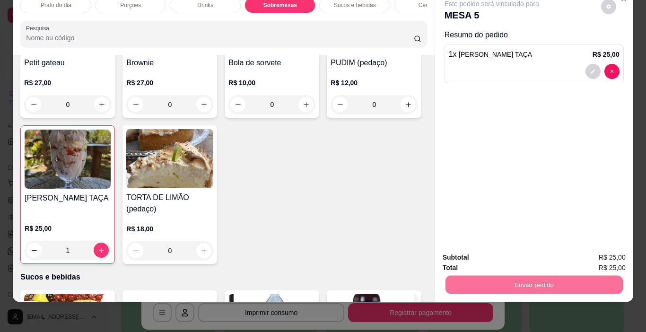
click at [504, 253] on button "Não registrar e enviar pedido" at bounding box center [502, 254] width 98 height 18
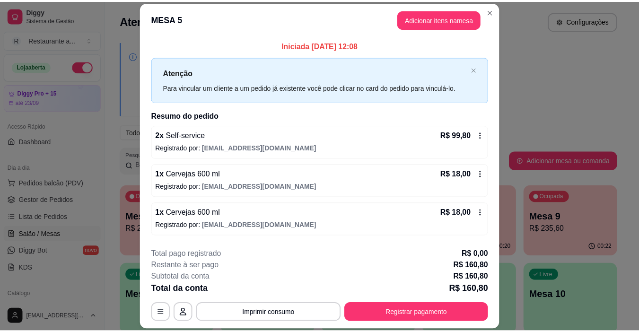
scroll to position [37, 0]
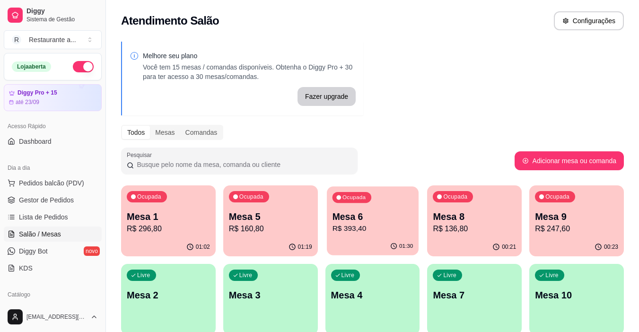
click at [353, 230] on p "R$ 393,40" at bounding box center [372, 228] width 81 height 11
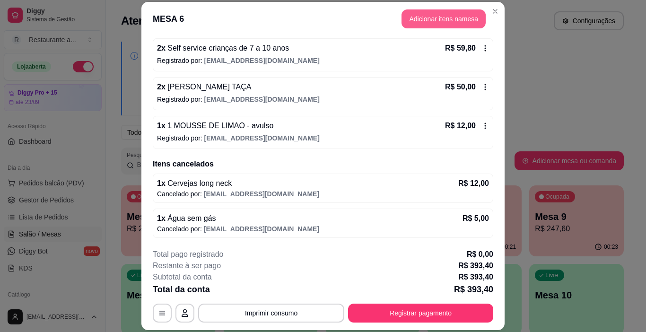
click at [448, 19] on button "Adicionar itens na mesa" at bounding box center [443, 18] width 84 height 19
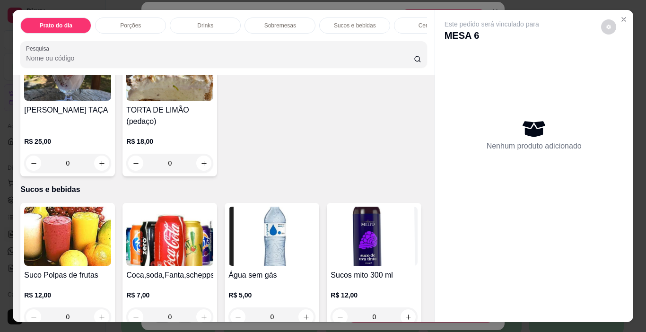
scroll to position [1135, 0]
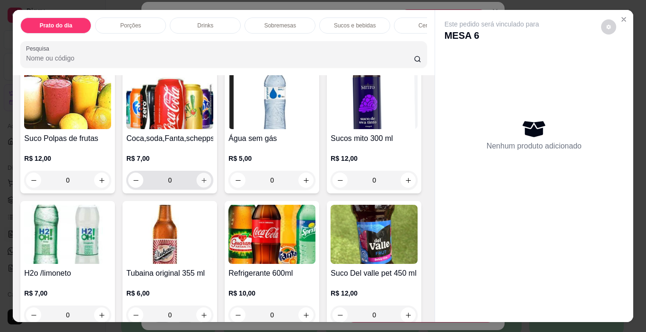
click at [201, 177] on icon "increase-product-quantity" at bounding box center [203, 180] width 7 height 7
type input "1"
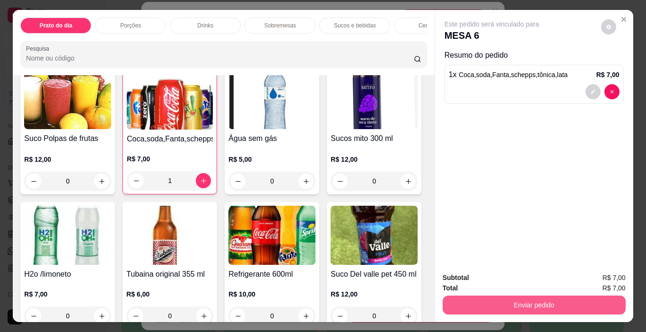
click at [543, 298] on button "Enviar pedido" at bounding box center [533, 304] width 183 height 19
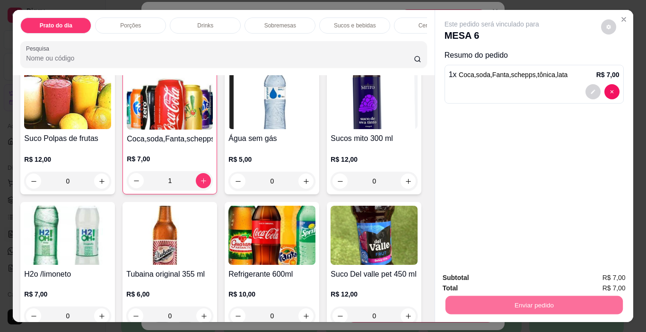
click at [498, 278] on button "Não registrar e enviar pedido" at bounding box center [502, 278] width 98 height 18
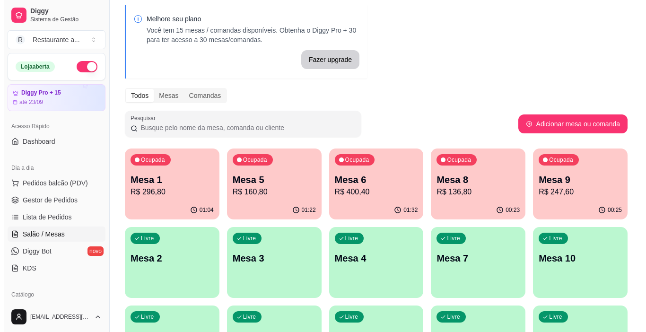
scroll to position [47, 0]
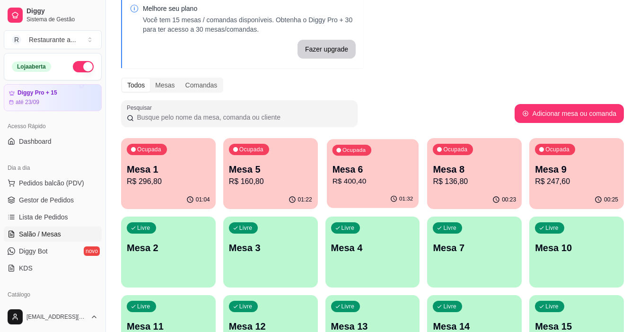
click at [385, 172] on p "Mesa 6" at bounding box center [372, 169] width 81 height 13
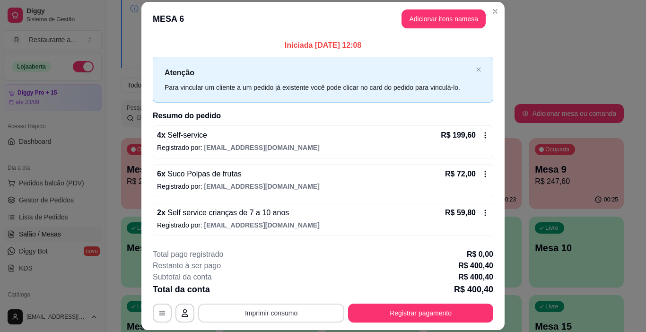
click at [270, 313] on button "Imprimir consumo" at bounding box center [271, 312] width 146 height 19
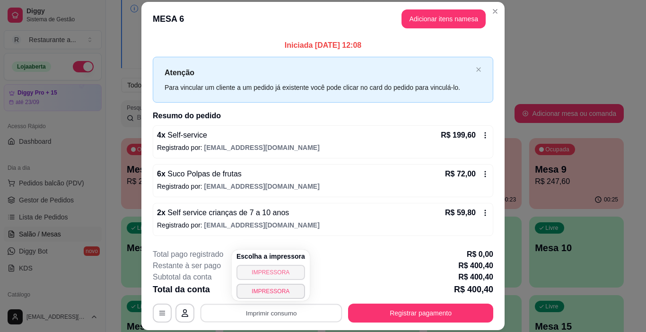
click at [262, 272] on button "IMPRESSORA" at bounding box center [270, 272] width 69 height 15
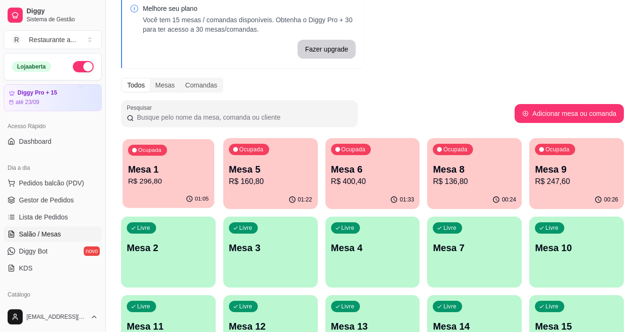
click at [179, 178] on p "R$ 296,80" at bounding box center [168, 181] width 81 height 11
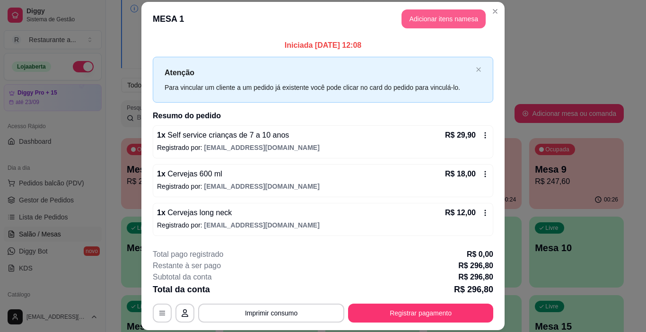
click at [437, 19] on button "Adicionar itens na mesa" at bounding box center [443, 18] width 84 height 19
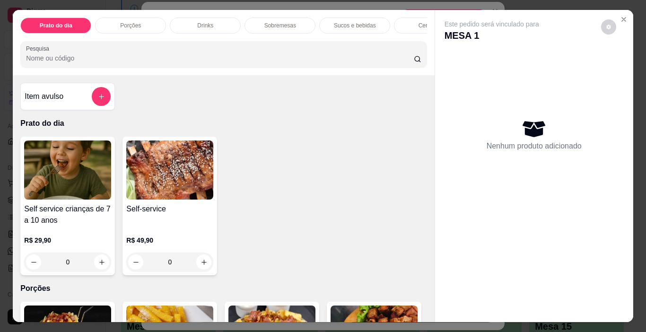
click at [418, 22] on p "Cervejas" at bounding box center [429, 26] width 22 height 8
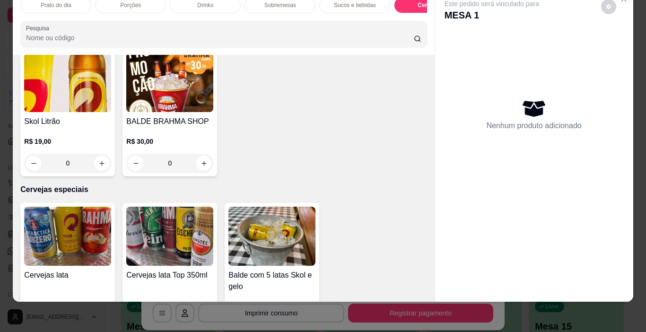
scroll to position [1788, 0]
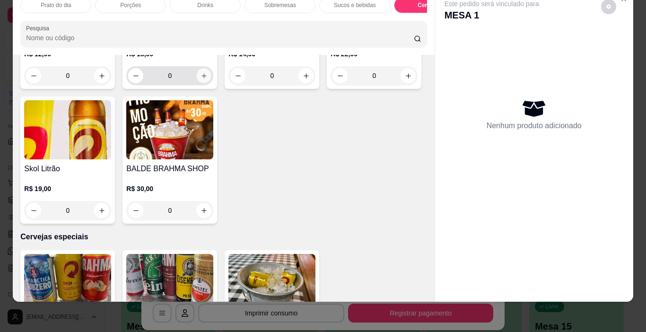
click at [201, 79] on icon "increase-product-quantity" at bounding box center [203, 75] width 7 height 7
type input "1"
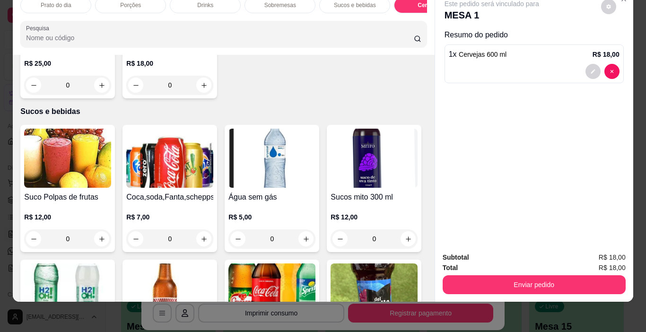
scroll to position [1031, 0]
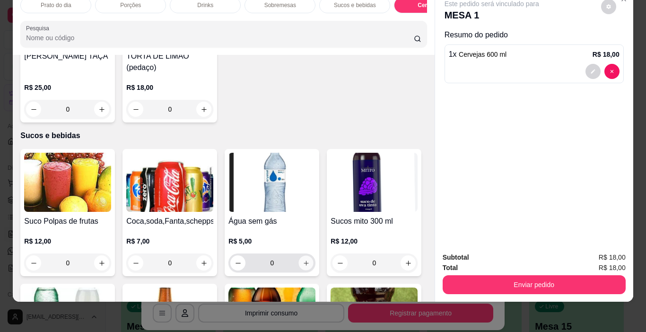
click at [303, 260] on icon "increase-product-quantity" at bounding box center [306, 263] width 7 height 7
type input "1"
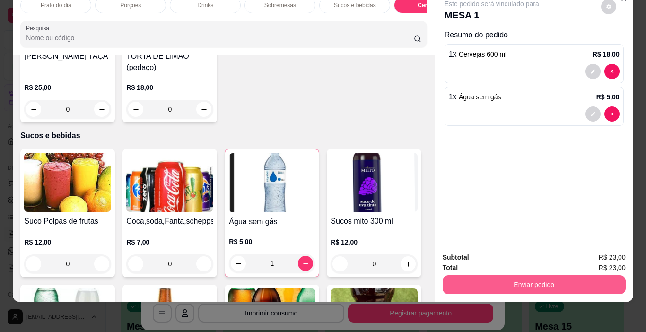
click at [530, 275] on button "Enviar pedido" at bounding box center [533, 284] width 183 height 19
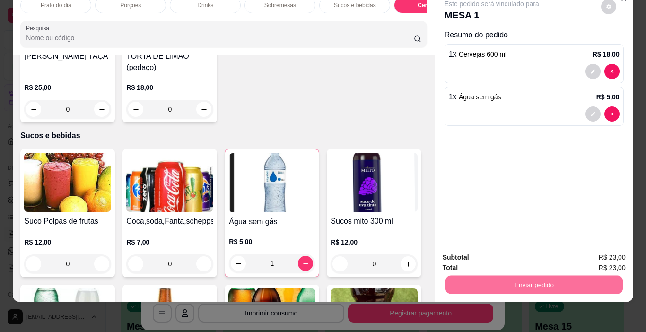
click at [522, 254] on button "Não registrar e enviar pedido" at bounding box center [502, 254] width 98 height 18
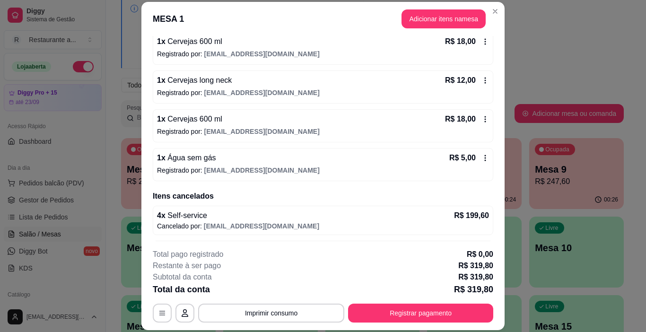
scroll to position [587, 0]
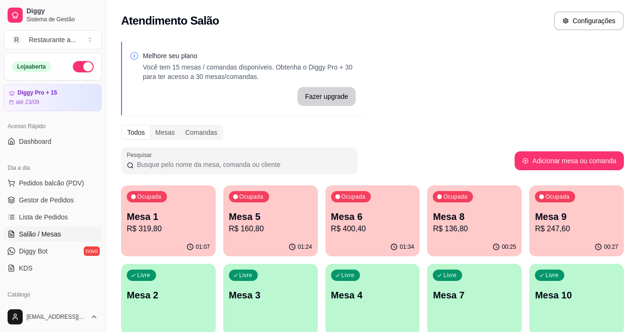
click at [182, 230] on p "R$ 319,80" at bounding box center [168, 228] width 83 height 11
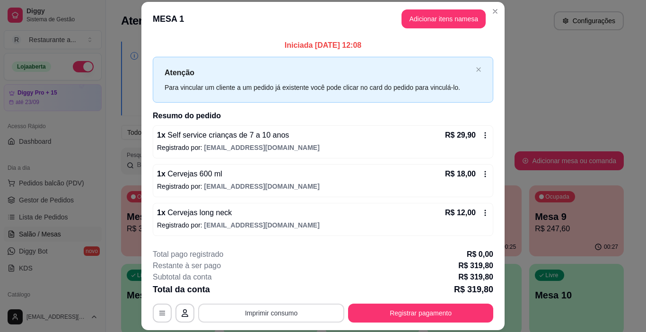
click at [269, 312] on button "Imprimir consumo" at bounding box center [271, 312] width 146 height 19
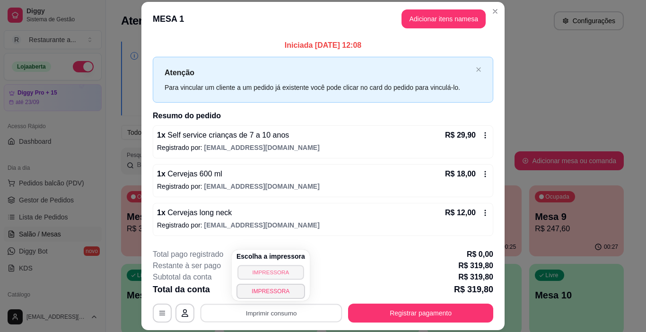
click at [269, 273] on button "IMPRESSORA" at bounding box center [270, 272] width 66 height 15
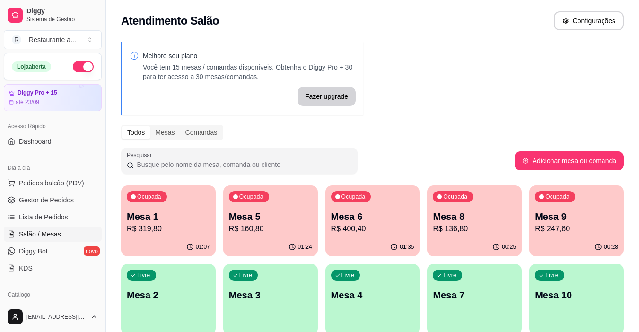
click at [576, 226] on p "R$ 247,60" at bounding box center [576, 228] width 83 height 11
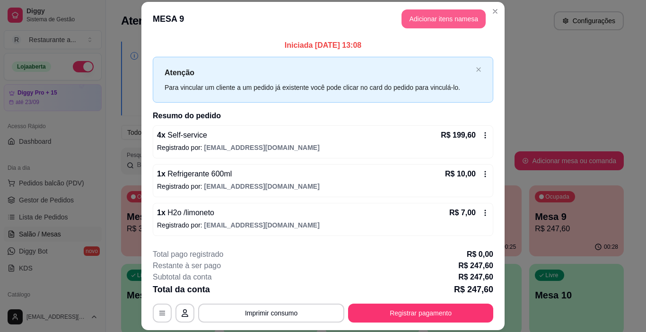
click at [442, 17] on button "Adicionar itens na mesa" at bounding box center [443, 18] width 84 height 19
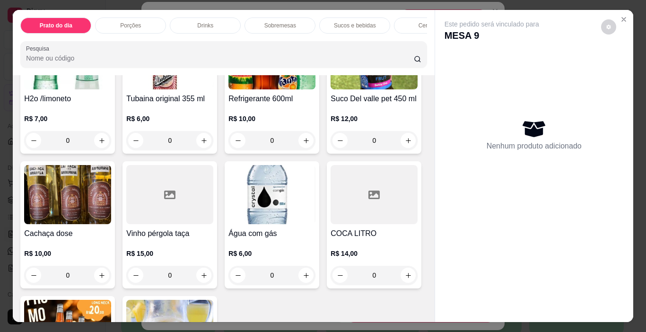
scroll to position [1324, 0]
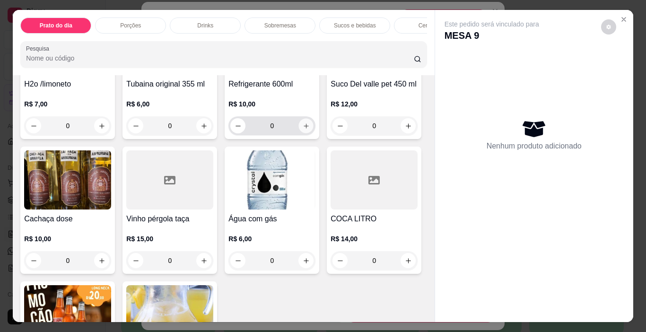
click at [303, 130] on icon "increase-product-quantity" at bounding box center [306, 125] width 7 height 7
type input "1"
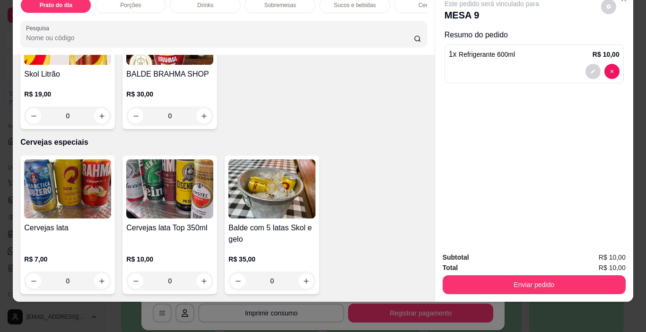
scroll to position [0, 0]
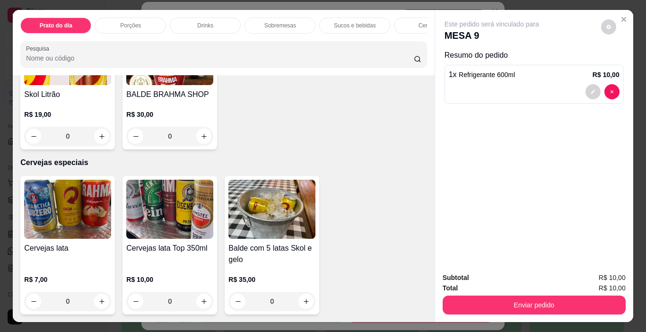
click at [364, 178] on div "Cervejas lata R$ 7,00 0 Cervejas lata Top 350ml R$ 10,00 0 Balde com 5 latas Sk…" at bounding box center [223, 245] width 406 height 139
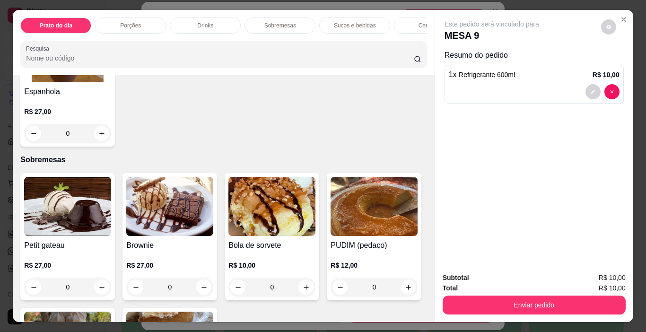
scroll to position [596, 0]
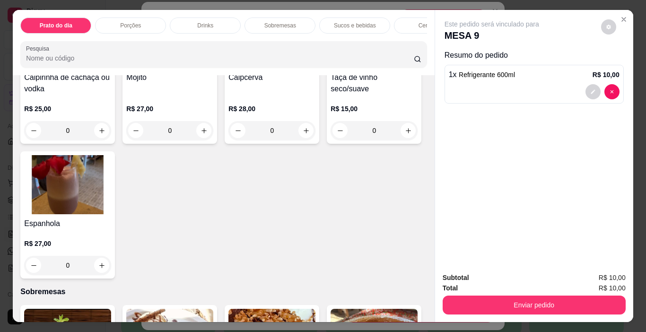
click at [418, 23] on p "Cervejas" at bounding box center [429, 26] width 22 height 8
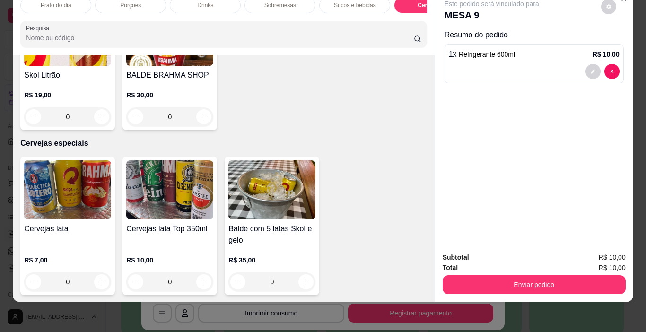
scroll to position [1883, 0]
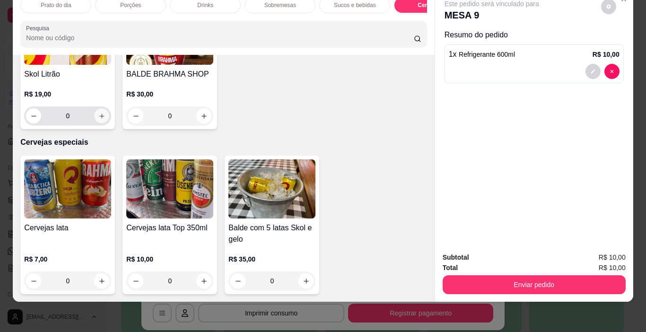
click at [105, 120] on icon "increase-product-quantity" at bounding box center [101, 116] width 7 height 7
type input "1"
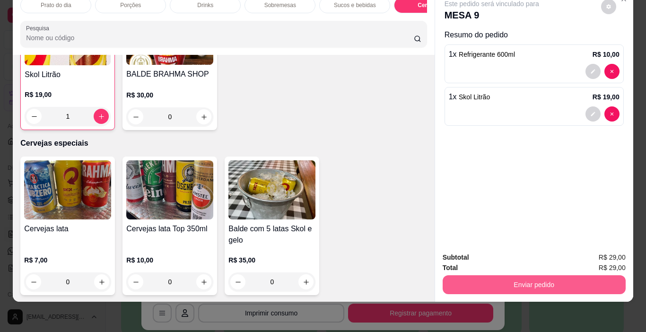
click at [545, 275] on button "Enviar pedido" at bounding box center [533, 284] width 183 height 19
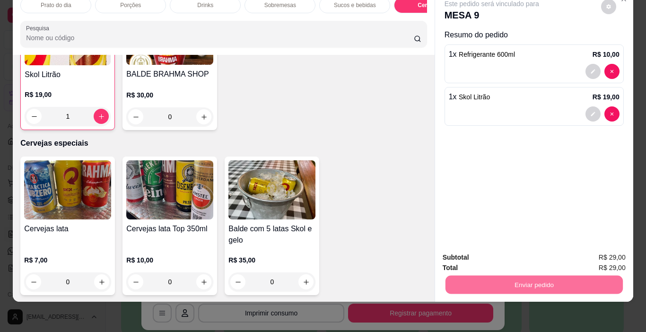
click at [516, 253] on button "Não registrar e enviar pedido" at bounding box center [502, 254] width 98 height 18
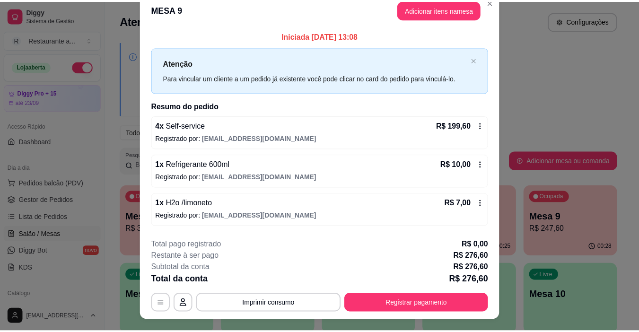
scroll to position [0, 0]
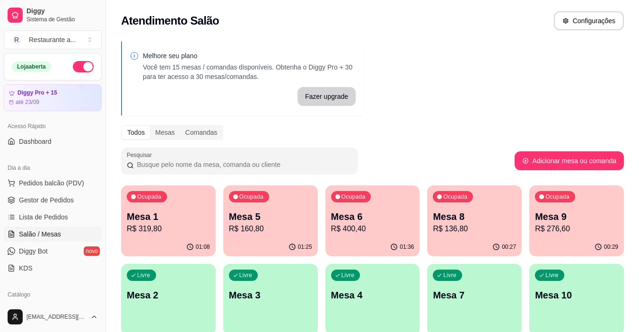
click at [174, 224] on p "R$ 319,80" at bounding box center [168, 228] width 83 height 11
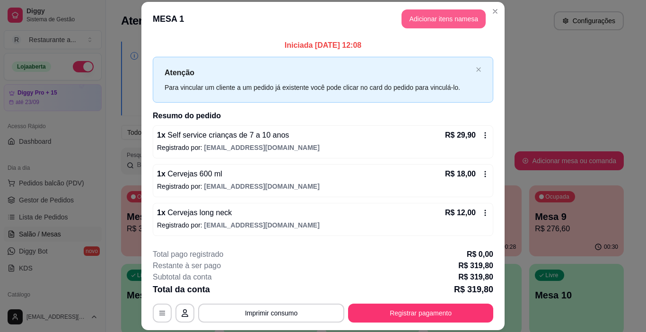
click at [439, 17] on button "Adicionar itens na mesa" at bounding box center [443, 18] width 84 height 19
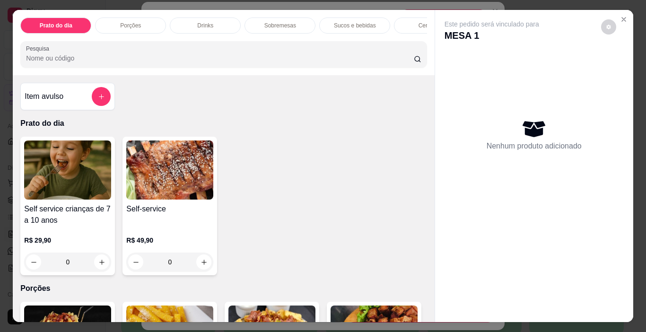
click at [420, 22] on p "Cervejas" at bounding box center [429, 26] width 22 height 8
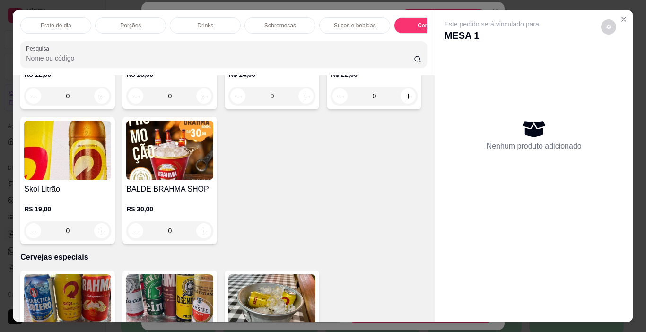
scroll to position [24, 0]
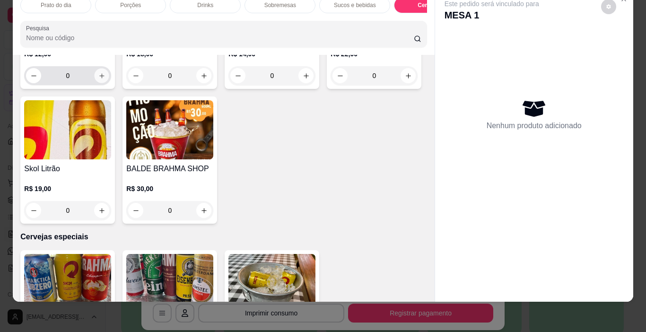
click at [99, 78] on icon "increase-product-quantity" at bounding box center [101, 75] width 5 height 5
type input "1"
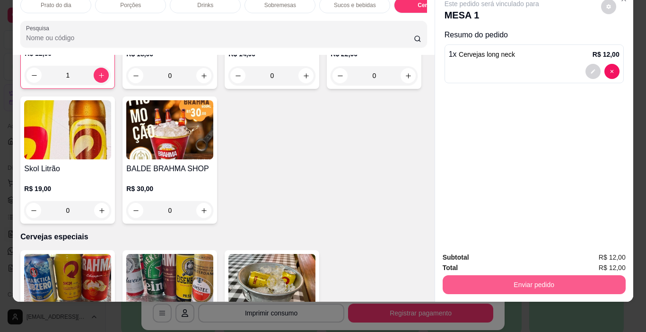
click at [537, 275] on button "Enviar pedido" at bounding box center [533, 284] width 183 height 19
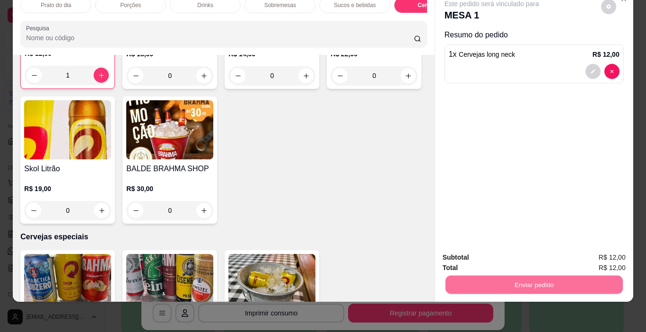
click at [490, 253] on button "Não registrar e enviar pedido" at bounding box center [502, 254] width 98 height 18
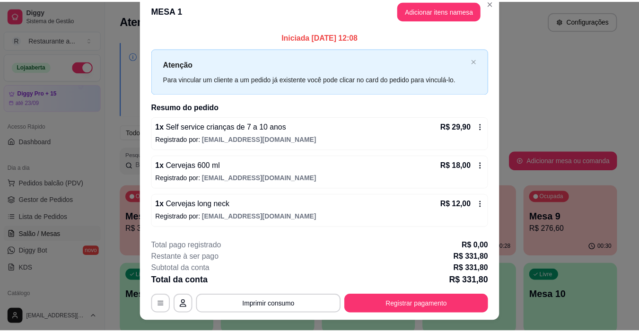
scroll to position [0, 0]
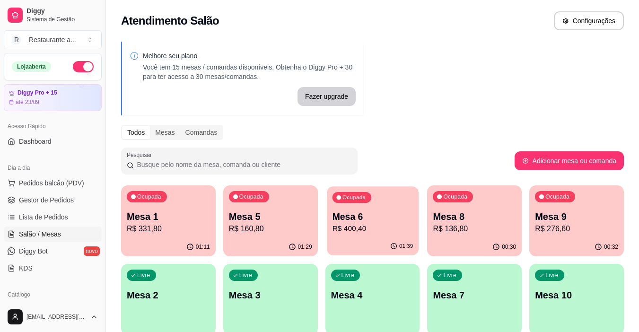
click at [363, 230] on p "R$ 400,40" at bounding box center [372, 228] width 81 height 11
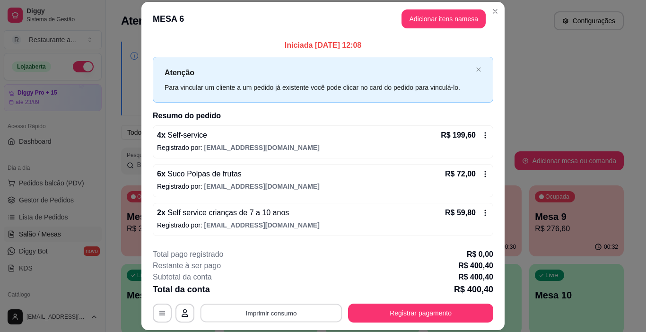
click at [273, 317] on button "Imprimir consumo" at bounding box center [271, 313] width 142 height 18
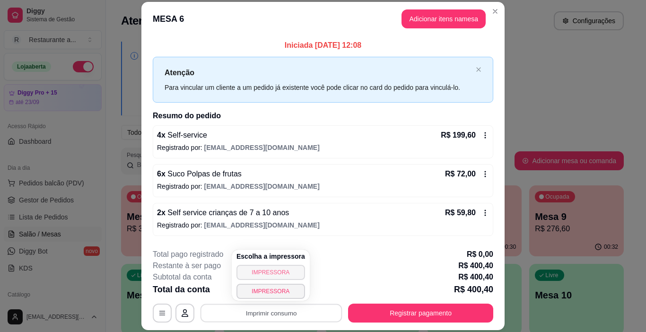
click at [267, 268] on button "IMPRESSORA" at bounding box center [270, 272] width 69 height 15
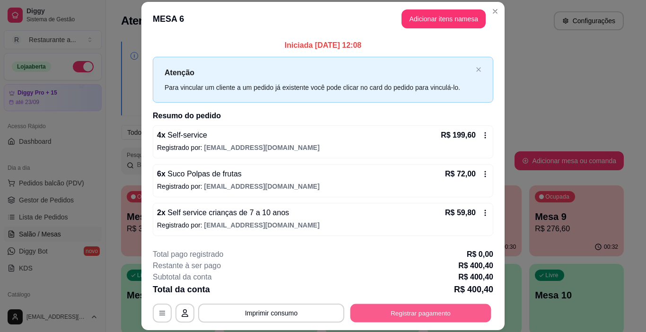
click at [416, 312] on button "Registrar pagamento" at bounding box center [420, 313] width 141 height 18
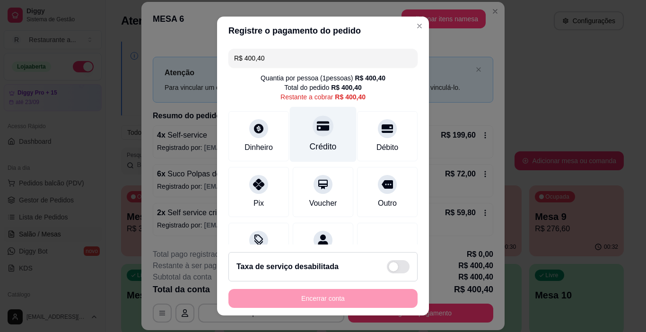
click at [314, 137] on div "Crédito" at bounding box center [323, 134] width 67 height 55
type input "R$ 0,00"
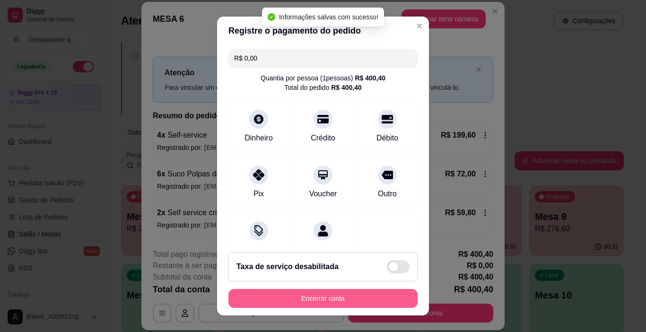
click at [318, 291] on button "Encerrar conta" at bounding box center [322, 298] width 189 height 19
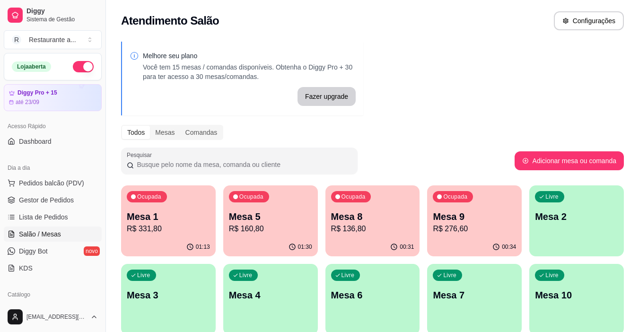
click at [464, 230] on p "R$ 276,60" at bounding box center [474, 228] width 83 height 11
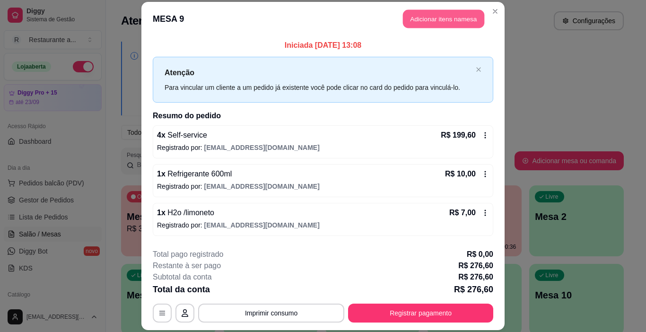
click at [446, 18] on button "Adicionar itens na mesa" at bounding box center [443, 18] width 81 height 18
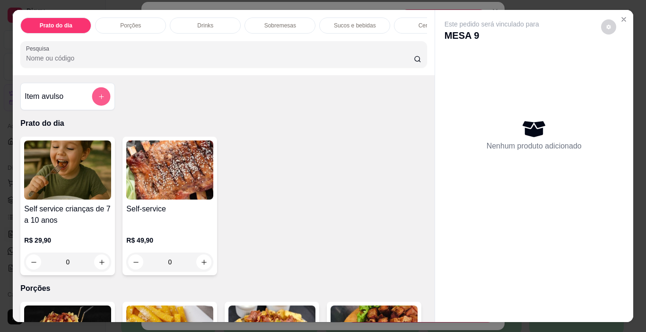
click at [99, 98] on icon "add-separate-item" at bounding box center [101, 96] width 7 height 7
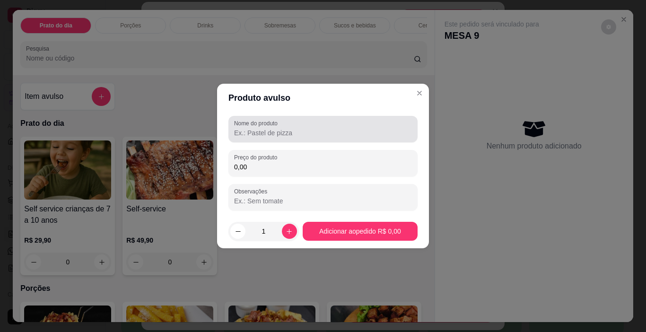
click at [256, 130] on input "Nome do produto" at bounding box center [323, 132] width 178 height 9
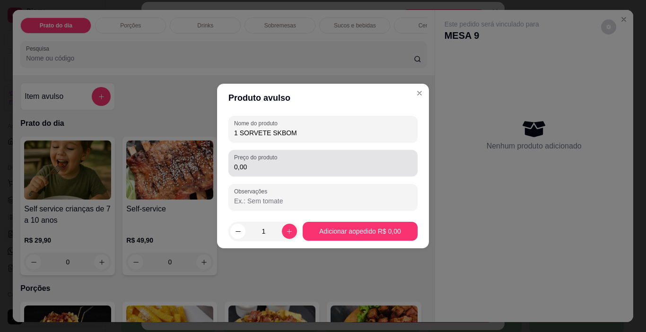
type input "1 SORVETE SKBOM"
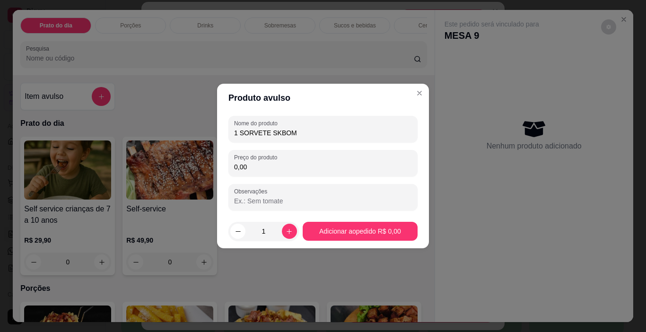
click at [255, 164] on input "0,00" at bounding box center [323, 166] width 178 height 9
type input "7,00"
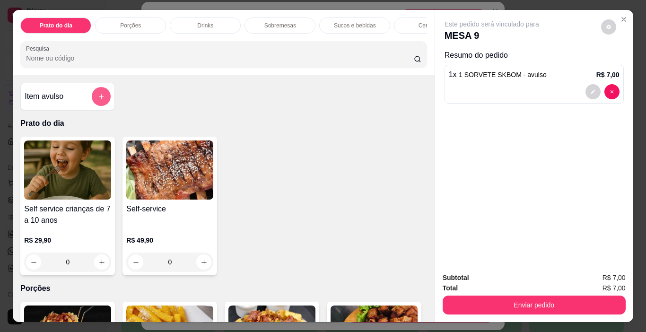
click at [93, 96] on button "add-separate-item" at bounding box center [101, 96] width 19 height 19
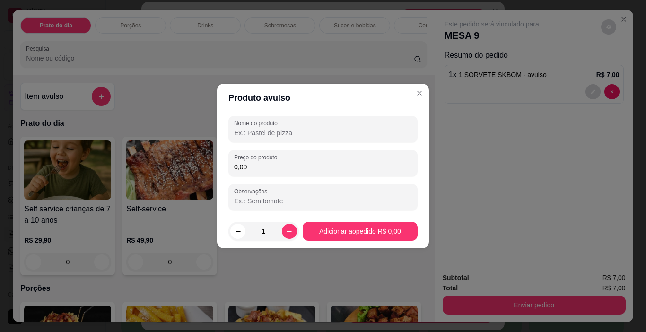
click at [245, 129] on input "Nome do produto" at bounding box center [323, 132] width 178 height 9
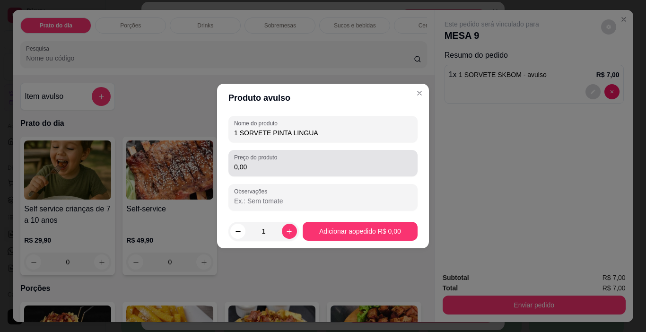
type input "1 SORVETE PINTA LINGUA"
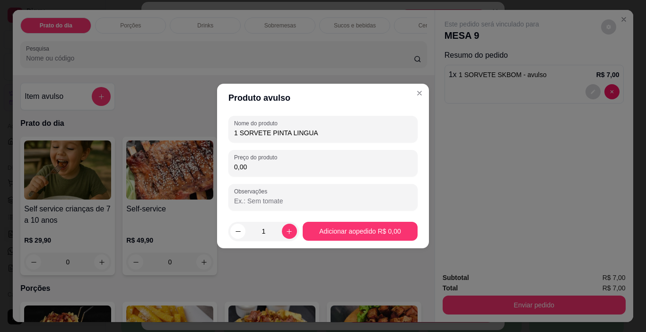
click at [251, 169] on input "0,00" at bounding box center [323, 166] width 178 height 9
click at [251, 168] on input "0,00" at bounding box center [323, 166] width 178 height 9
type input "4,00"
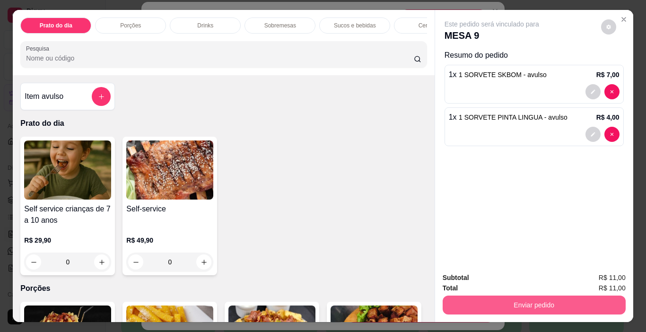
click at [519, 303] on button "Enviar pedido" at bounding box center [533, 304] width 183 height 19
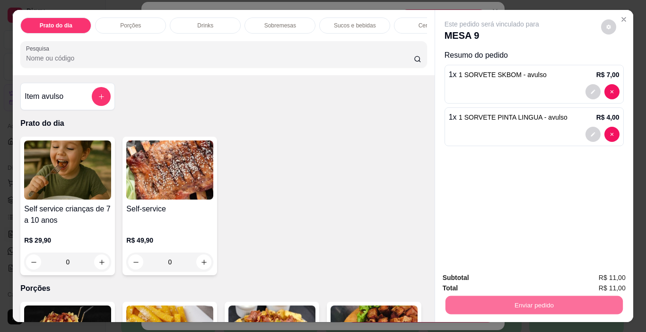
click at [514, 276] on button "Não registrar e enviar pedido" at bounding box center [502, 278] width 98 height 18
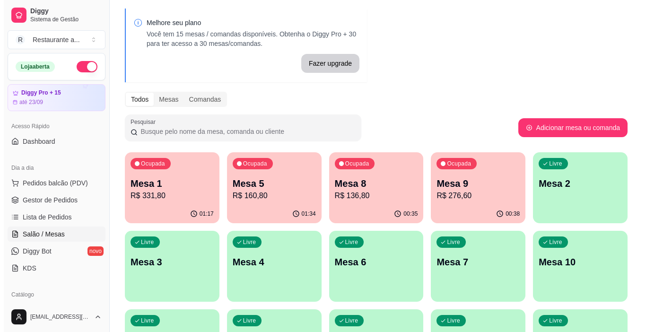
scroll to position [47, 0]
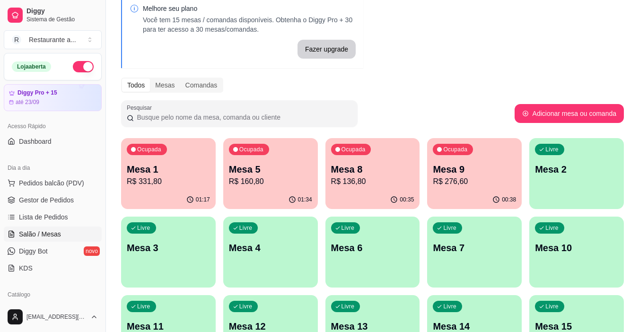
click at [592, 176] on div "Livre Mesa 2" at bounding box center [576, 168] width 95 height 60
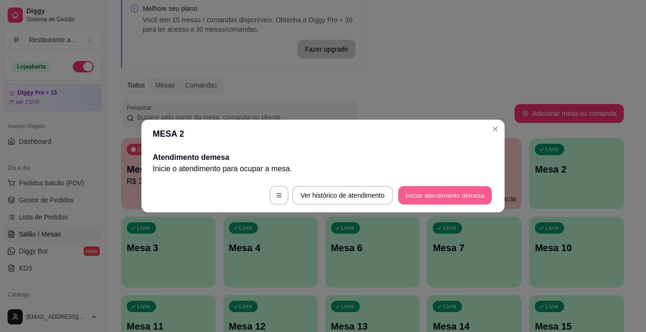
click at [439, 191] on button "Iniciar atendimento de mesa" at bounding box center [445, 195] width 94 height 18
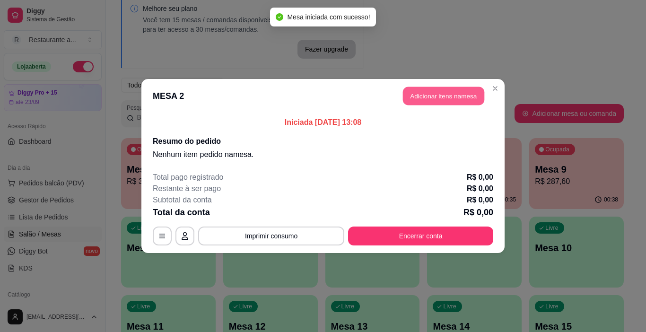
click at [428, 92] on button "Adicionar itens na mesa" at bounding box center [443, 96] width 81 height 18
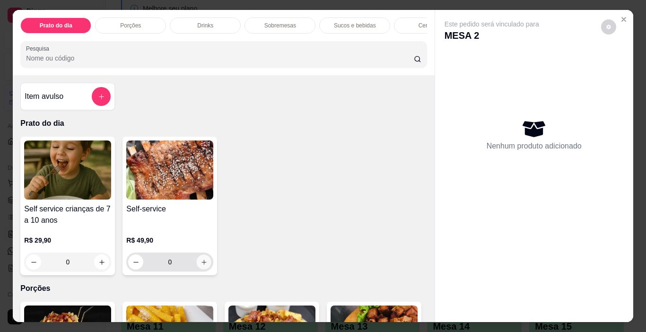
click at [201, 264] on icon "increase-product-quantity" at bounding box center [203, 262] width 5 height 5
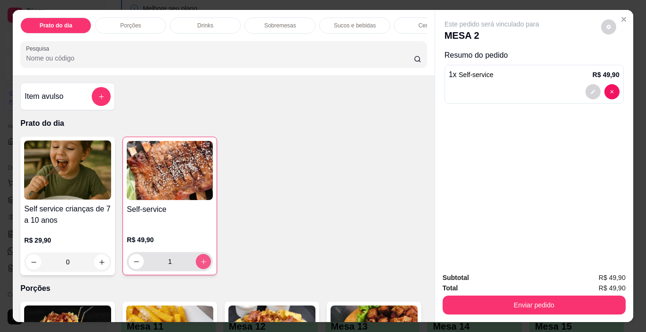
click at [201, 265] on icon "increase-product-quantity" at bounding box center [203, 261] width 7 height 7
type input "2"
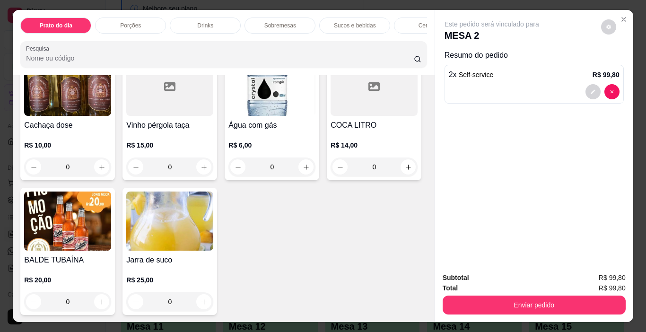
scroll to position [1465, 0]
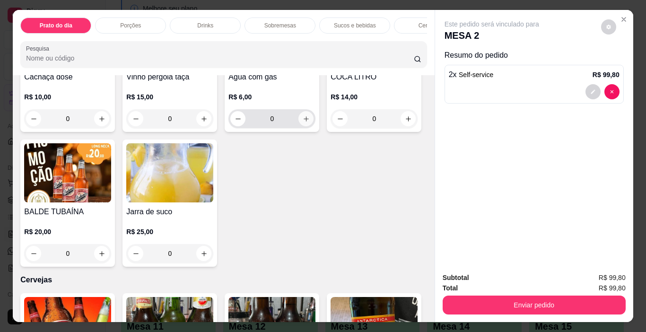
click at [303, 121] on icon "increase-product-quantity" at bounding box center [305, 118] width 5 height 5
type input "1"
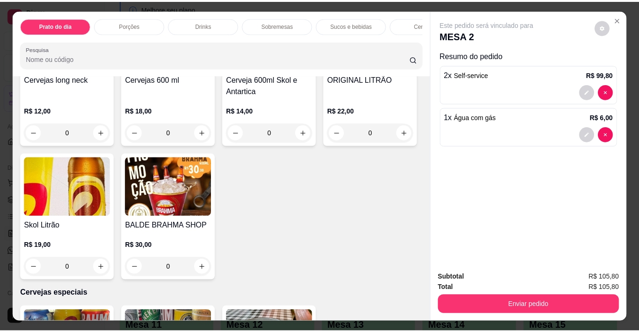
scroll to position [1796, 0]
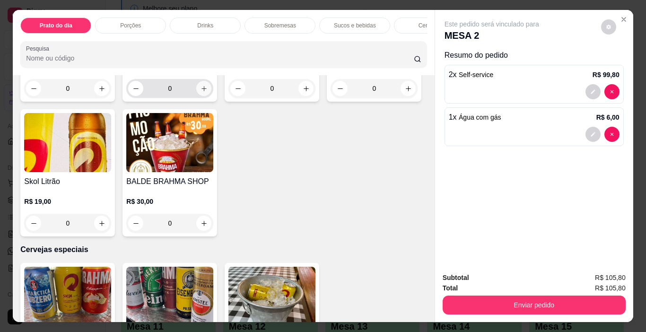
click at [200, 92] on icon "increase-product-quantity" at bounding box center [203, 88] width 7 height 7
type input "1"
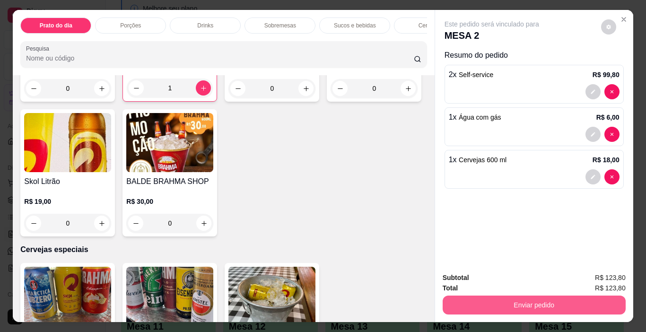
click at [535, 300] on button "Enviar pedido" at bounding box center [533, 304] width 183 height 19
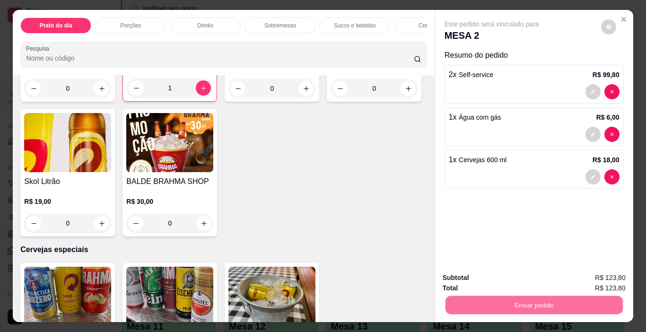
click at [516, 279] on button "Não registrar e enviar pedido" at bounding box center [502, 278] width 98 height 18
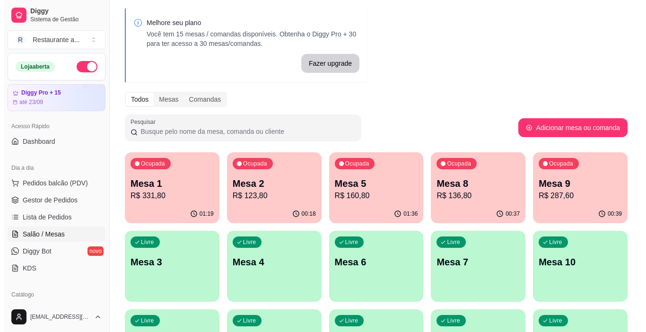
scroll to position [47, 0]
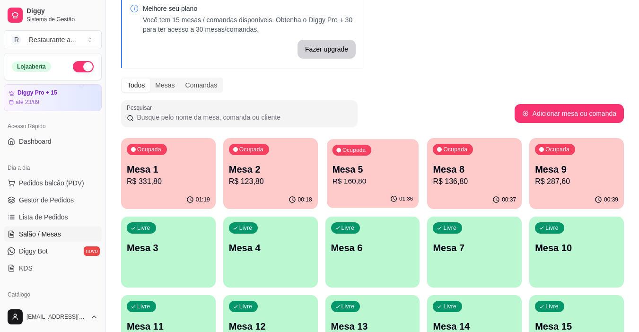
click at [355, 179] on p "R$ 160,80" at bounding box center [372, 181] width 81 height 11
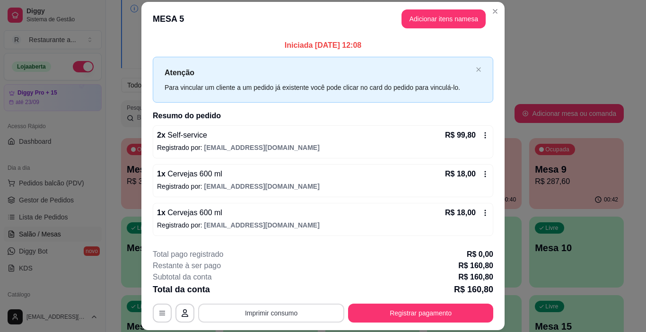
click at [264, 309] on button "Imprimir consumo" at bounding box center [271, 312] width 146 height 19
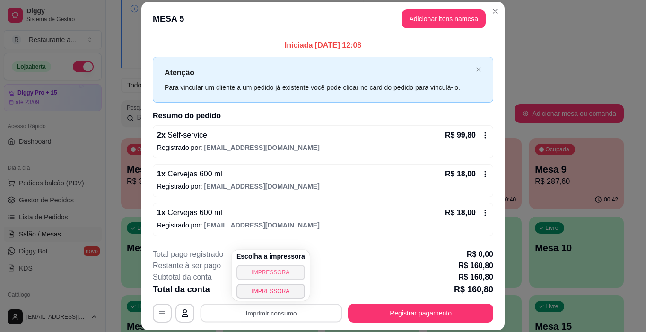
click at [264, 272] on button "IMPRESSORA" at bounding box center [270, 272] width 69 height 15
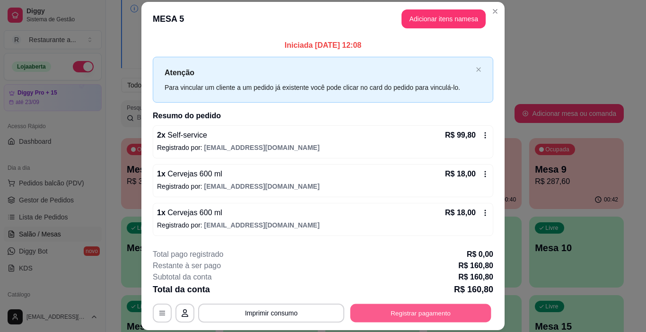
click at [425, 315] on button "Registrar pagamento" at bounding box center [420, 313] width 141 height 18
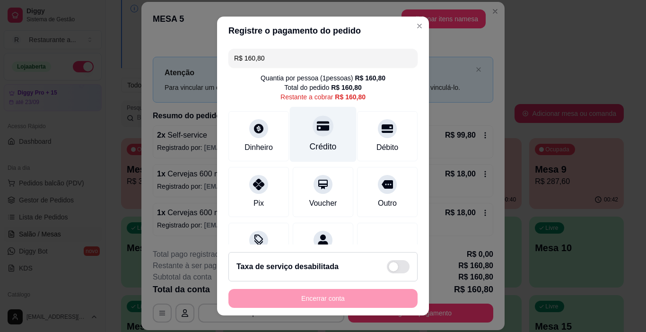
click at [319, 139] on div "Crédito" at bounding box center [323, 134] width 67 height 55
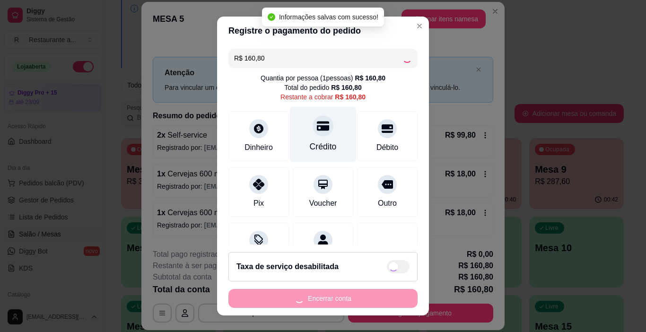
type input "R$ 0,00"
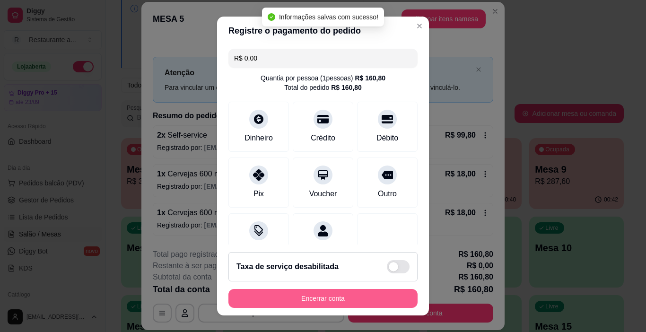
click at [326, 297] on button "Encerrar conta" at bounding box center [322, 298] width 189 height 19
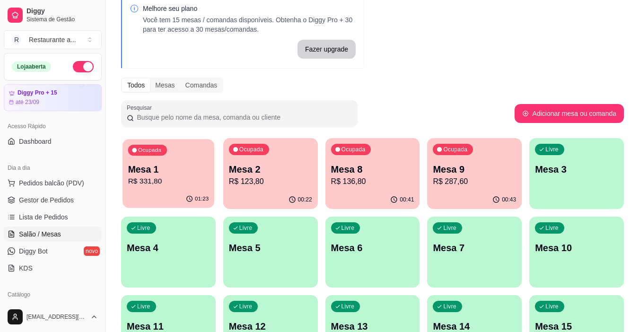
click at [159, 178] on p "R$ 331,80" at bounding box center [168, 181] width 81 height 11
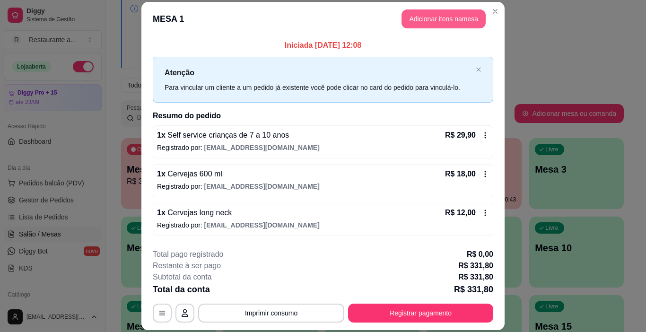
click at [447, 17] on button "Adicionar itens na mesa" at bounding box center [443, 18] width 84 height 19
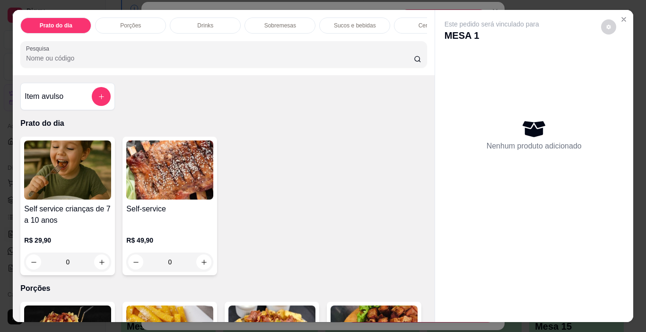
click at [418, 22] on p "Cervejas" at bounding box center [429, 26] width 22 height 8
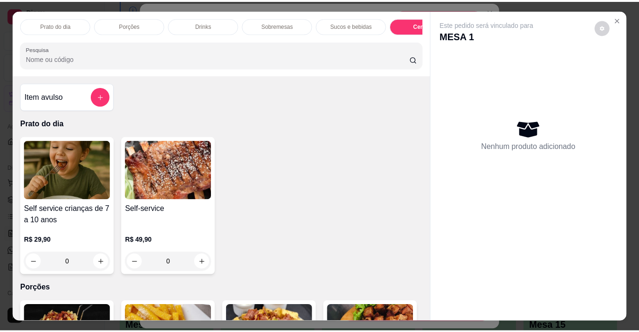
scroll to position [24, 0]
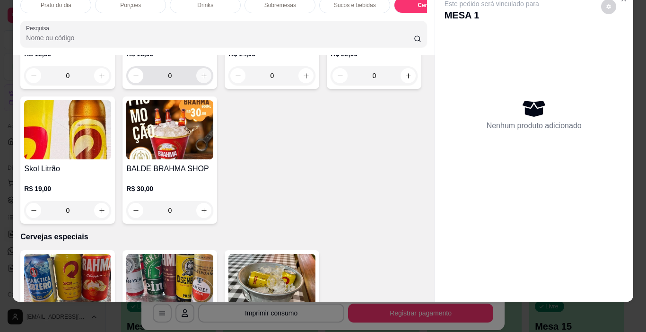
click at [201, 79] on icon "increase-product-quantity" at bounding box center [203, 75] width 7 height 7
type input "1"
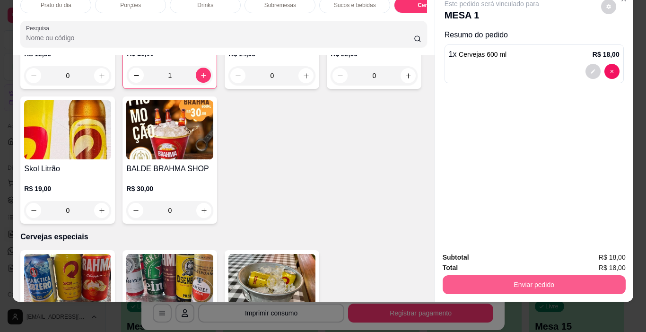
click at [532, 277] on button "Enviar pedido" at bounding box center [533, 284] width 183 height 19
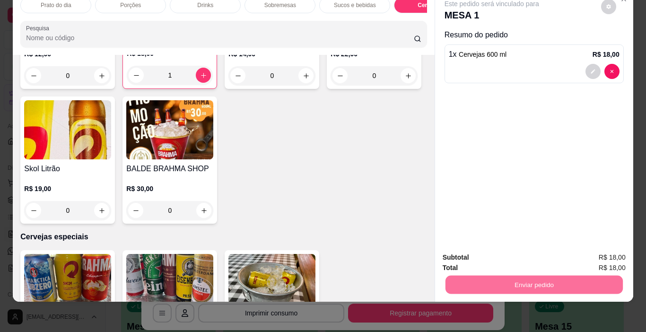
click at [512, 254] on button "Não registrar e enviar pedido" at bounding box center [502, 253] width 95 height 17
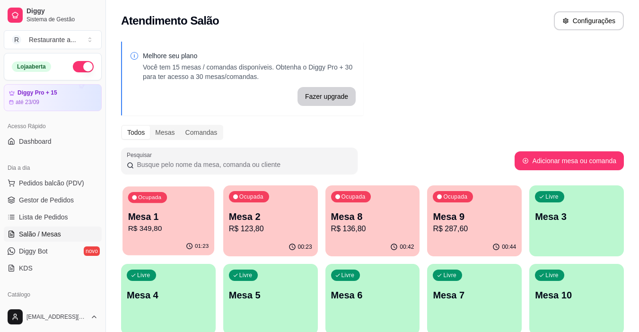
click at [145, 224] on p "R$ 349,80" at bounding box center [168, 228] width 81 height 11
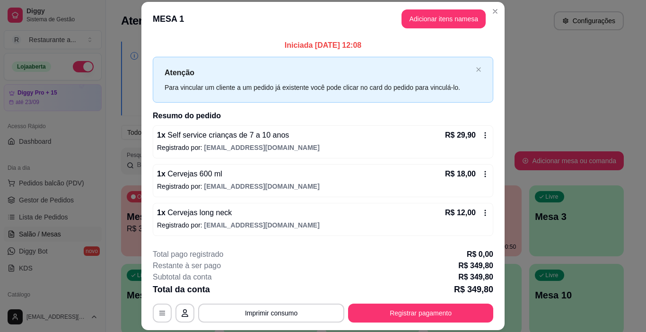
click at [328, 183] on p "Registrado por: [EMAIL_ADDRESS][DOMAIN_NAME]" at bounding box center [323, 186] width 332 height 9
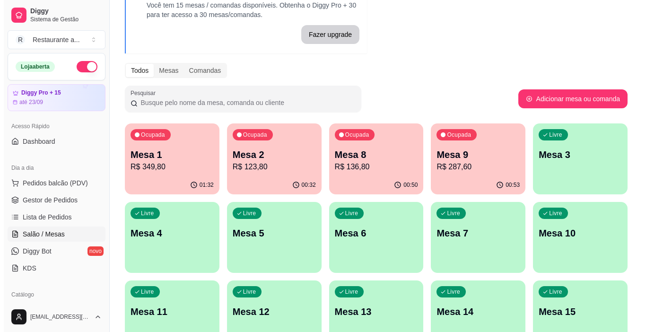
scroll to position [47, 0]
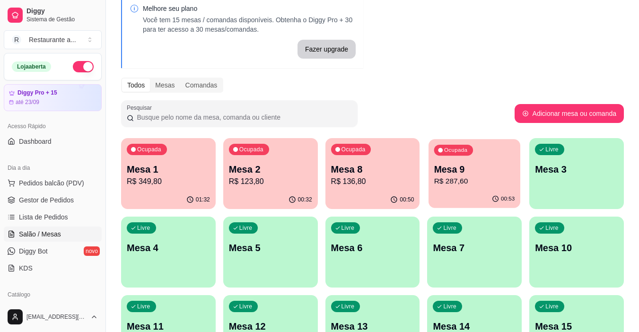
click at [446, 172] on p "Mesa 9" at bounding box center [474, 169] width 81 height 13
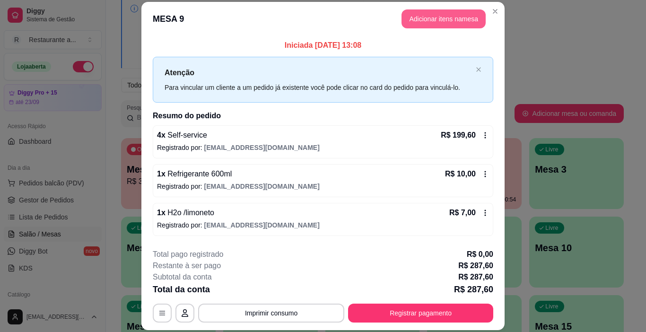
click at [427, 19] on button "Adicionar itens na mesa" at bounding box center [443, 18] width 84 height 19
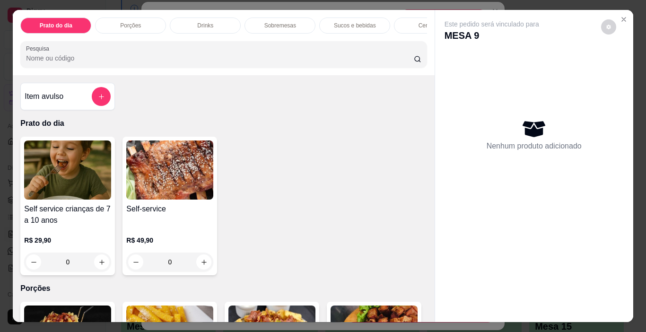
click at [354, 22] on p "Sucos e bebidas" at bounding box center [355, 26] width 42 height 8
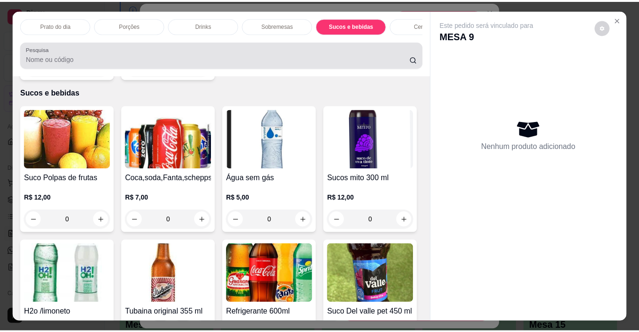
scroll to position [24, 0]
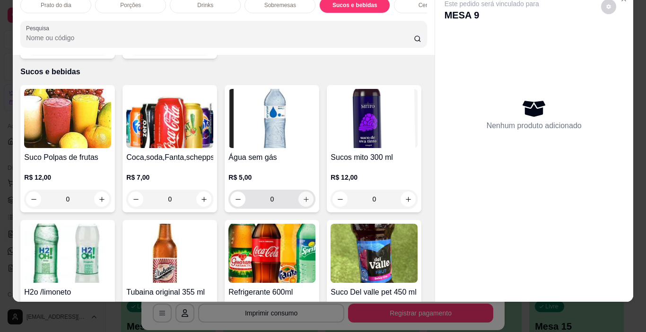
click at [303, 196] on icon "increase-product-quantity" at bounding box center [306, 199] width 7 height 7
type input "1"
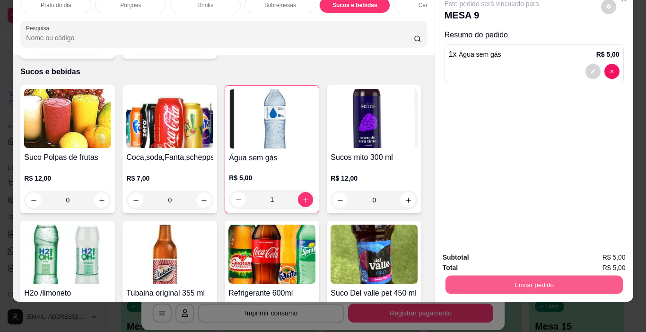
click at [522, 277] on button "Enviar pedido" at bounding box center [533, 285] width 177 height 18
click at [508, 255] on button "Não registrar e enviar pedido" at bounding box center [502, 254] width 98 height 18
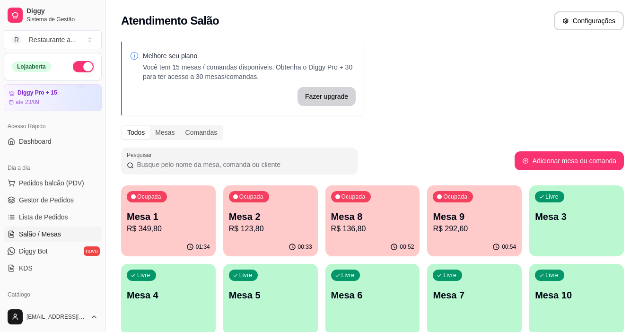
click at [461, 227] on p "R$ 292,60" at bounding box center [474, 228] width 83 height 11
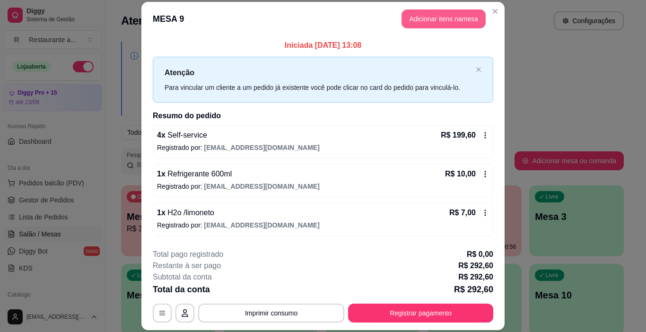
click at [437, 13] on button "Adicionar itens na mesa" at bounding box center [443, 18] width 84 height 19
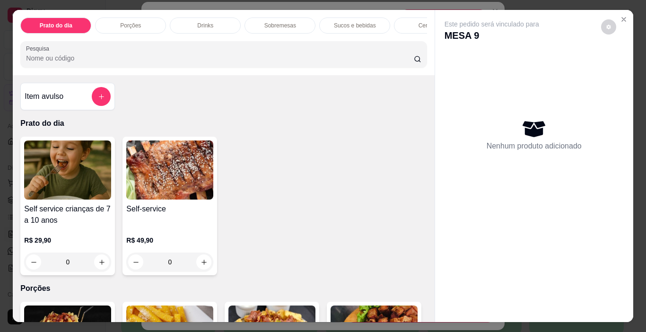
click at [272, 24] on p "Sobremesas" at bounding box center [280, 26] width 32 height 8
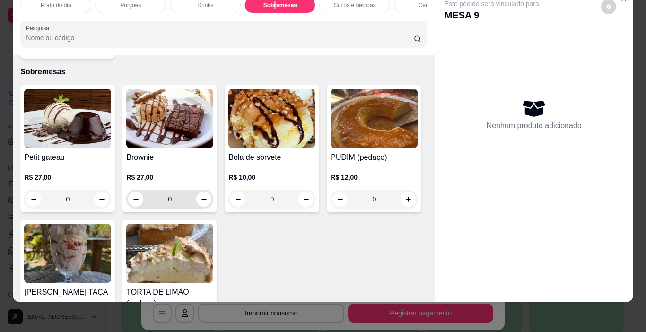
scroll to position [843, 0]
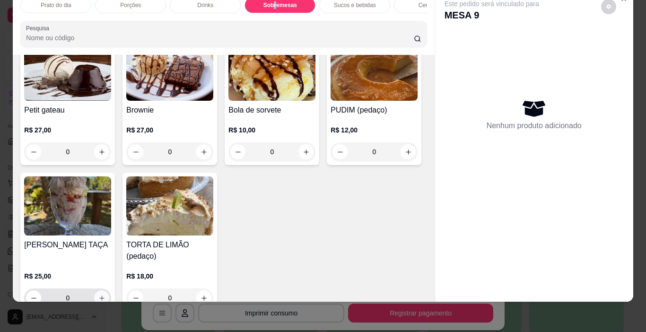
click at [105, 295] on icon "increase-product-quantity" at bounding box center [101, 298] width 7 height 7
type input "1"
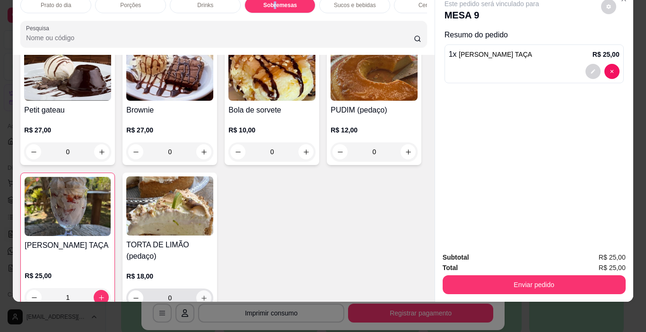
click at [208, 295] on icon "increase-product-quantity" at bounding box center [203, 298] width 7 height 7
type input "1"
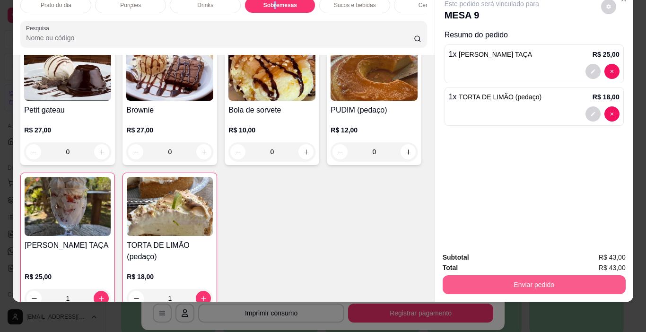
click at [550, 275] on button "Enviar pedido" at bounding box center [533, 284] width 183 height 19
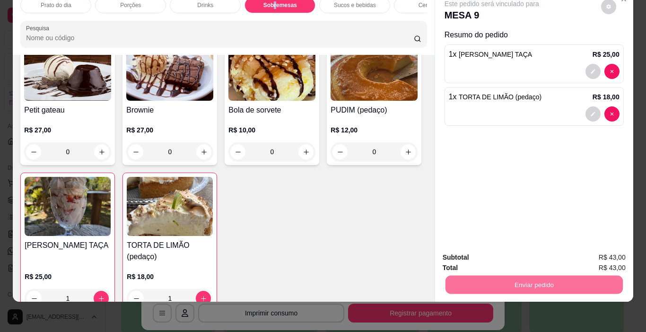
click at [517, 253] on button "Não registrar e enviar pedido" at bounding box center [502, 254] width 98 height 18
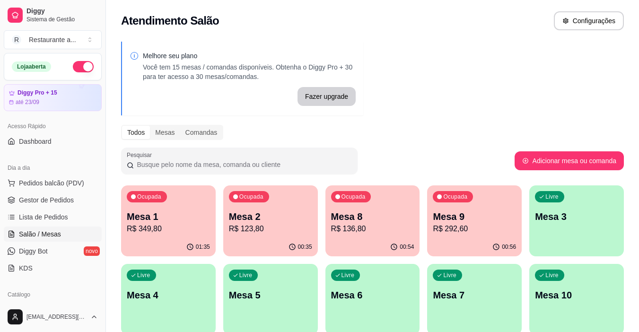
click at [366, 232] on p "R$ 136,80" at bounding box center [372, 228] width 83 height 11
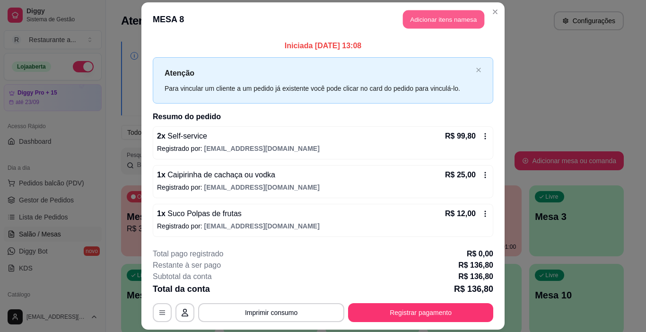
click at [429, 20] on button "Adicionar itens na mesa" at bounding box center [443, 19] width 81 height 18
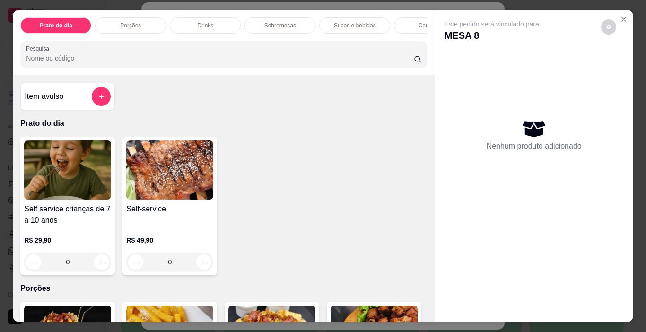
click at [354, 22] on p "Sucos e bebidas" at bounding box center [355, 26] width 42 height 8
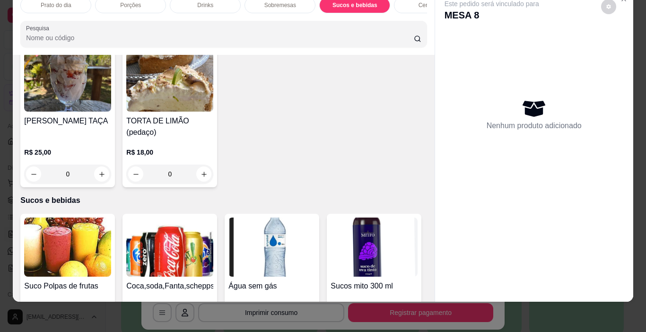
scroll to position [879, 0]
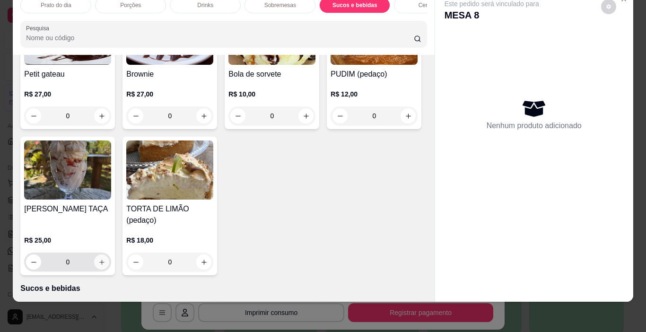
click at [109, 254] on button "increase-product-quantity" at bounding box center [101, 261] width 15 height 15
type input "1"
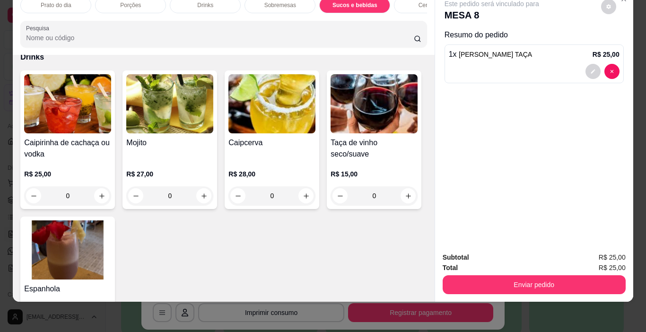
scroll to position [502, 0]
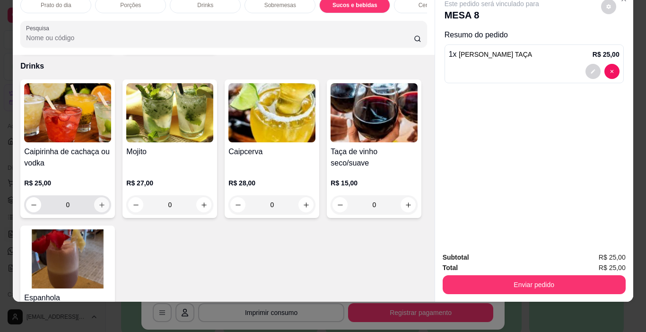
click at [98, 201] on icon "increase-product-quantity" at bounding box center [101, 204] width 7 height 7
type input "1"
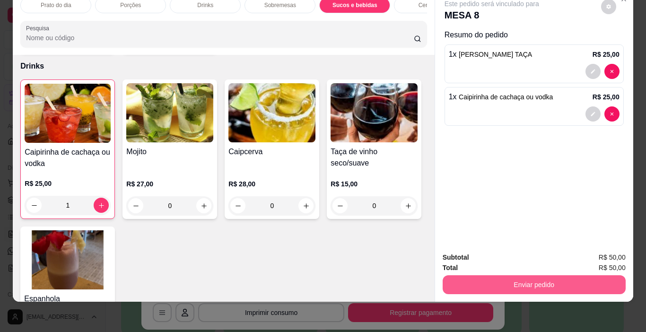
click at [540, 275] on button "Enviar pedido" at bounding box center [533, 284] width 183 height 19
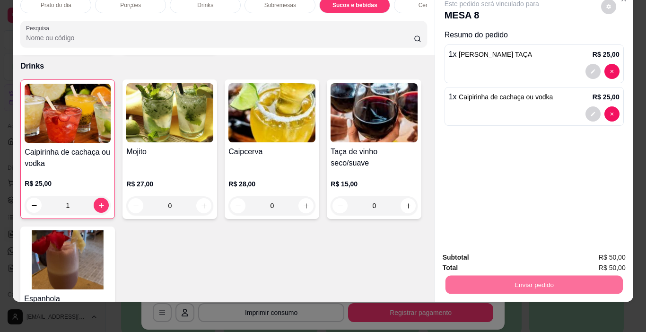
click at [516, 255] on button "Não registrar e enviar pedido" at bounding box center [502, 254] width 98 height 18
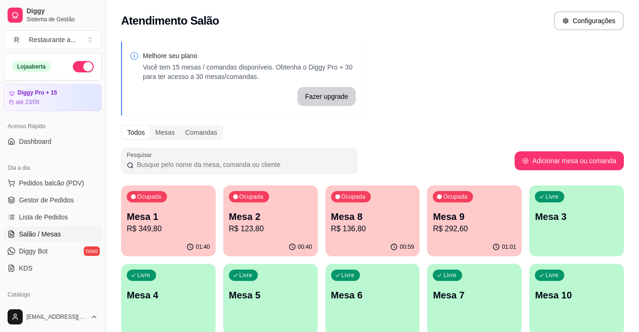
click at [458, 219] on p "Mesa 9" at bounding box center [474, 216] width 83 height 13
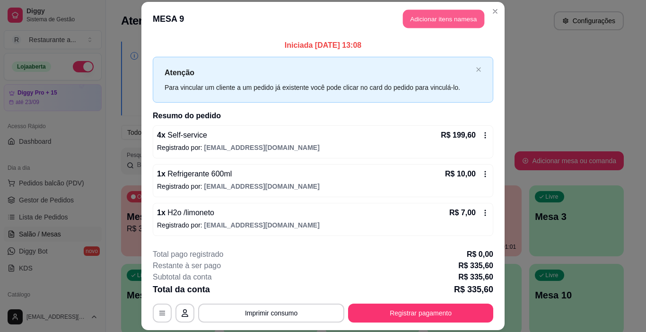
click at [442, 17] on button "Adicionar itens na mesa" at bounding box center [443, 18] width 81 height 18
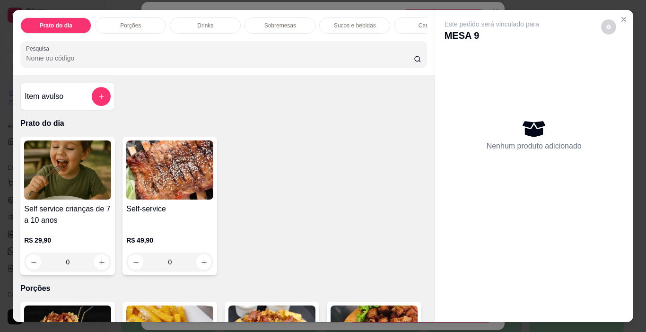
click at [420, 22] on p "Cervejas" at bounding box center [429, 26] width 22 height 8
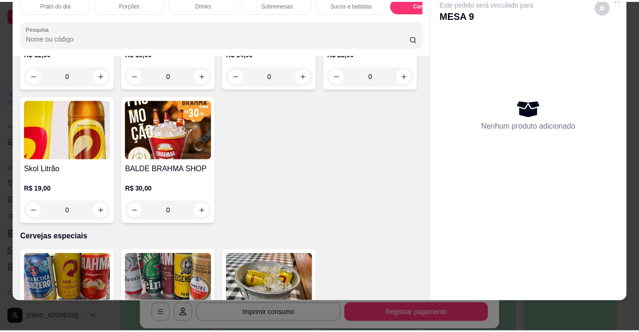
scroll to position [1930, 0]
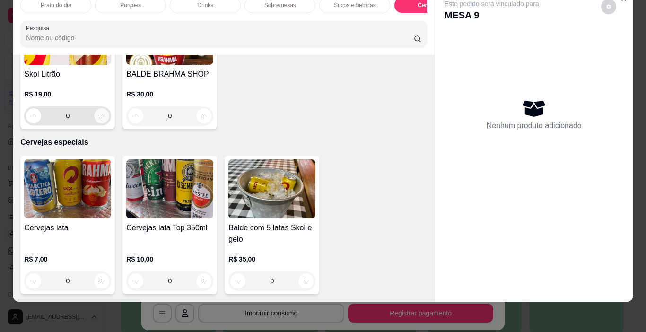
click at [105, 120] on icon "increase-product-quantity" at bounding box center [101, 116] width 7 height 7
type input "1"
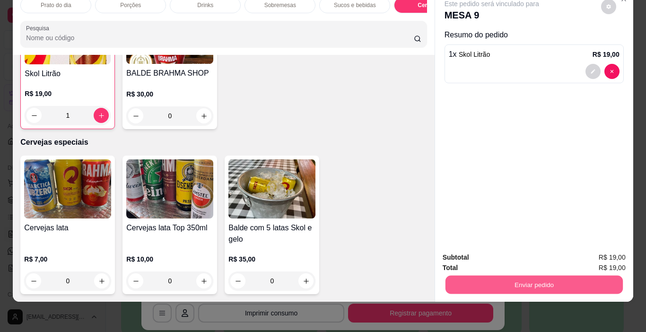
click at [521, 277] on button "Enviar pedido" at bounding box center [533, 285] width 177 height 18
click at [504, 255] on button "Não registrar e enviar pedido" at bounding box center [502, 254] width 98 height 18
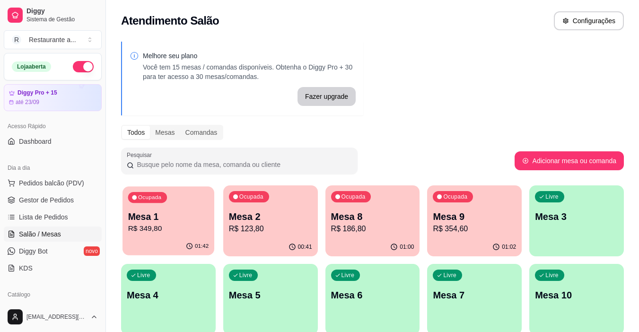
click at [170, 233] on p "R$ 349,80" at bounding box center [168, 228] width 81 height 11
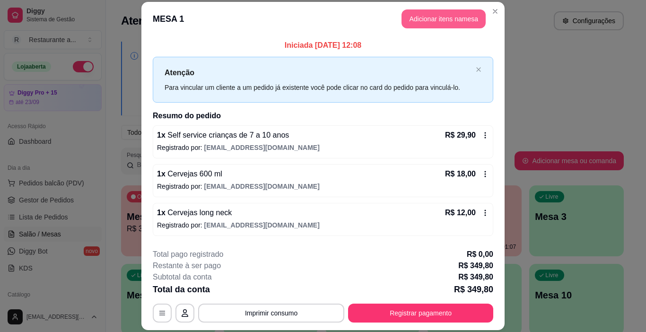
click at [433, 17] on button "Adicionar itens na mesa" at bounding box center [443, 18] width 84 height 19
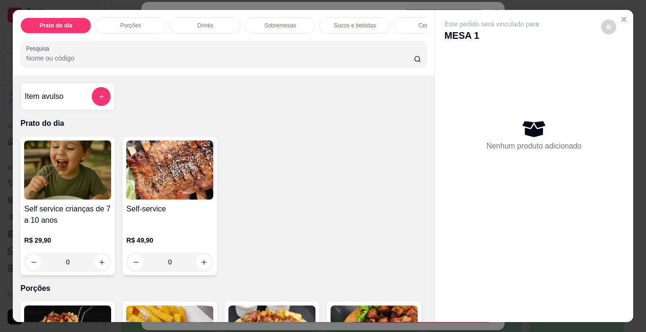
click at [420, 22] on p "Cervejas" at bounding box center [429, 26] width 22 height 8
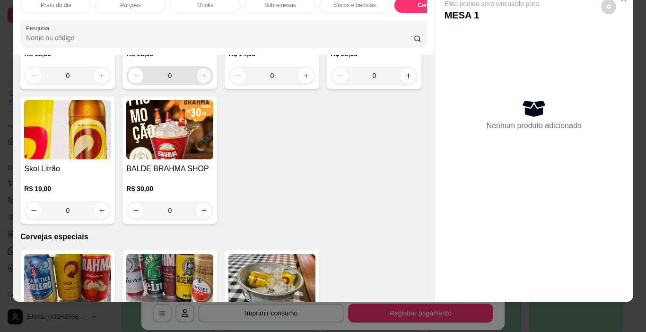
click at [202, 79] on icon "increase-product-quantity" at bounding box center [203, 75] width 7 height 7
type input "1"
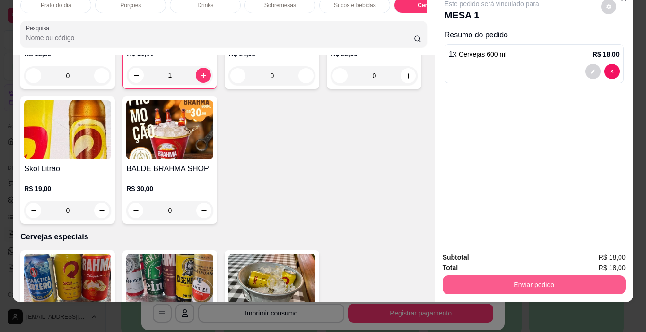
click at [538, 276] on button "Enviar pedido" at bounding box center [533, 284] width 183 height 19
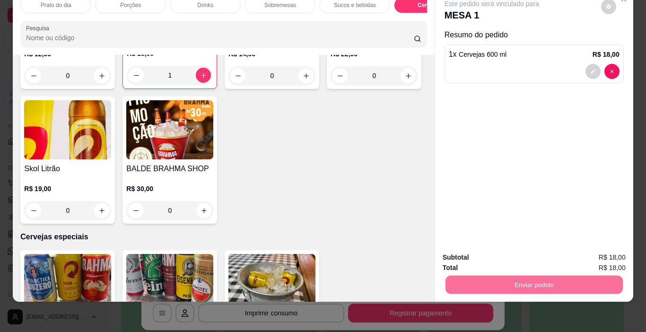
click at [490, 253] on button "Não registrar e enviar pedido" at bounding box center [502, 253] width 95 height 17
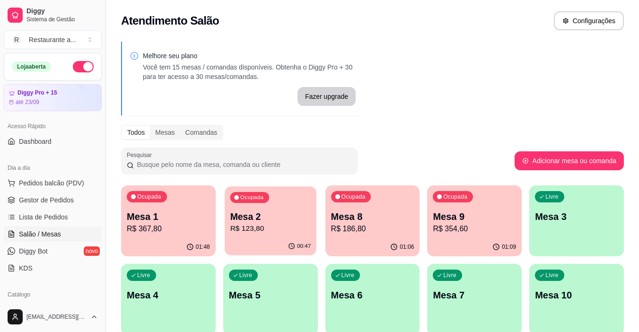
click at [296, 220] on p "Mesa 2" at bounding box center [270, 216] width 81 height 13
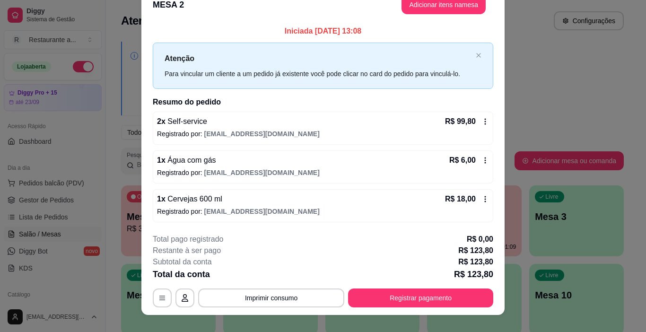
scroll to position [28, 0]
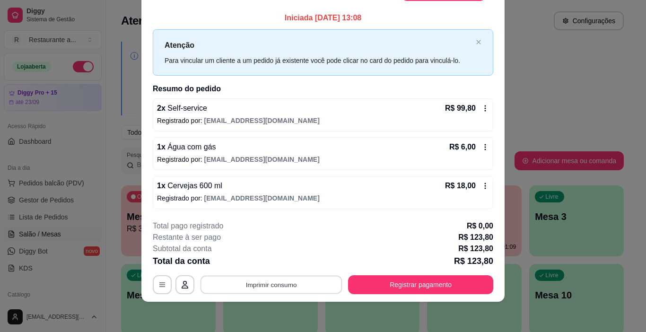
click at [271, 282] on button "Imprimir consumo" at bounding box center [271, 284] width 142 height 18
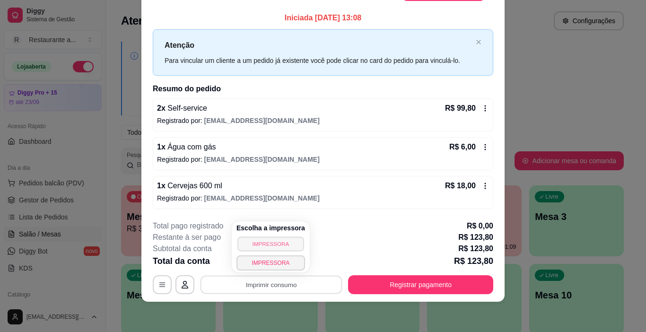
click at [271, 242] on button "IMPRESSORA" at bounding box center [270, 243] width 66 height 15
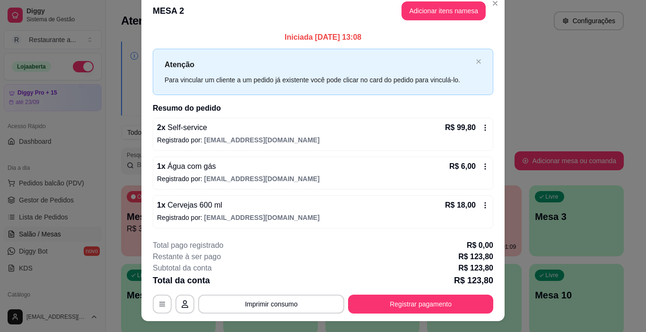
scroll to position [0, 0]
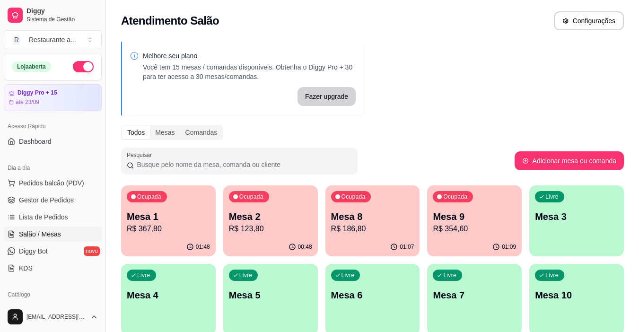
click at [170, 225] on p "R$ 367,80" at bounding box center [168, 228] width 83 height 11
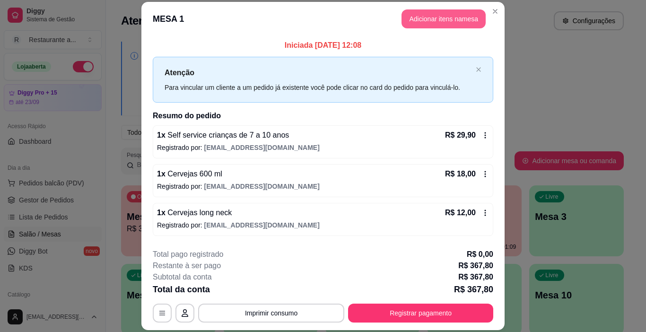
click at [456, 18] on button "Adicionar itens na mesa" at bounding box center [443, 18] width 84 height 19
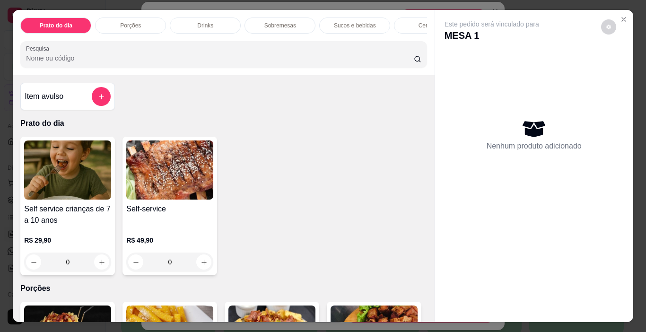
click at [418, 22] on p "Cervejas" at bounding box center [429, 26] width 22 height 8
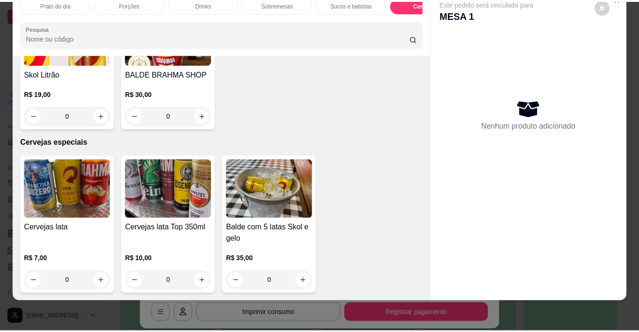
scroll to position [1776, 0]
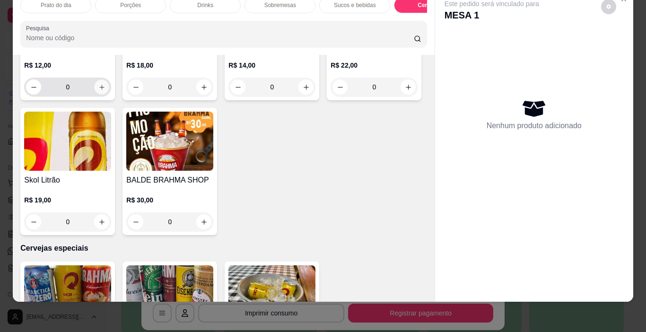
click at [98, 95] on button "increase-product-quantity" at bounding box center [102, 87] width 15 height 15
type input "1"
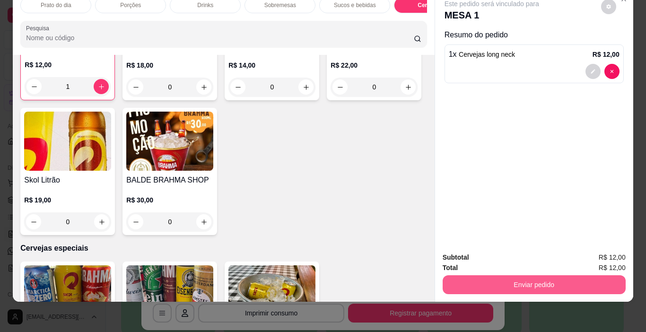
click at [524, 276] on button "Enviar pedido" at bounding box center [533, 284] width 183 height 19
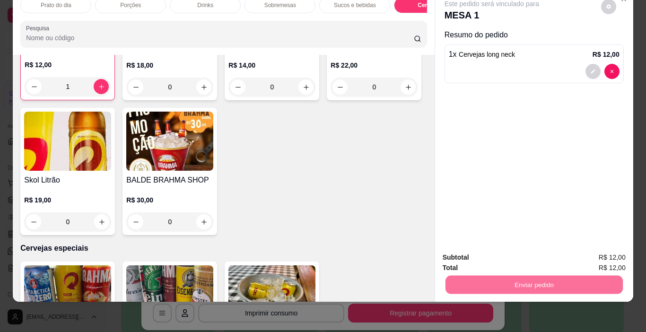
click at [509, 253] on button "Não registrar e enviar pedido" at bounding box center [502, 254] width 98 height 18
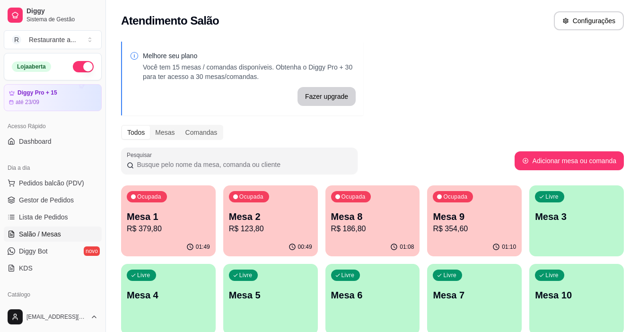
click at [273, 232] on p "R$ 123,80" at bounding box center [270, 228] width 83 height 11
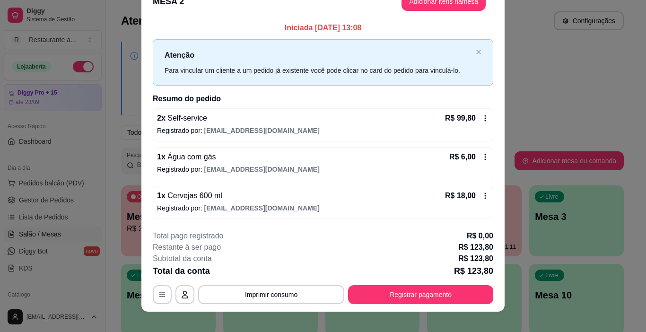
scroll to position [28, 0]
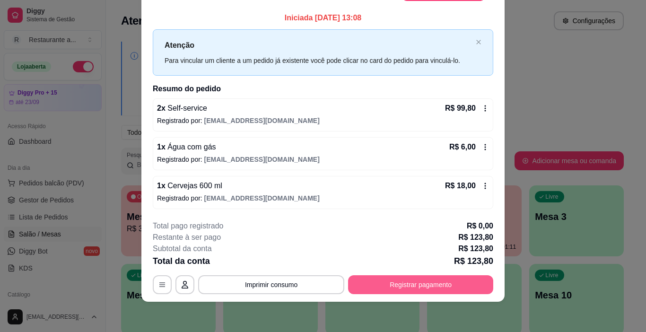
click at [405, 284] on button "Registrar pagamento" at bounding box center [420, 284] width 145 height 19
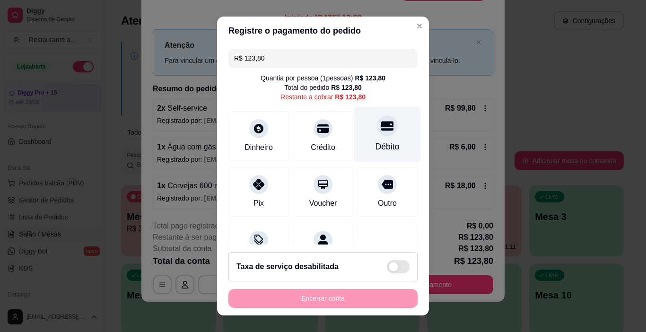
click at [370, 139] on div "Débito" at bounding box center [387, 134] width 67 height 55
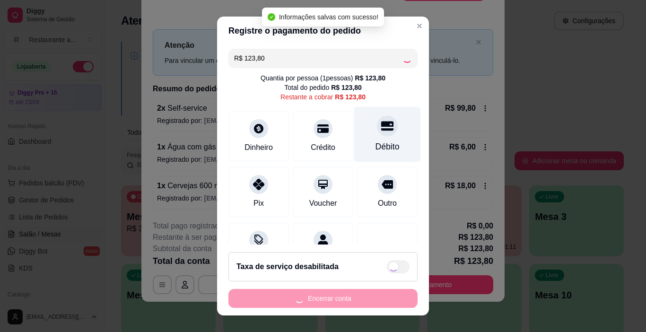
type input "R$ 0,00"
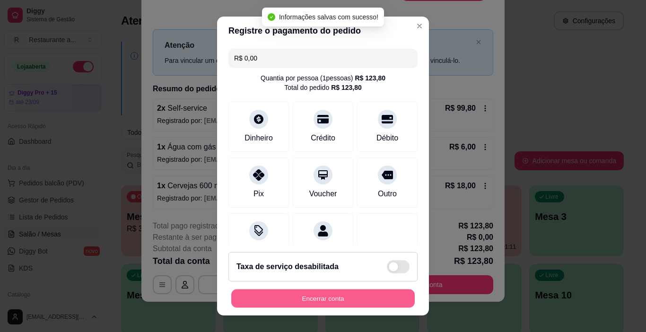
click at [314, 298] on button "Encerrar conta" at bounding box center [322, 298] width 183 height 18
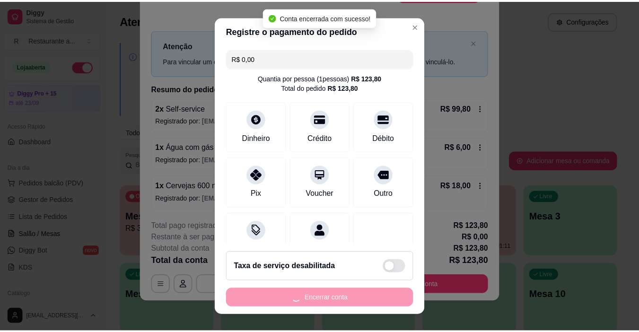
scroll to position [0, 0]
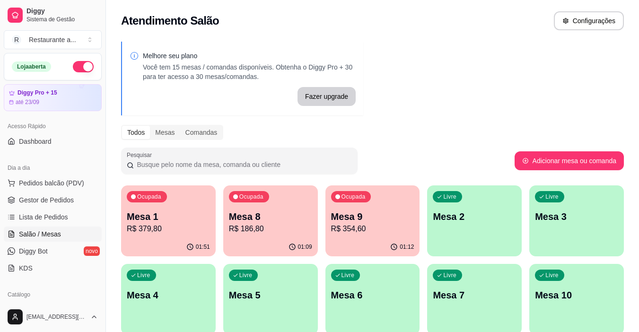
click at [454, 296] on p "Mesa 7" at bounding box center [474, 294] width 83 height 13
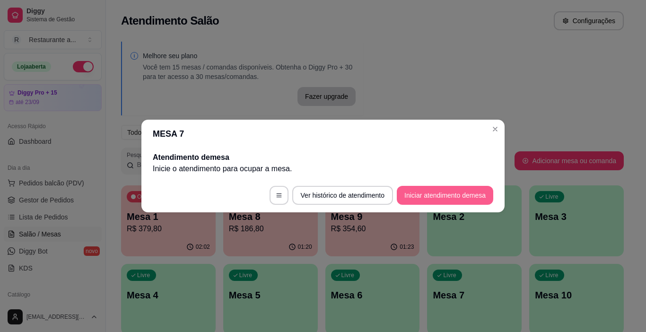
click at [432, 194] on button "Iniciar atendimento de mesa" at bounding box center [445, 195] width 96 height 19
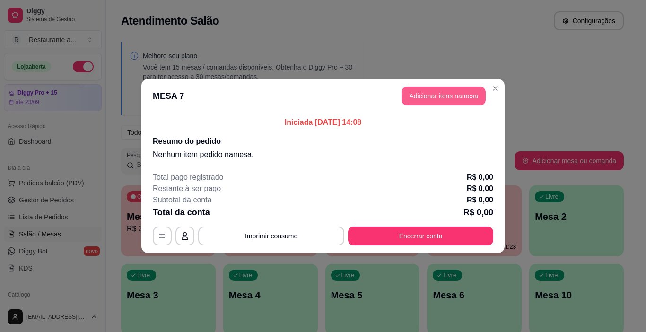
click at [438, 96] on button "Adicionar itens na mesa" at bounding box center [443, 96] width 84 height 19
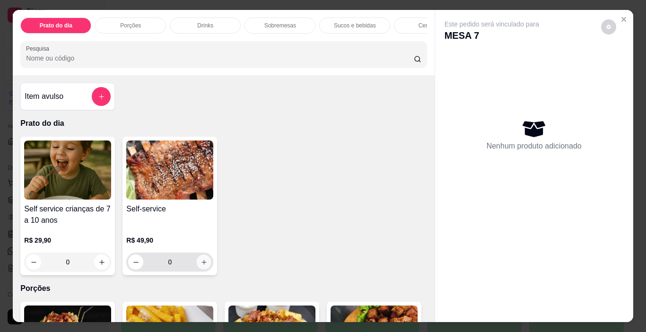
click at [200, 265] on icon "increase-product-quantity" at bounding box center [203, 262] width 7 height 7
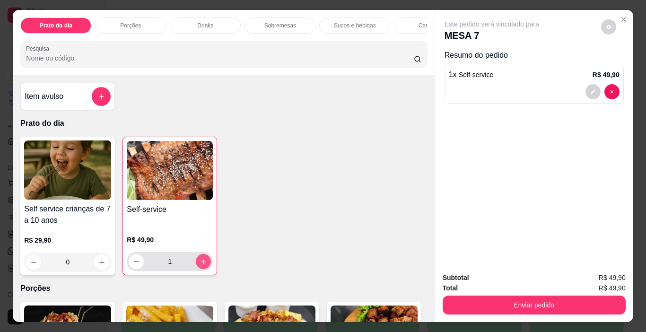
click at [200, 265] on icon "increase-product-quantity" at bounding box center [203, 261] width 7 height 7
type input "2"
click at [340, 22] on p "Sucos e bebidas" at bounding box center [355, 26] width 42 height 8
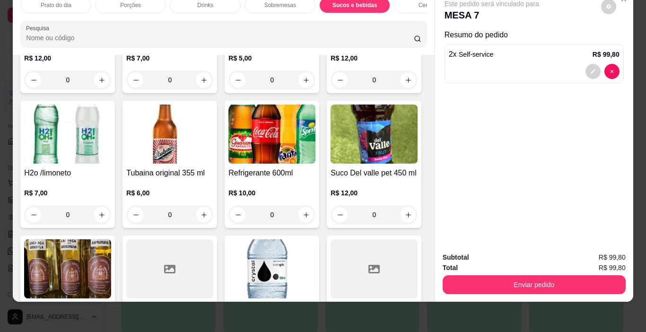
scroll to position [1284, 0]
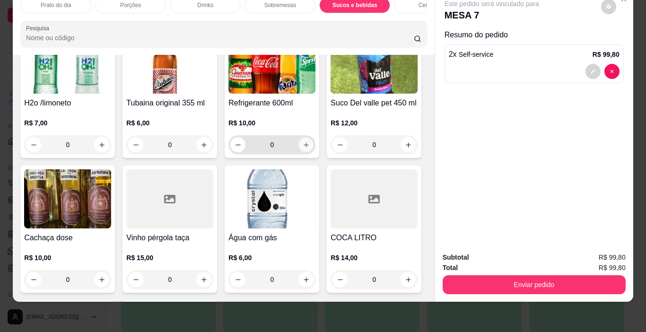
click at [303, 148] on icon "increase-product-quantity" at bounding box center [306, 144] width 7 height 7
type input "1"
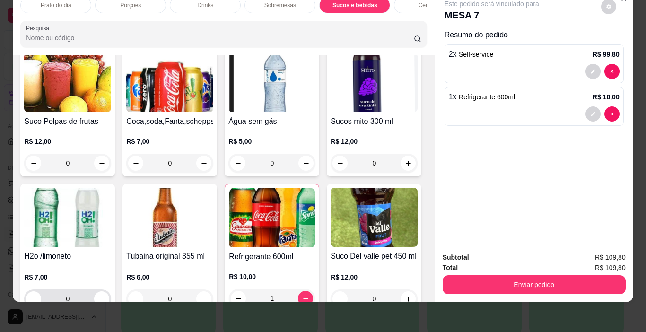
scroll to position [1069, 0]
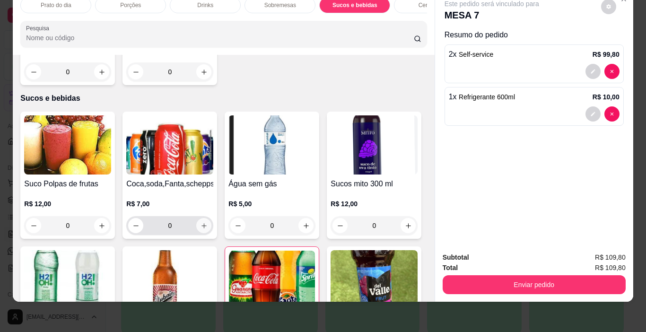
click at [201, 222] on icon "increase-product-quantity" at bounding box center [203, 225] width 7 height 7
type input "1"
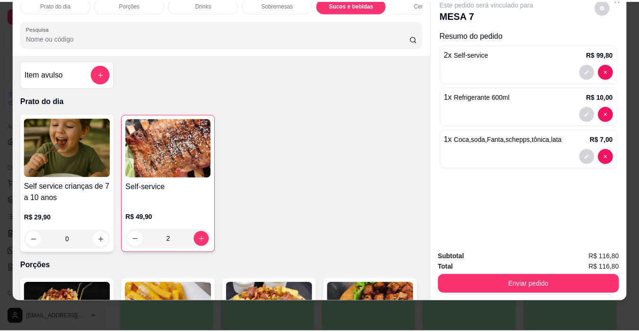
scroll to position [0, 0]
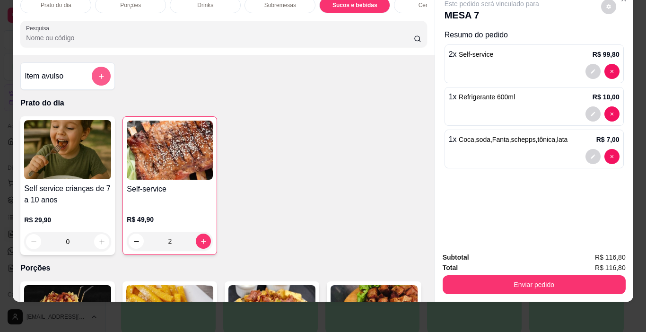
click at [98, 76] on icon "add-separate-item" at bounding box center [101, 76] width 7 height 7
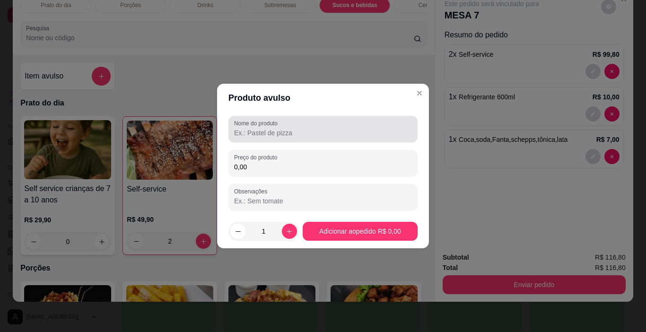
click at [259, 133] on input "Nome do produto" at bounding box center [323, 132] width 178 height 9
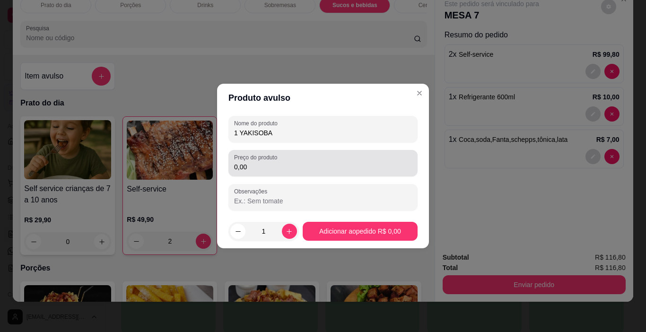
type input "1 YAKISOBA"
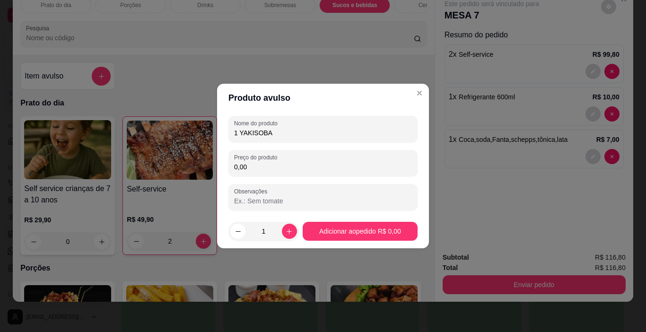
click at [265, 167] on input "0,00" at bounding box center [323, 166] width 178 height 9
type input "35,00"
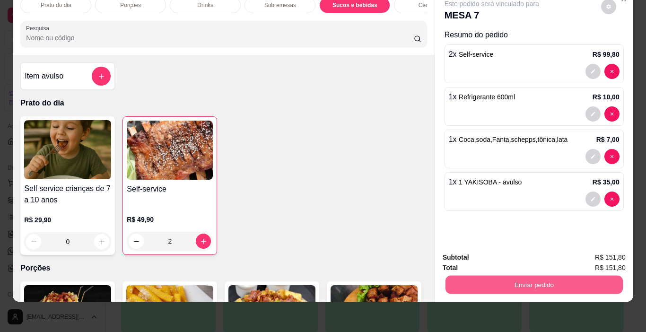
click at [508, 277] on button "Enviar pedido" at bounding box center [533, 285] width 177 height 18
click at [565, 251] on button "Sim, quero registrar" at bounding box center [592, 254] width 70 height 18
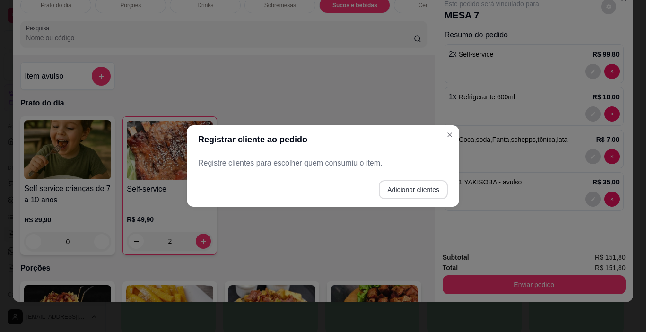
click at [399, 188] on button "Adicionar clientes" at bounding box center [413, 189] width 69 height 19
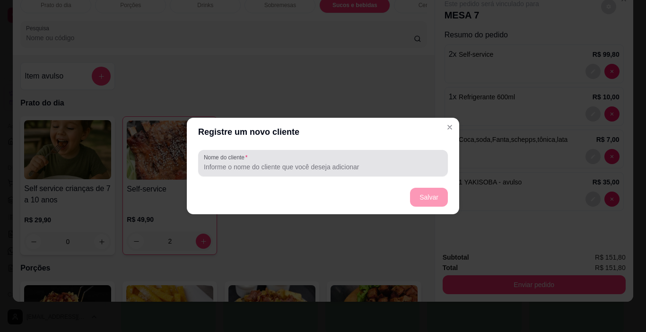
click at [259, 166] on input "Nome do cliente" at bounding box center [323, 166] width 238 height 9
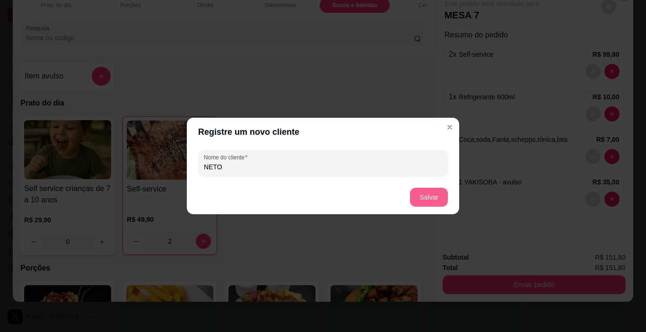
type input "NETO"
click at [425, 193] on button "Salvar" at bounding box center [429, 197] width 38 height 19
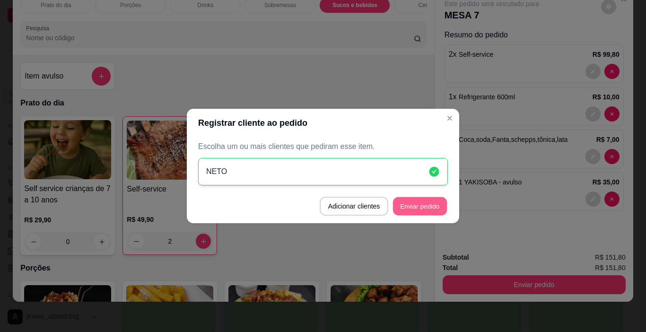
click at [416, 205] on button "Enviar pedido" at bounding box center [420, 206] width 54 height 18
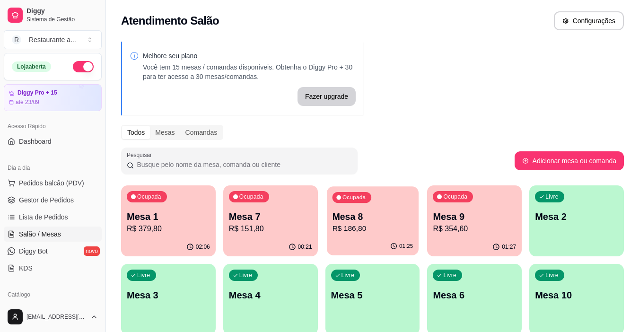
click at [371, 235] on div "Ocupada Mesa 8 R$ 186,80" at bounding box center [373, 211] width 92 height 51
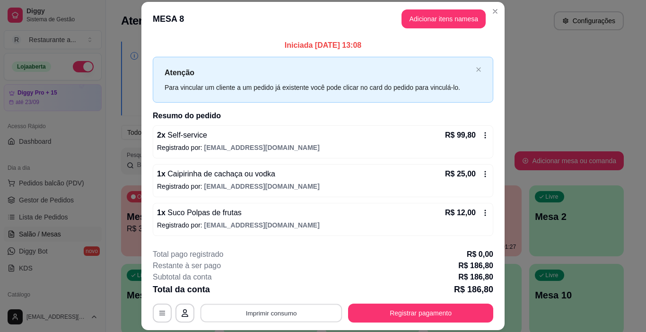
click at [266, 312] on button "Imprimir consumo" at bounding box center [271, 313] width 142 height 18
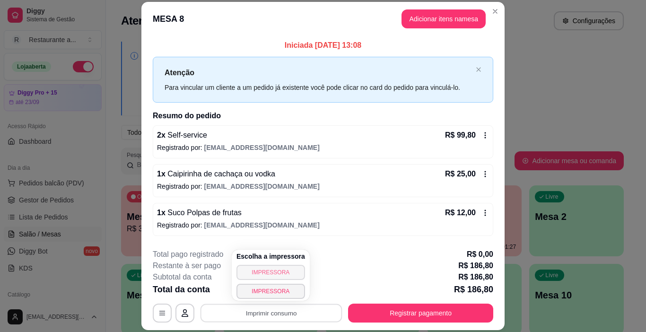
click at [268, 273] on button "IMPRESSORA" at bounding box center [270, 272] width 69 height 15
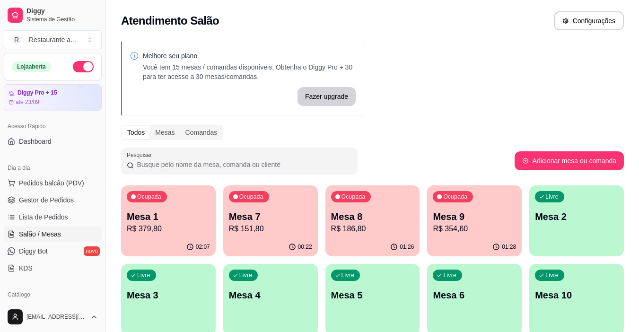
click at [171, 229] on p "R$ 379,80" at bounding box center [168, 228] width 83 height 11
click at [373, 232] on p "R$ 186,80" at bounding box center [372, 228] width 83 height 11
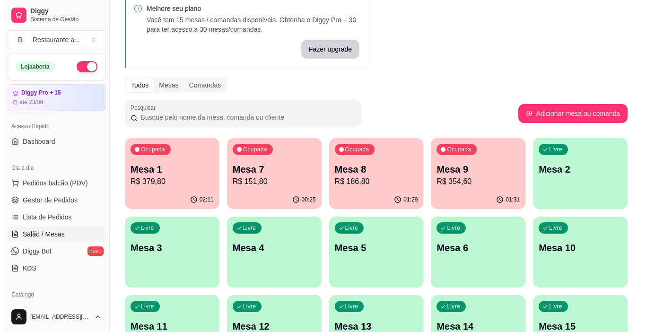
scroll to position [95, 0]
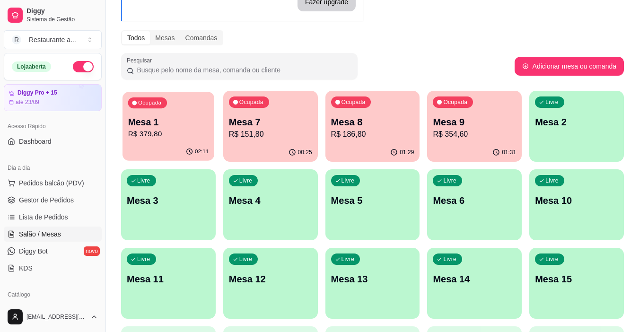
click at [167, 130] on p "R$ 379,80" at bounding box center [168, 134] width 81 height 11
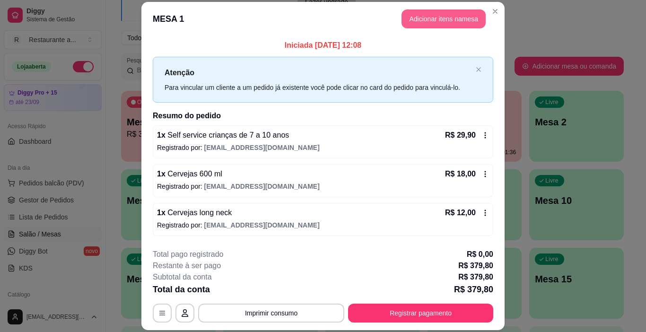
click at [439, 17] on button "Adicionar itens na mesa" at bounding box center [443, 18] width 84 height 19
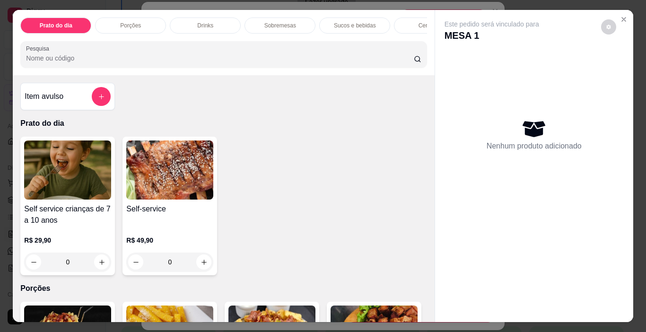
click at [421, 23] on p "Cervejas" at bounding box center [429, 26] width 22 height 8
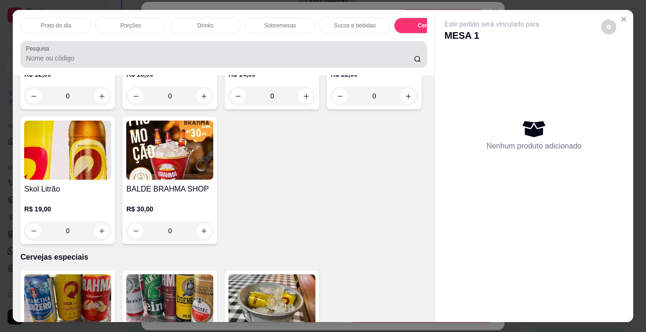
scroll to position [24, 0]
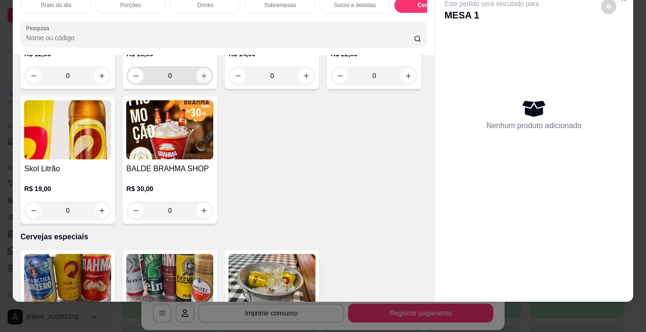
click at [200, 79] on icon "increase-product-quantity" at bounding box center [203, 75] width 7 height 7
type input "1"
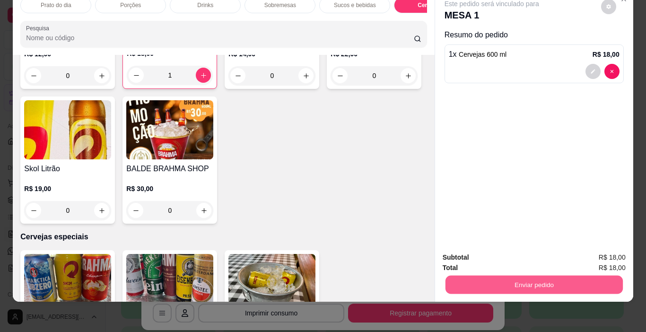
click at [554, 276] on button "Enviar pedido" at bounding box center [533, 285] width 177 height 18
click at [483, 253] on button "Não registrar e enviar pedido" at bounding box center [502, 253] width 95 height 17
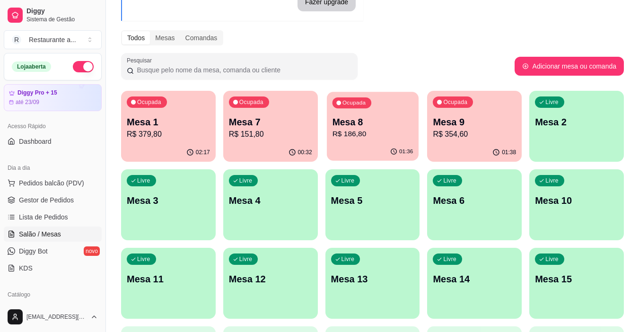
click at [357, 135] on p "R$ 186,80" at bounding box center [372, 134] width 81 height 11
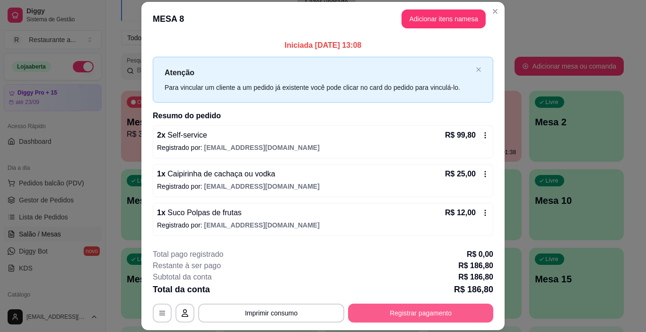
click at [411, 312] on button "Registrar pagamento" at bounding box center [420, 312] width 145 height 19
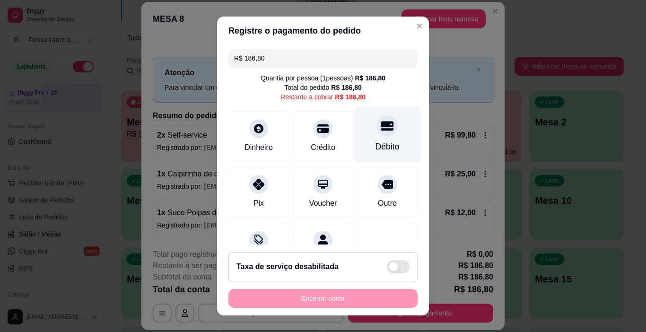
click at [377, 135] on div at bounding box center [387, 126] width 21 height 21
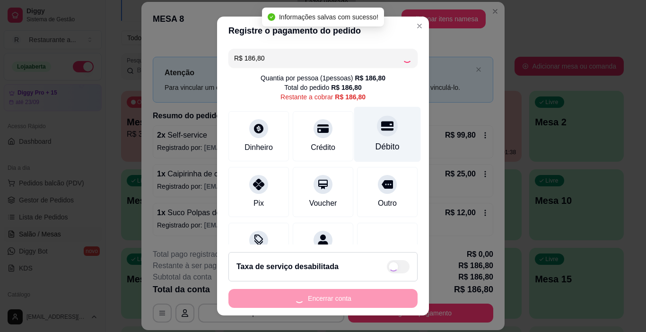
type input "R$ 0,00"
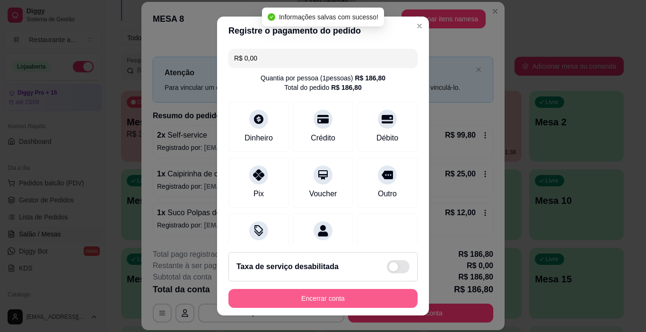
click at [320, 298] on button "Encerrar conta" at bounding box center [322, 298] width 189 height 19
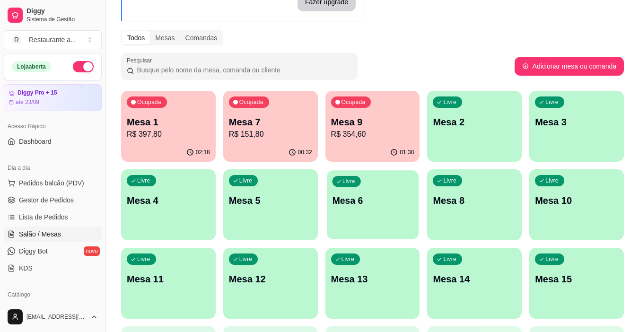
click at [352, 217] on div "Livre Mesa 6" at bounding box center [373, 199] width 92 height 58
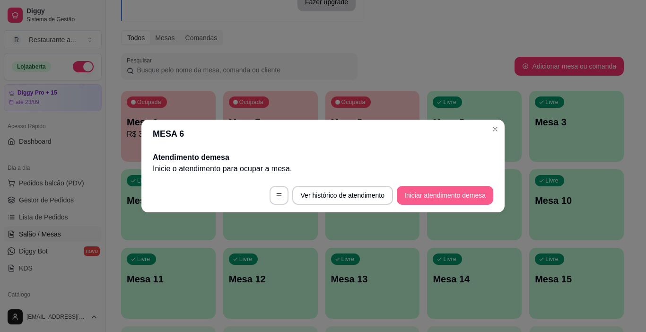
click at [443, 191] on button "Iniciar atendimento de mesa" at bounding box center [445, 195] width 96 height 19
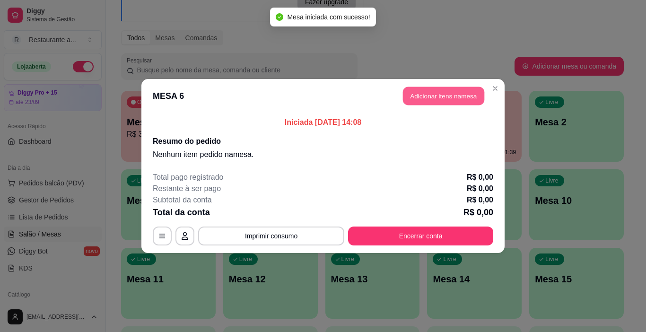
click at [442, 95] on button "Adicionar itens na mesa" at bounding box center [443, 96] width 81 height 18
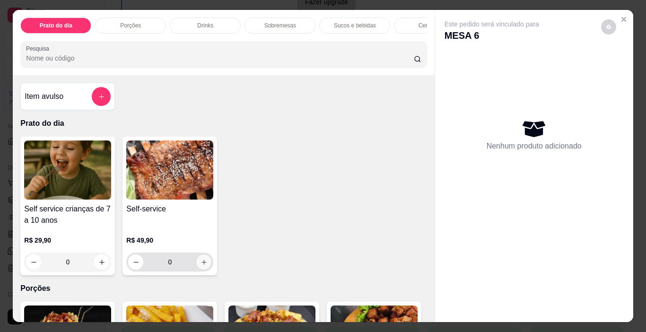
click at [205, 265] on button "increase-product-quantity" at bounding box center [204, 262] width 15 height 15
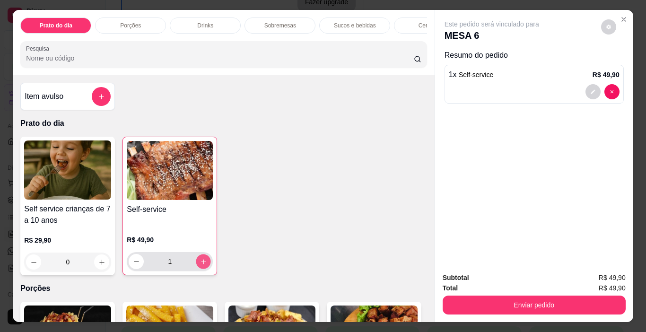
click at [205, 265] on button "increase-product-quantity" at bounding box center [203, 261] width 15 height 15
type input "2"
click at [418, 22] on p "Cervejas" at bounding box center [429, 26] width 22 height 8
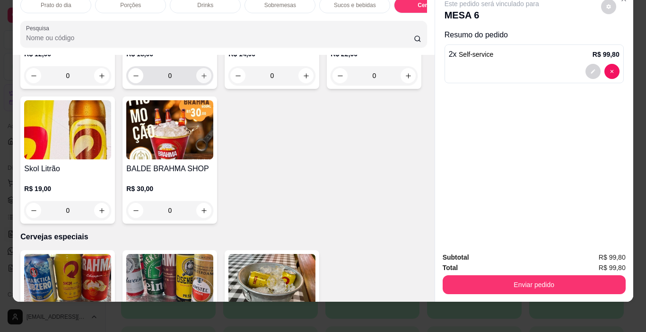
click at [200, 79] on icon "increase-product-quantity" at bounding box center [203, 75] width 7 height 7
type input "1"
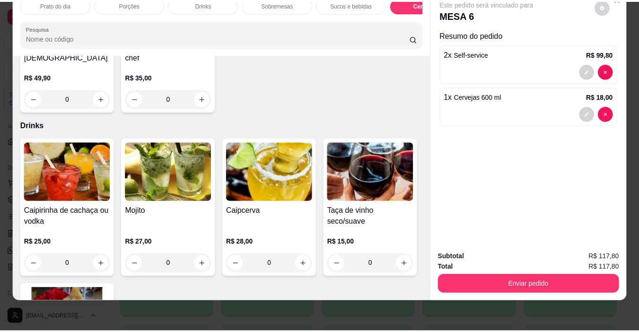
scroll to position [453, 0]
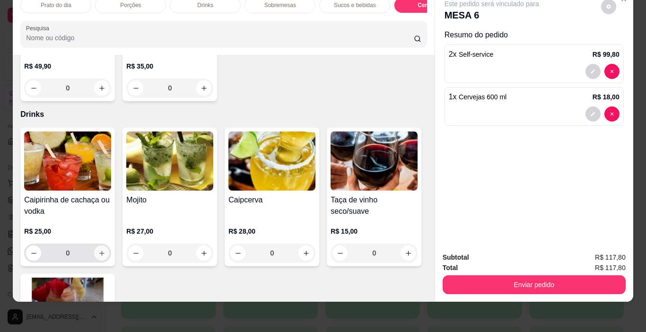
click at [98, 250] on icon "increase-product-quantity" at bounding box center [101, 253] width 7 height 7
type input "1"
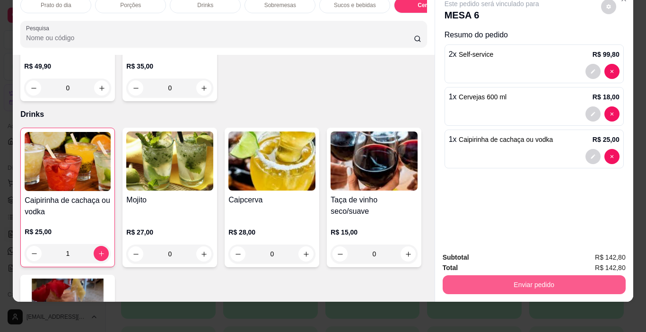
click at [532, 278] on button "Enviar pedido" at bounding box center [533, 284] width 183 height 19
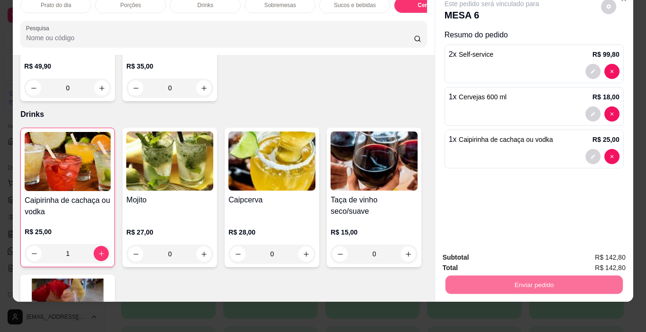
click at [497, 252] on button "Não registrar e enviar pedido" at bounding box center [502, 254] width 98 height 18
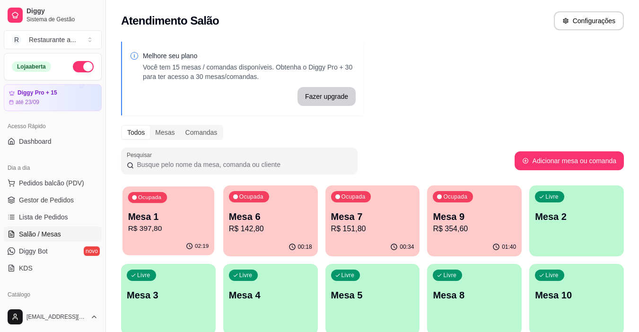
click at [156, 223] on p "R$ 397,80" at bounding box center [168, 228] width 81 height 11
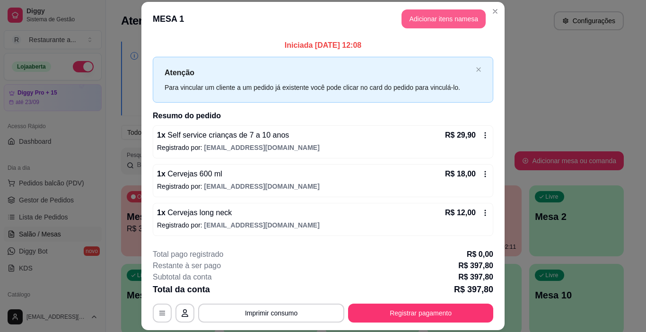
click at [446, 18] on button "Adicionar itens na mesa" at bounding box center [443, 18] width 84 height 19
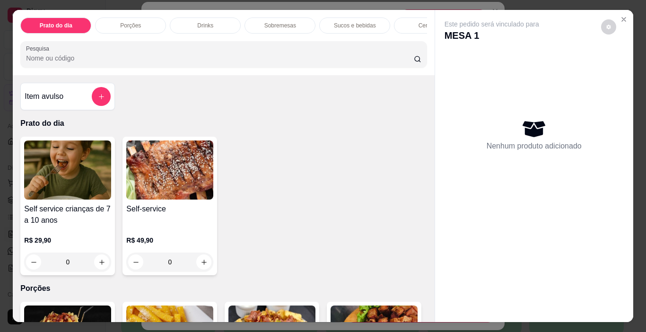
click at [418, 22] on p "Cervejas" at bounding box center [429, 26] width 22 height 8
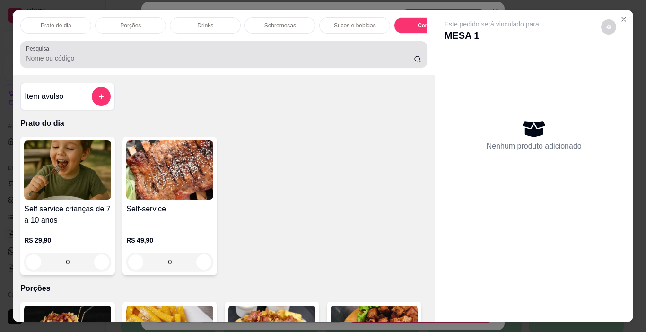
scroll to position [24, 0]
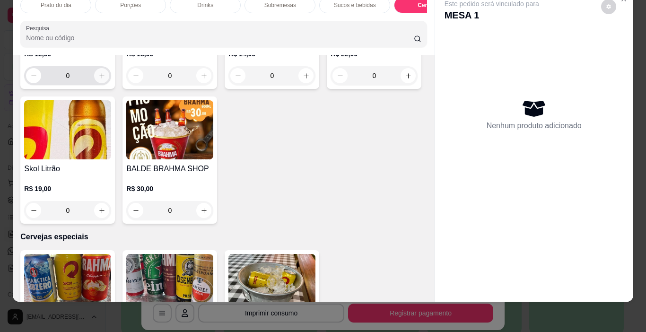
click at [101, 79] on icon "increase-product-quantity" at bounding box center [101, 75] width 7 height 7
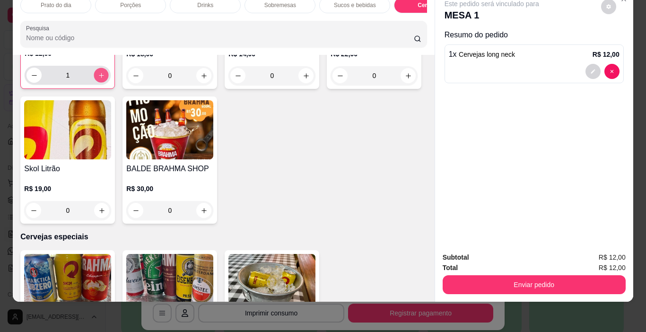
click at [101, 79] on icon "increase-product-quantity" at bounding box center [101, 75] width 7 height 7
type input "2"
click at [201, 78] on icon "increase-product-quantity" at bounding box center [203, 75] width 5 height 5
type input "1"
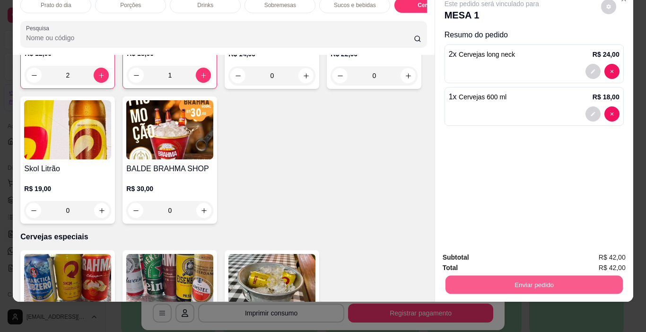
click at [519, 276] on button "Enviar pedido" at bounding box center [533, 285] width 177 height 18
click at [512, 253] on button "Não registrar e enviar pedido" at bounding box center [502, 254] width 98 height 18
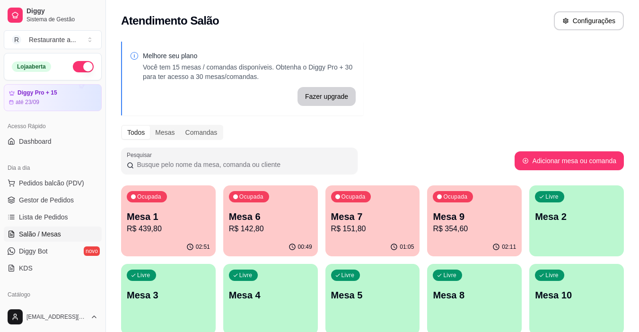
click at [191, 230] on p "R$ 439,80" at bounding box center [168, 228] width 83 height 11
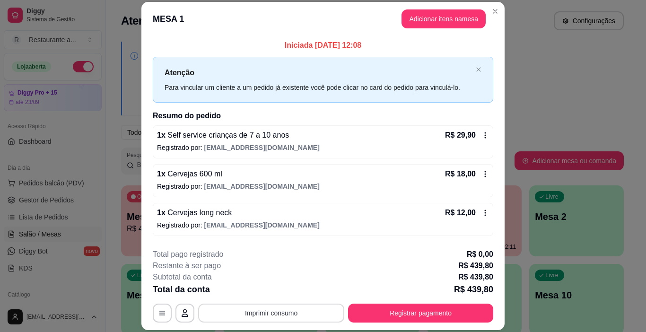
click at [271, 312] on button "Imprimir consumo" at bounding box center [271, 312] width 146 height 19
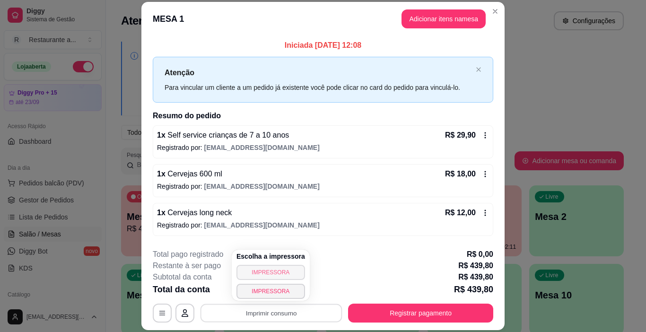
click at [271, 271] on button "IMPRESSORA" at bounding box center [270, 272] width 69 height 15
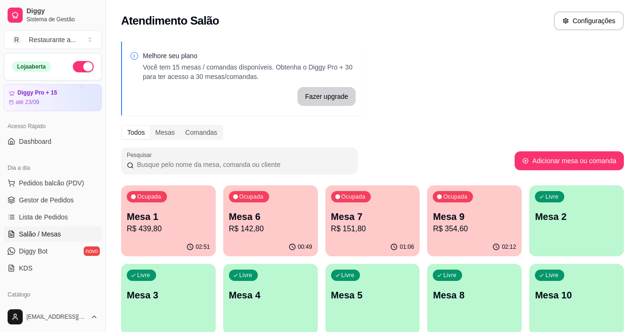
click at [360, 219] on p "Mesa 7" at bounding box center [372, 216] width 83 height 13
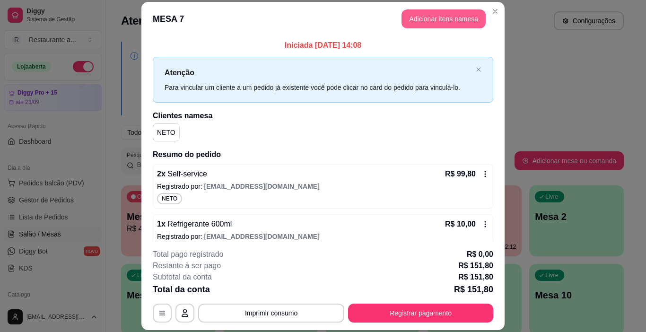
click at [455, 20] on button "Adicionar itens na mesa" at bounding box center [443, 18] width 84 height 19
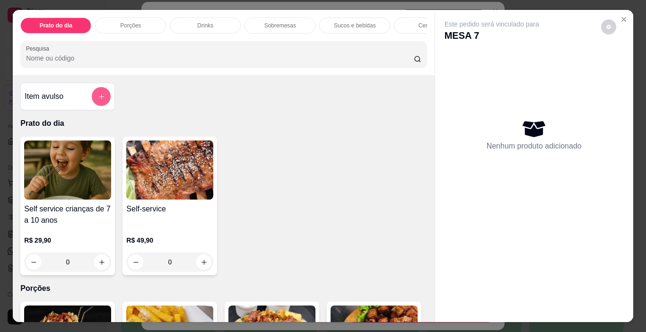
click at [98, 98] on icon "add-separate-item" at bounding box center [101, 96] width 7 height 7
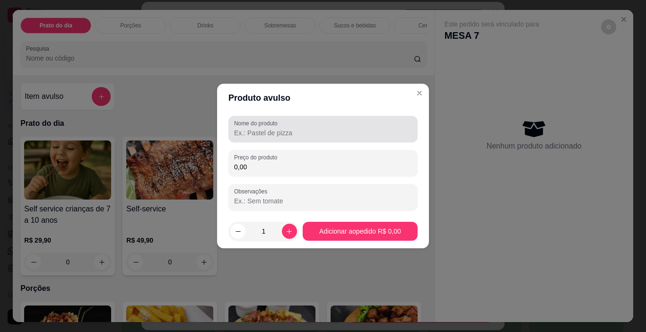
click at [262, 132] on input "Nome do produto" at bounding box center [323, 132] width 178 height 9
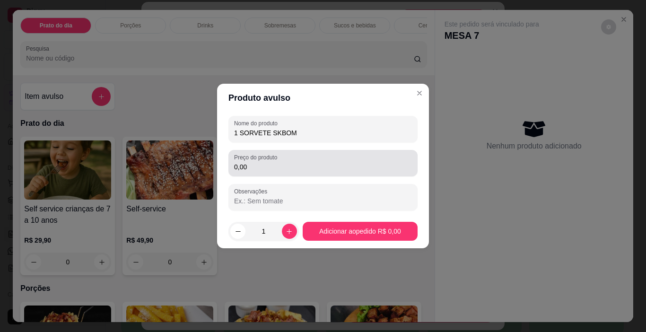
type input "1 SORVETE SKBOM"
click at [258, 168] on input "0,00" at bounding box center [323, 166] width 178 height 9
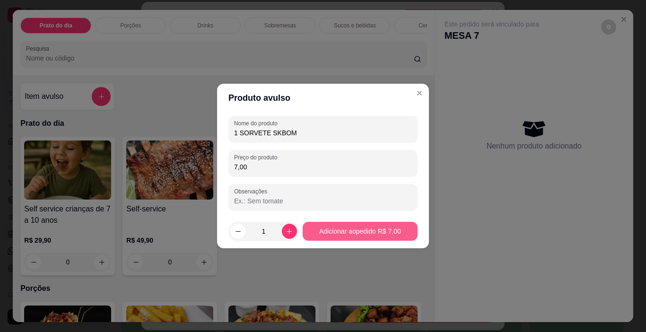
type input "7,00"
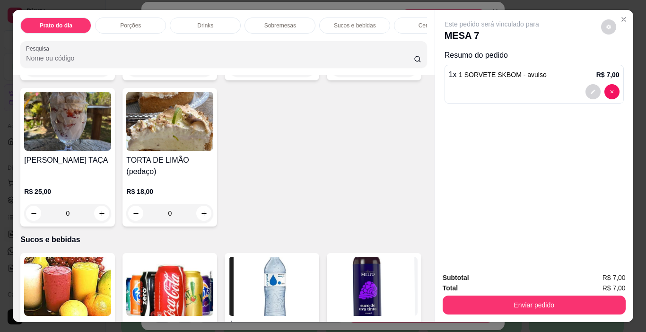
scroll to position [945, 0]
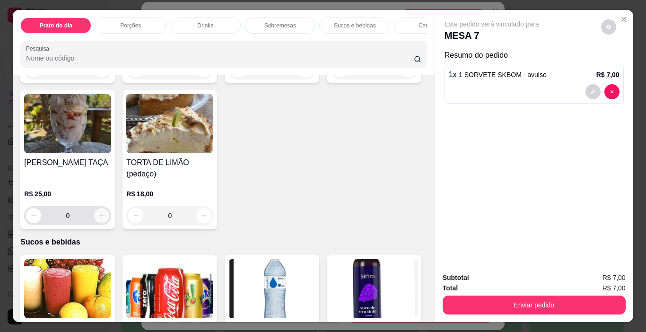
click at [105, 212] on icon "increase-product-quantity" at bounding box center [101, 215] width 7 height 7
type input "1"
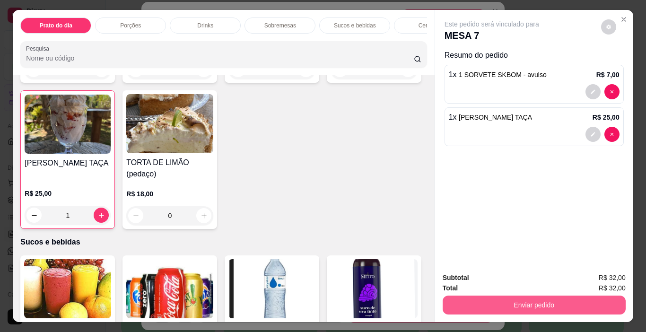
click at [538, 302] on button "Enviar pedido" at bounding box center [533, 304] width 183 height 19
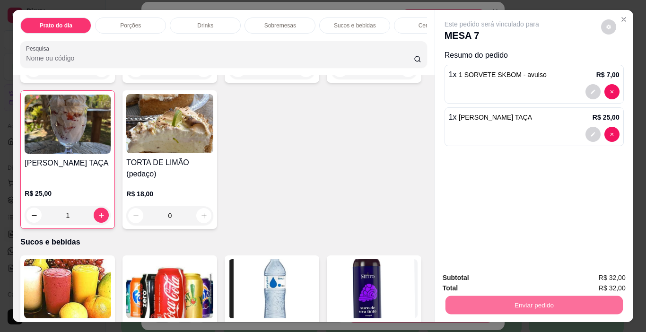
click at [504, 274] on button "Não registrar e enviar pedido" at bounding box center [502, 278] width 98 height 18
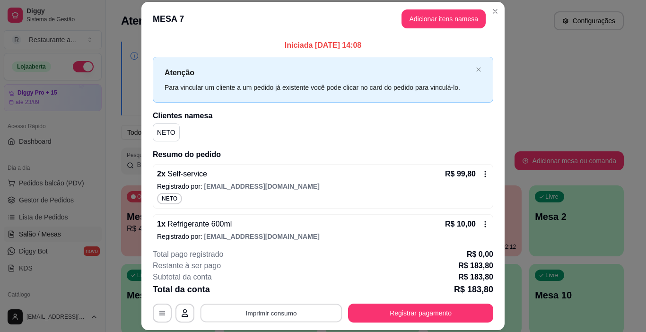
click at [260, 311] on button "Imprimir consumo" at bounding box center [271, 313] width 142 height 18
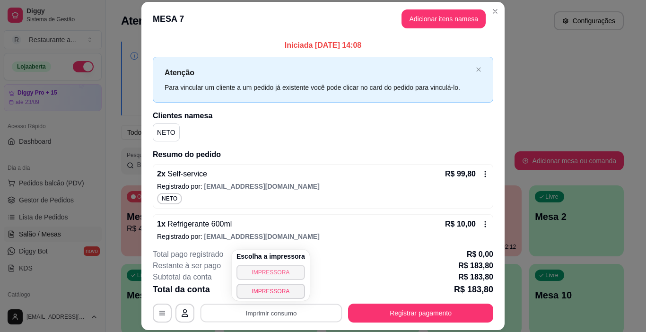
click at [264, 268] on button "IMPRESSORA" at bounding box center [270, 272] width 69 height 15
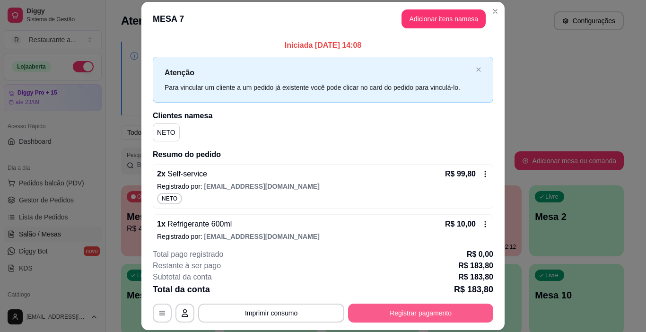
click at [411, 312] on button "Registrar pagamento" at bounding box center [420, 312] width 145 height 19
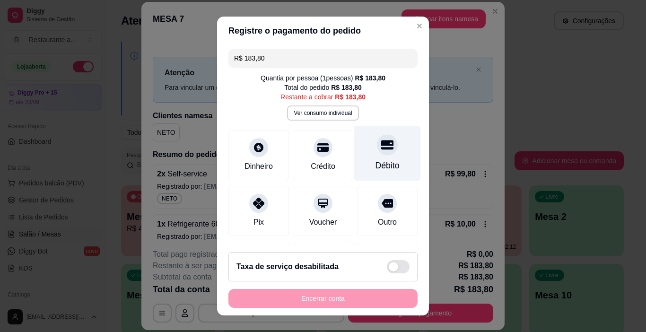
click at [377, 151] on div at bounding box center [387, 145] width 21 height 21
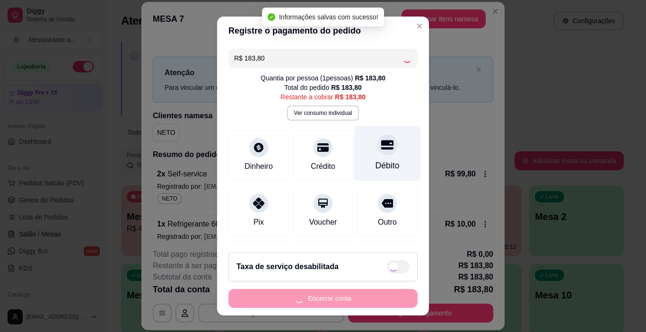
type input "R$ 0,00"
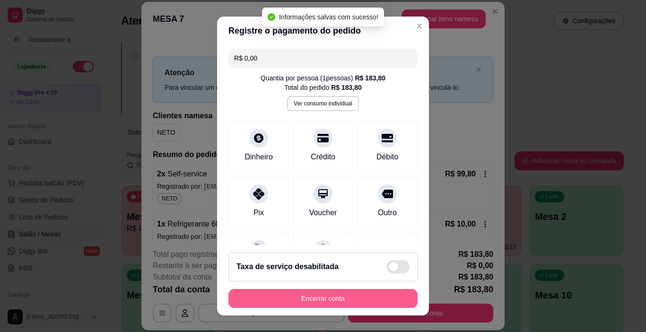
click at [322, 296] on button "Encerrar conta" at bounding box center [322, 298] width 189 height 19
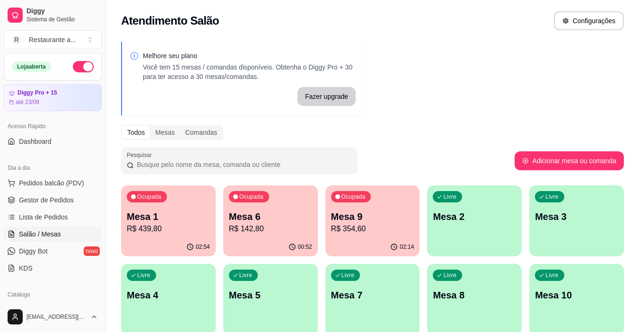
click at [360, 234] on p "R$ 354,60" at bounding box center [372, 228] width 83 height 11
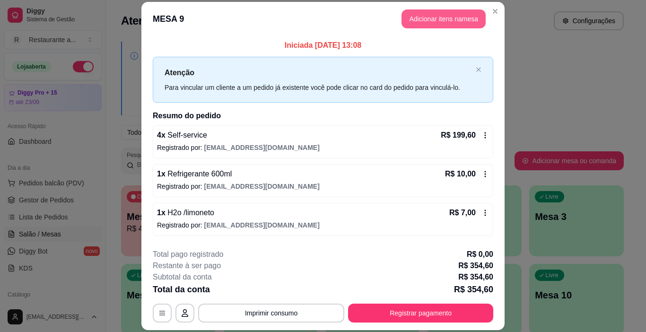
click at [433, 16] on button "Adicionar itens na mesa" at bounding box center [443, 18] width 84 height 19
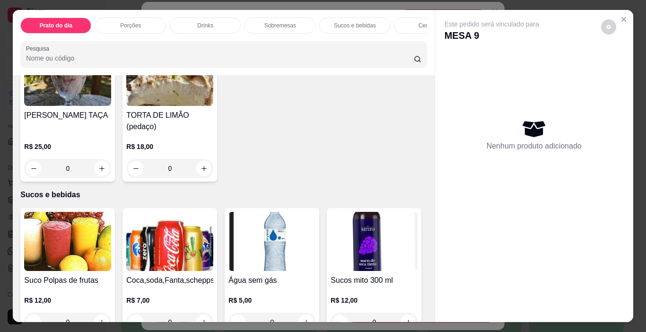
scroll to position [1087, 0]
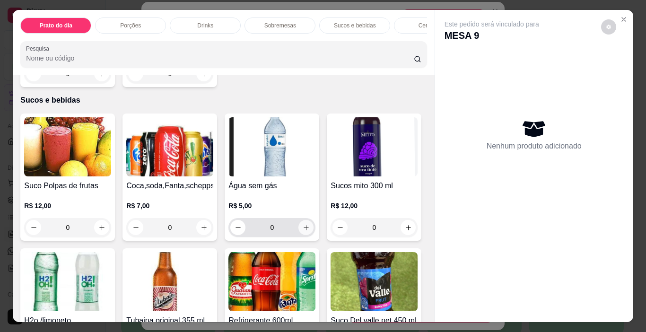
click at [303, 224] on icon "increase-product-quantity" at bounding box center [306, 227] width 7 height 7
type input "1"
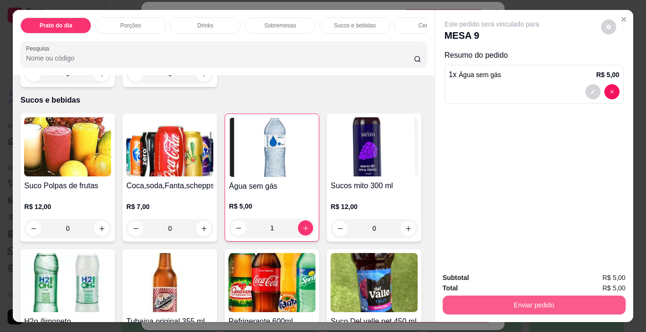
click at [530, 301] on button "Enviar pedido" at bounding box center [533, 304] width 183 height 19
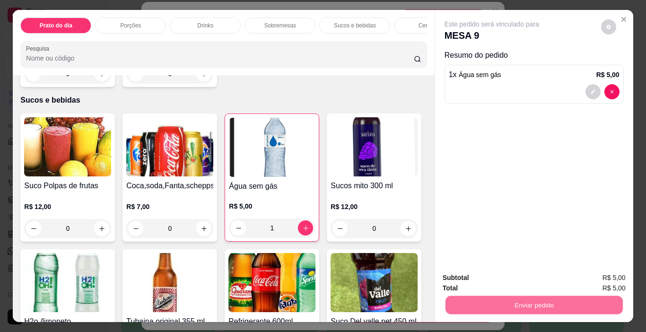
click at [510, 278] on button "Não registrar e enviar pedido" at bounding box center [502, 278] width 98 height 18
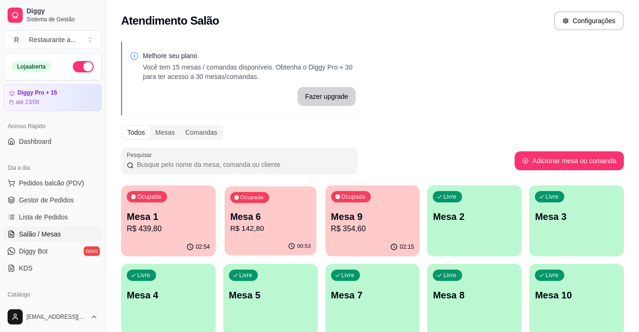
click at [272, 229] on p "R$ 142,80" at bounding box center [270, 228] width 81 height 11
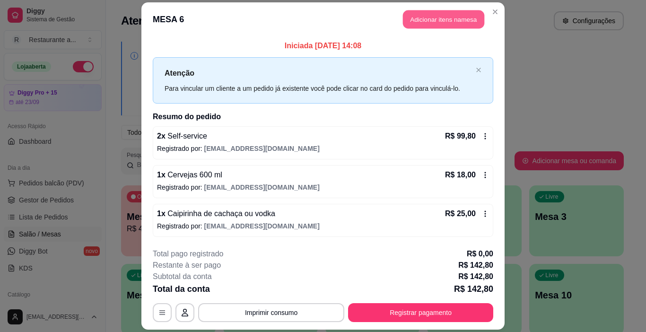
click at [422, 14] on button "Adicionar itens na mesa" at bounding box center [443, 19] width 81 height 18
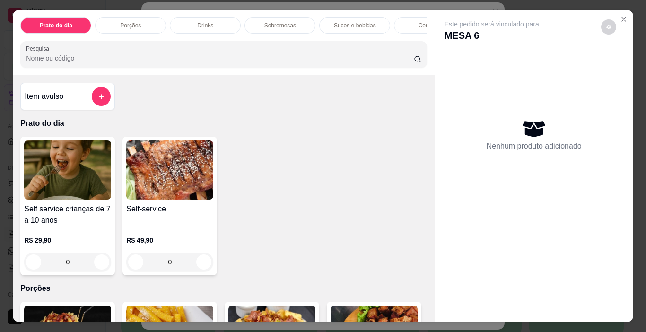
click at [362, 23] on p "Sucos e bebidas" at bounding box center [355, 26] width 42 height 8
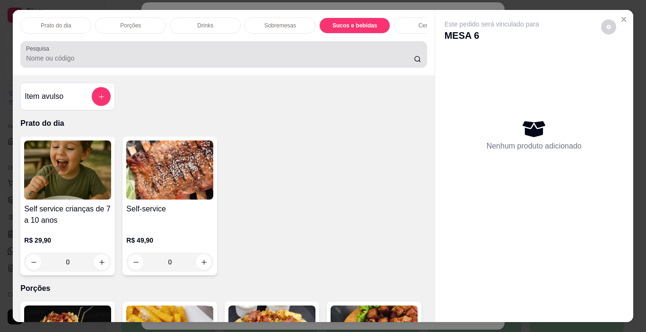
scroll to position [24, 0]
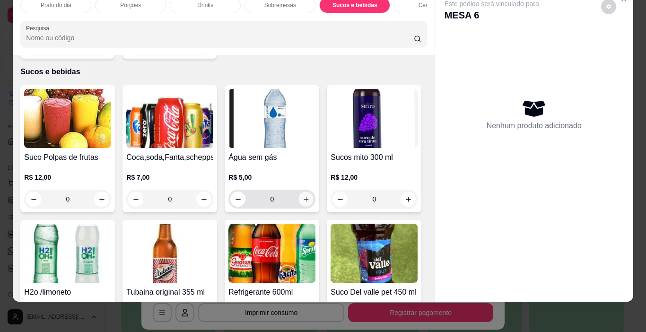
click at [303, 197] on icon "increase-product-quantity" at bounding box center [305, 199] width 5 height 5
type input "1"
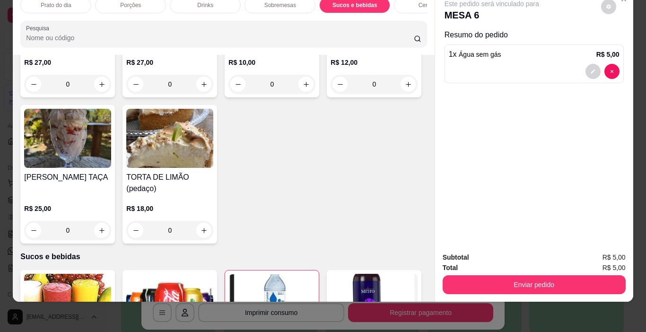
scroll to position [927, 0]
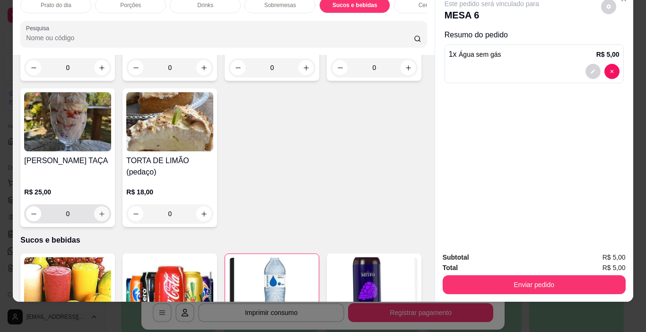
click at [105, 210] on icon "increase-product-quantity" at bounding box center [101, 213] width 7 height 7
type input "1"
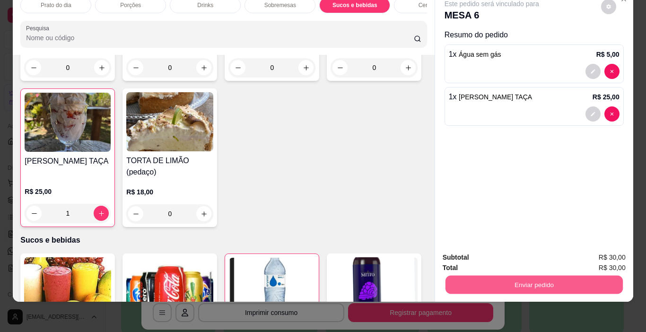
click at [502, 277] on button "Enviar pedido" at bounding box center [533, 285] width 177 height 18
click at [502, 253] on button "Não registrar e enviar pedido" at bounding box center [502, 254] width 98 height 18
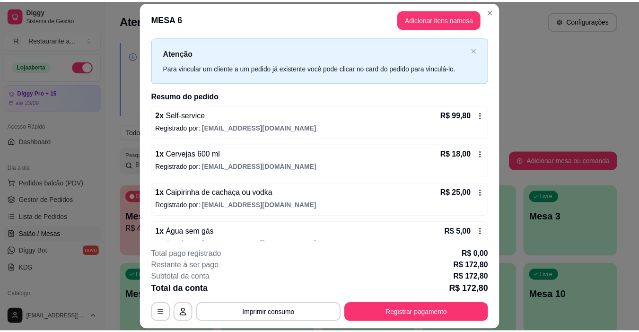
scroll to position [0, 0]
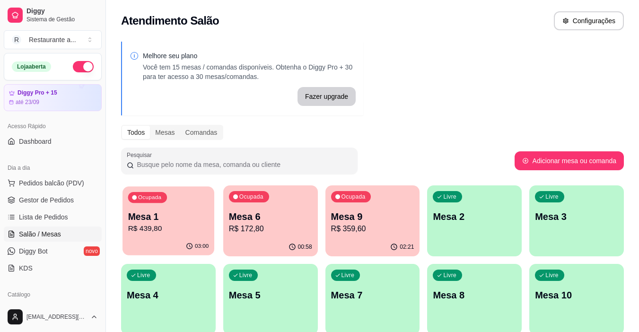
click at [163, 229] on p "R$ 439,80" at bounding box center [168, 228] width 81 height 11
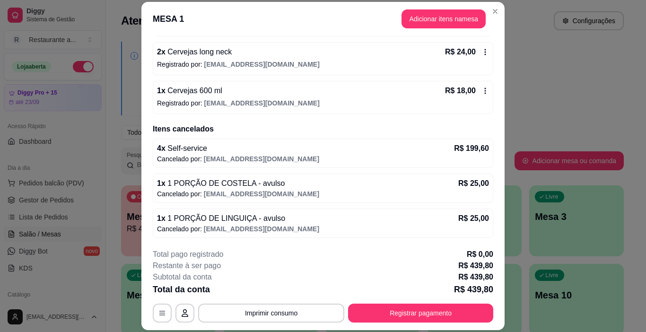
scroll to position [670, 0]
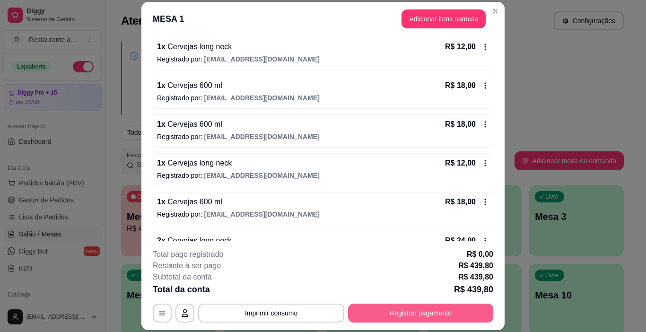
click at [400, 312] on button "Registrar pagamento" at bounding box center [420, 312] width 145 height 19
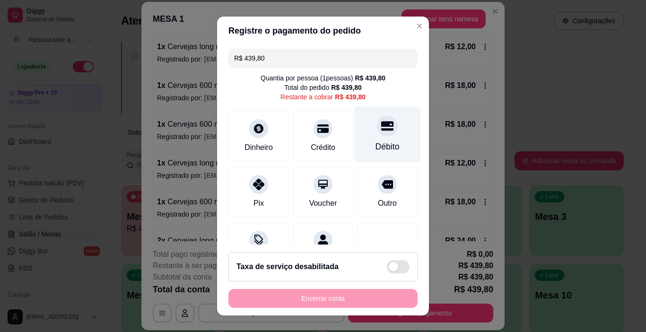
click at [381, 130] on icon at bounding box center [387, 125] width 12 height 9
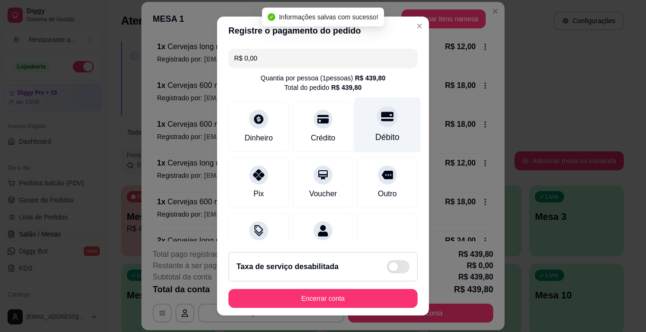
type input "R$ 0,00"
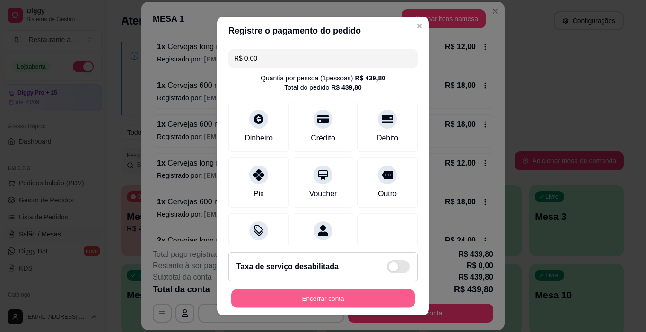
click at [318, 296] on button "Encerrar conta" at bounding box center [322, 298] width 183 height 18
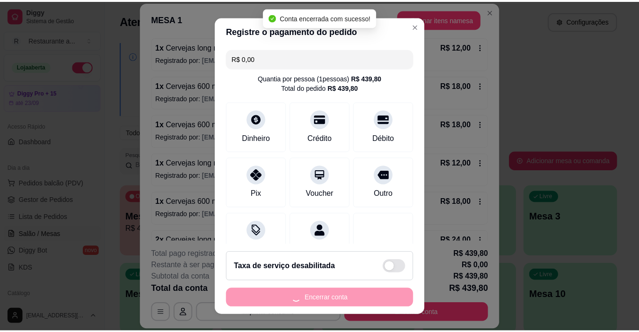
scroll to position [0, 0]
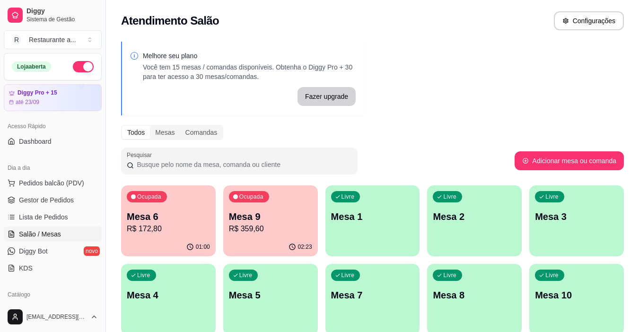
click at [167, 232] on p "R$ 172,80" at bounding box center [168, 228] width 83 height 11
click at [259, 224] on p "R$ 359,60" at bounding box center [270, 228] width 81 height 11
click at [162, 227] on p "R$ 172,80" at bounding box center [168, 228] width 83 height 11
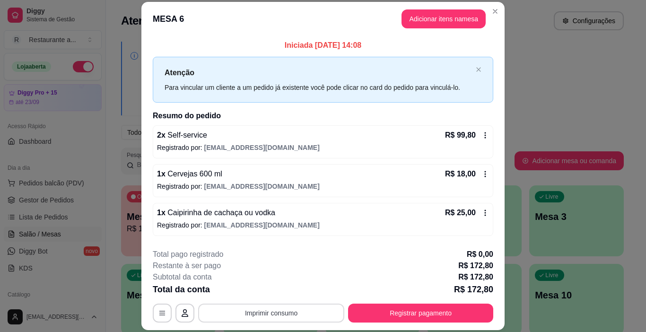
click at [256, 314] on button "Imprimir consumo" at bounding box center [271, 312] width 146 height 19
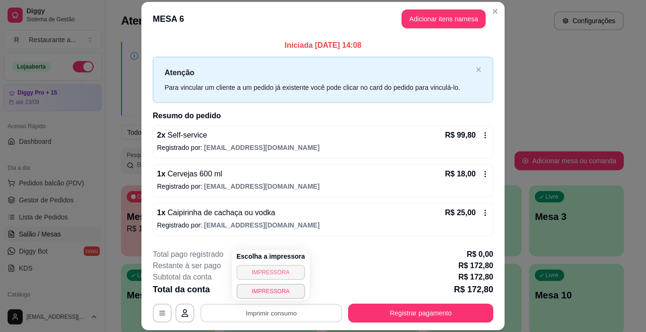
click at [257, 273] on button "IMPRESSORA" at bounding box center [270, 272] width 69 height 15
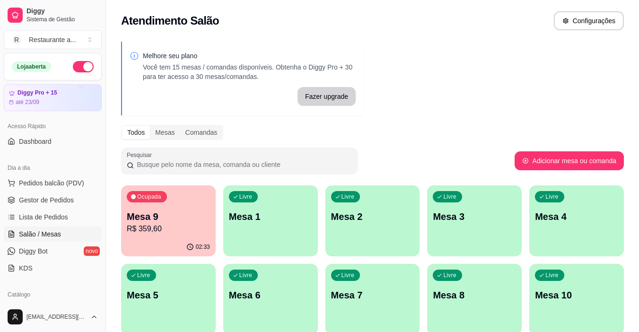
click at [176, 219] on p "Mesa 9" at bounding box center [168, 216] width 83 height 13
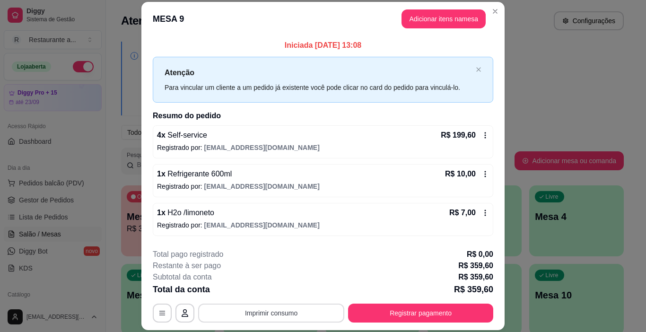
click at [262, 309] on button "Imprimir consumo" at bounding box center [271, 312] width 146 height 19
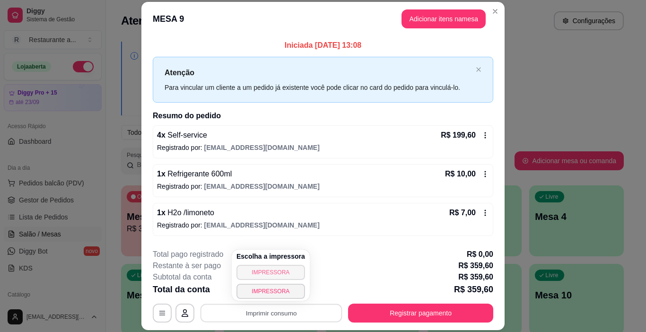
click at [268, 270] on button "IMPRESSORA" at bounding box center [270, 272] width 69 height 15
